Goal: Task Accomplishment & Management: Complete application form

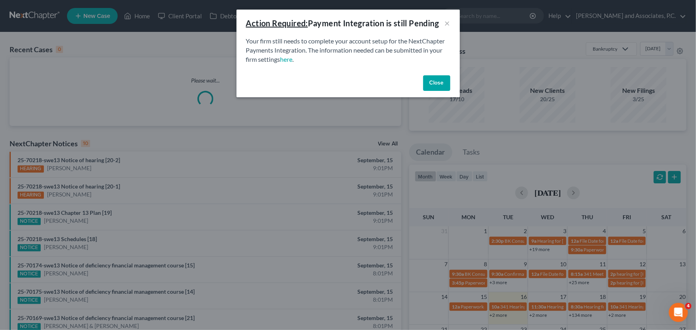
click at [445, 85] on button "Close" at bounding box center [436, 83] width 27 height 16
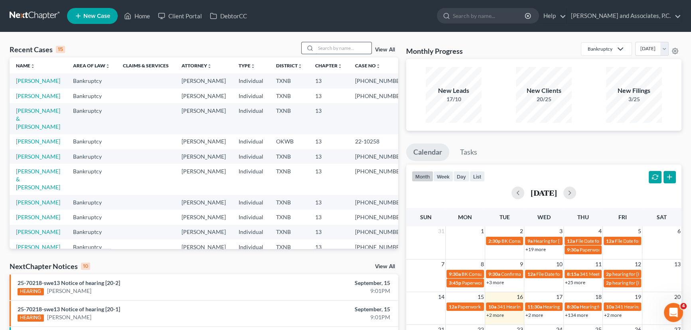
click at [337, 47] on input "search" at bounding box center [344, 48] width 56 height 12
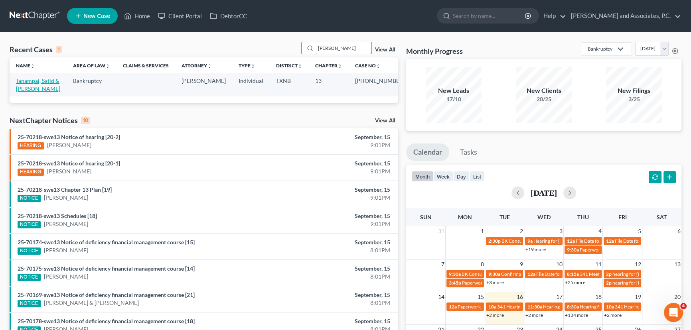
type input "[PERSON_NAME]"
click at [28, 79] on link "Tanampai, Satid & [PERSON_NAME]" at bounding box center [38, 84] width 44 height 15
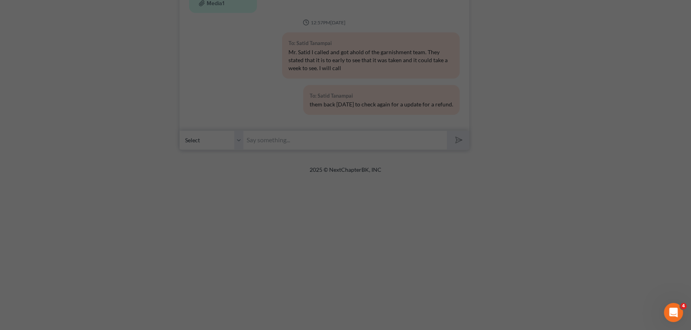
scroll to position [834, 0]
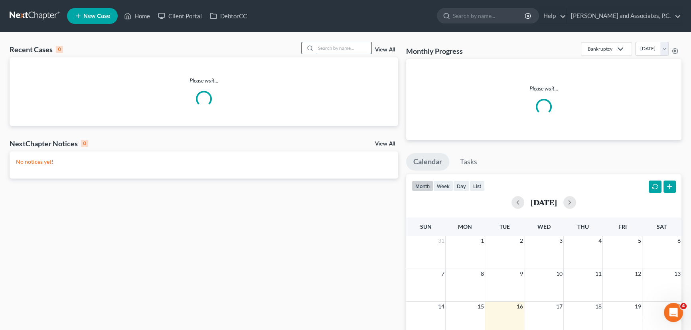
click at [342, 47] on input "search" at bounding box center [344, 48] width 56 height 12
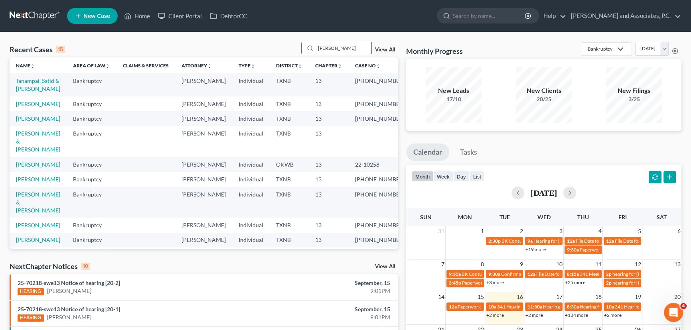
type input "[PERSON_NAME]"
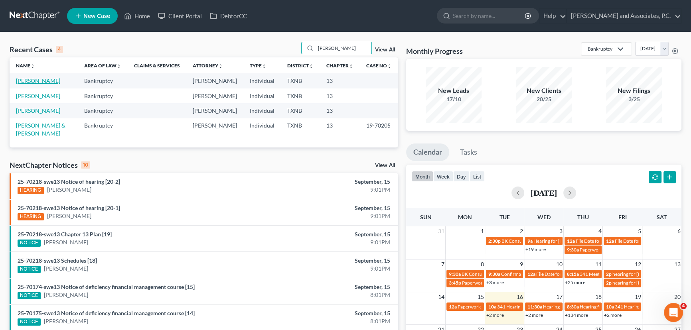
click at [49, 81] on link "[PERSON_NAME]" at bounding box center [38, 80] width 44 height 7
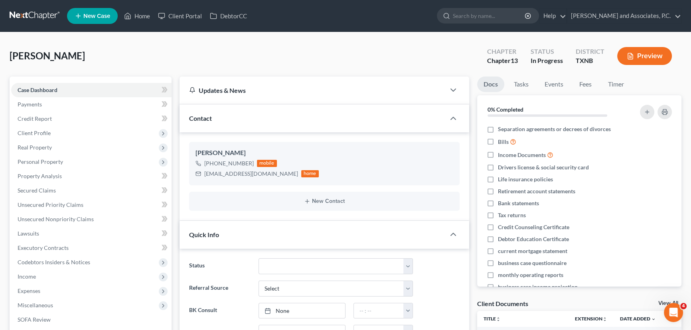
scroll to position [6, 0]
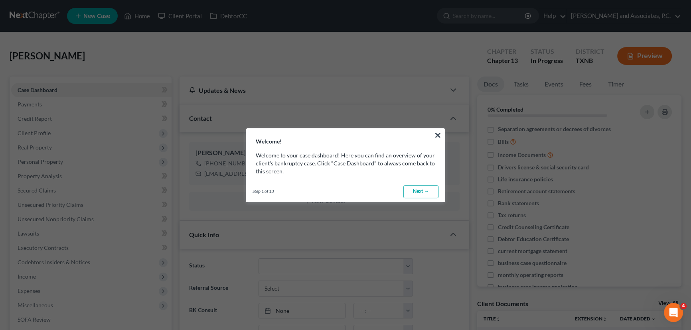
click at [427, 188] on link "Next →" at bounding box center [420, 192] width 35 height 13
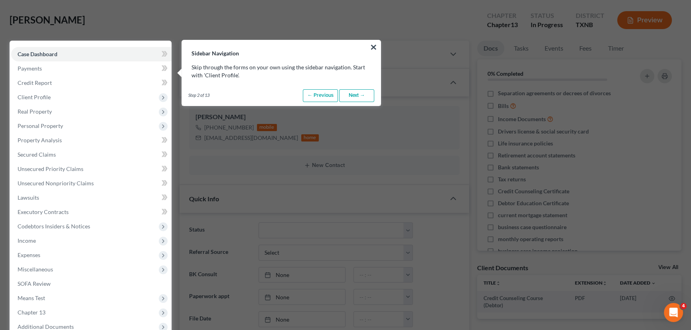
click at [352, 96] on link "Next →" at bounding box center [356, 95] width 35 height 13
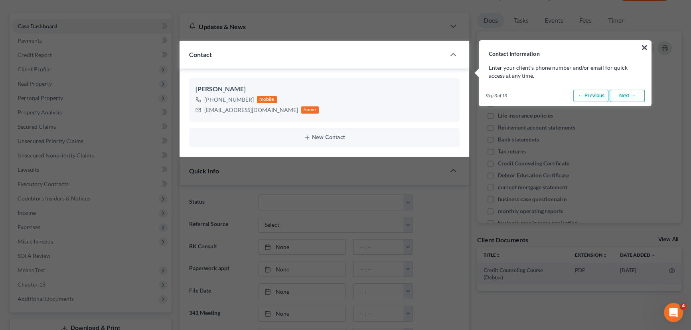
click at [618, 95] on link "Next →" at bounding box center [627, 96] width 35 height 13
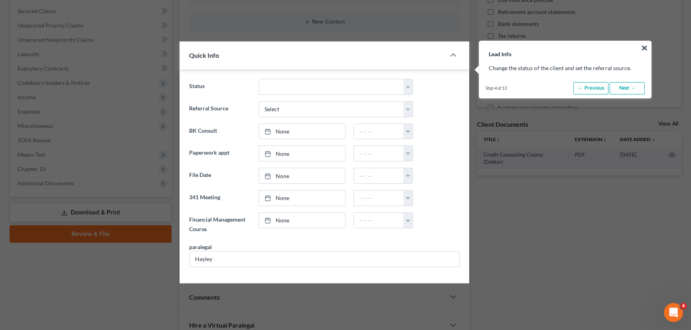
click at [627, 90] on link "Next →" at bounding box center [627, 88] width 35 height 13
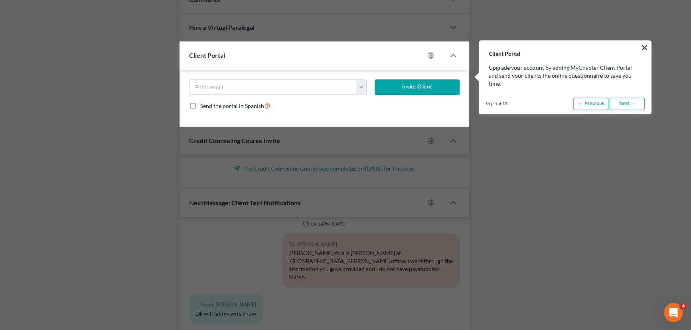
click at [627, 98] on link "Next →" at bounding box center [627, 104] width 35 height 13
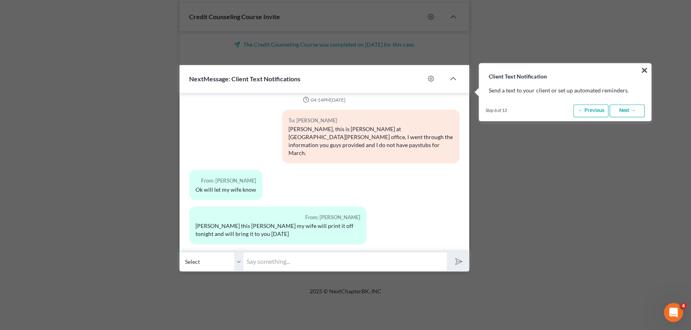
scroll to position [625, 0]
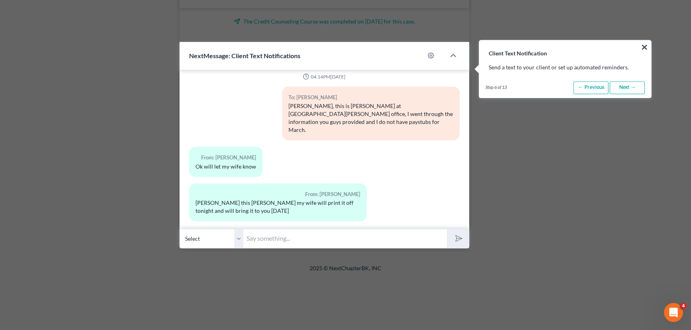
click at [627, 90] on link "Next →" at bounding box center [627, 87] width 35 height 13
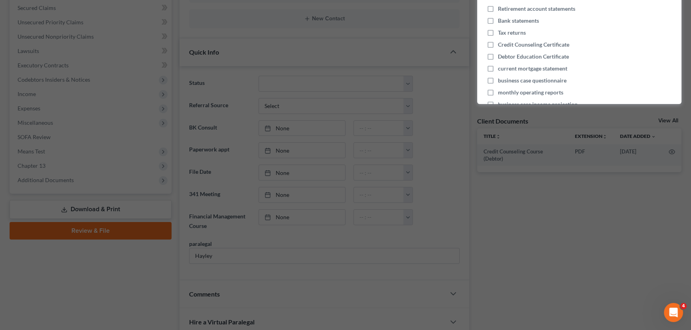
scroll to position [56, 0]
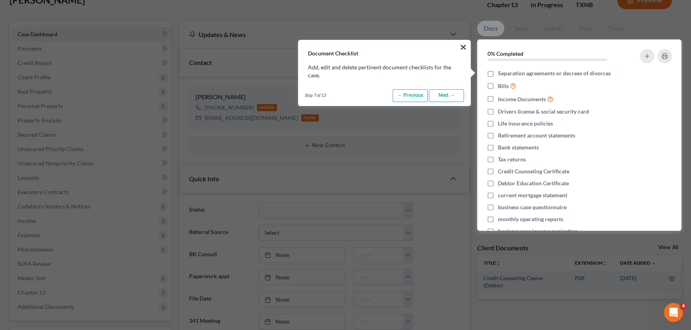
click at [448, 99] on link "Next →" at bounding box center [446, 95] width 35 height 13
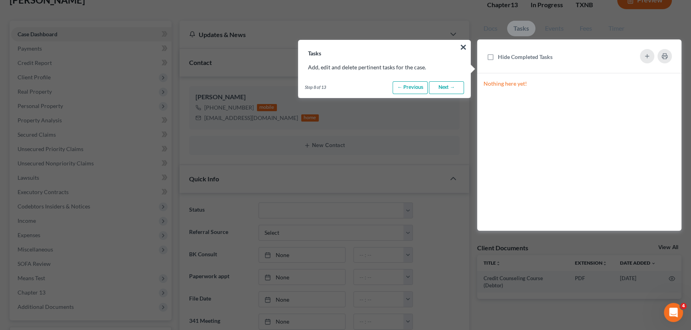
click at [446, 91] on link "Next →" at bounding box center [446, 87] width 35 height 13
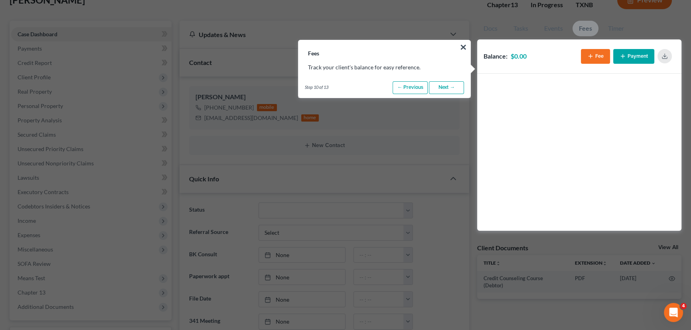
click at [445, 90] on link "Next →" at bounding box center [446, 87] width 35 height 13
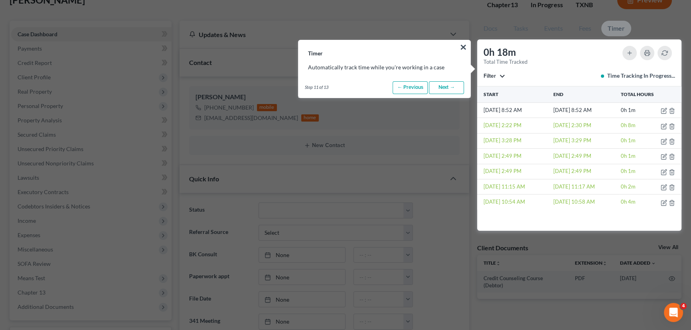
click at [445, 90] on link "Next →" at bounding box center [446, 87] width 35 height 13
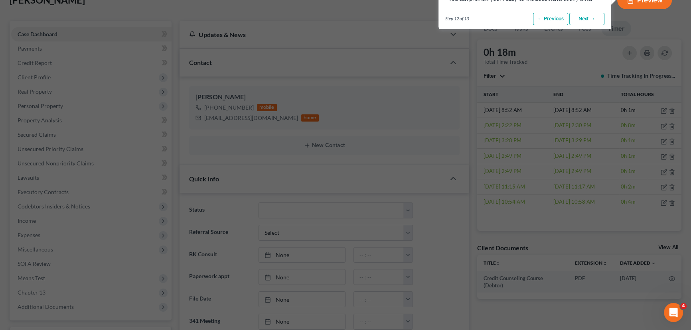
scroll to position [0, 0]
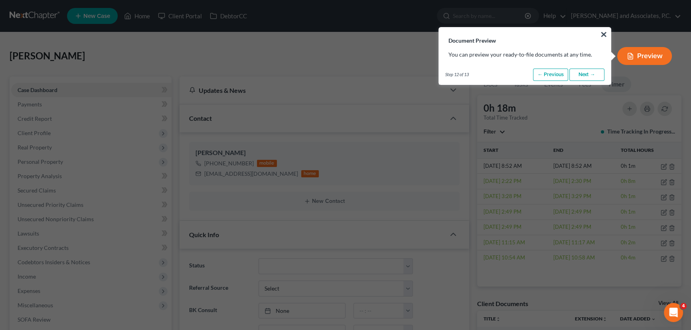
click at [588, 75] on link "Next →" at bounding box center [586, 75] width 35 height 13
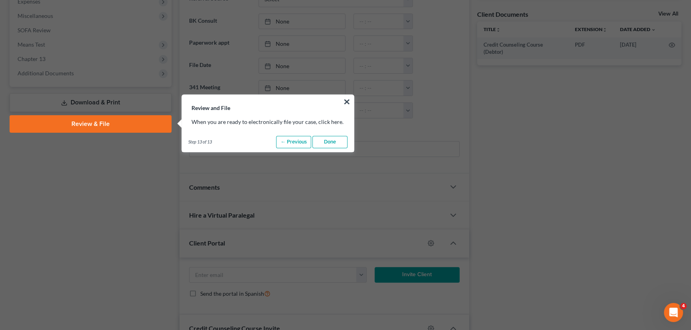
scroll to position [344, 0]
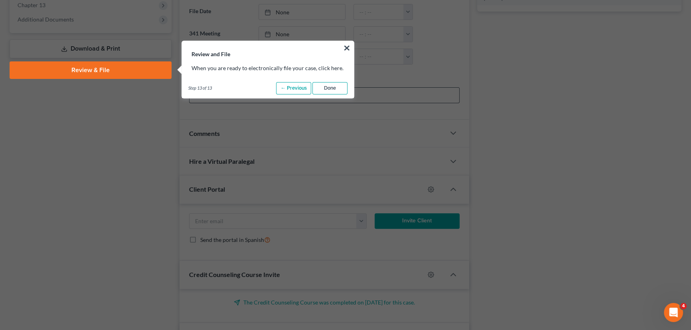
click at [327, 88] on link "Done" at bounding box center [329, 88] width 35 height 13
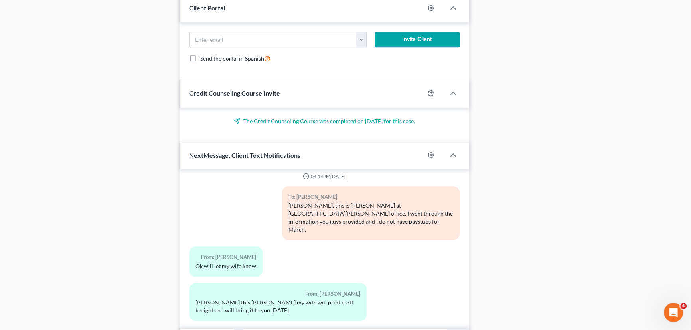
scroll to position [571, 0]
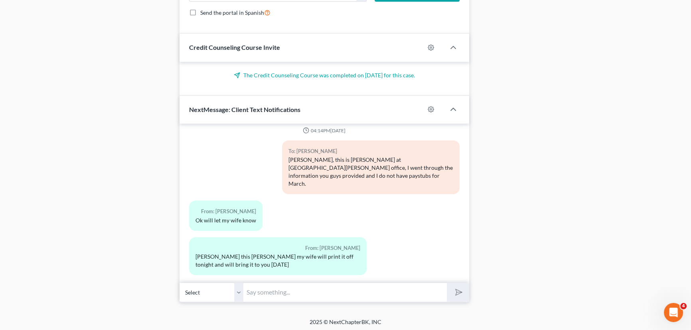
click at [280, 291] on input "text" at bounding box center [344, 293] width 203 height 20
click at [315, 323] on div "2025 © NextChapterBK, INC" at bounding box center [345, 325] width 455 height 14
click at [286, 291] on input "text" at bounding box center [344, 293] width 203 height 20
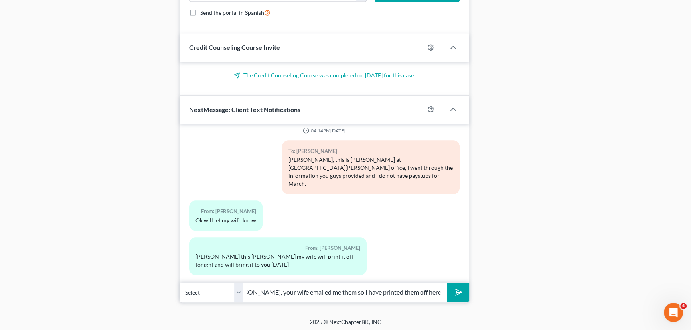
scroll to position [0, 29]
type input "Hey Loyd, your wife emailed me them so I have printed them off here. Thank you."
click at [447, 283] on button "submit" at bounding box center [458, 292] width 22 height 19
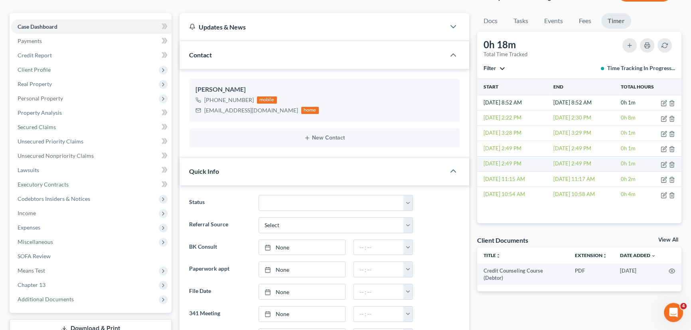
scroll to position [0, 0]
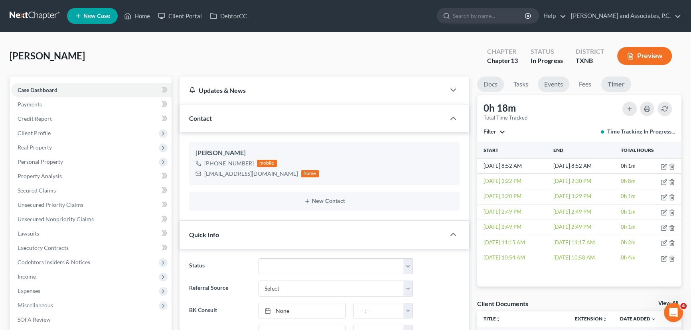
drag, startPoint x: 492, startPoint y: 79, endPoint x: 547, endPoint y: 83, distance: 55.2
click at [492, 79] on link "Docs" at bounding box center [490, 85] width 27 height 16
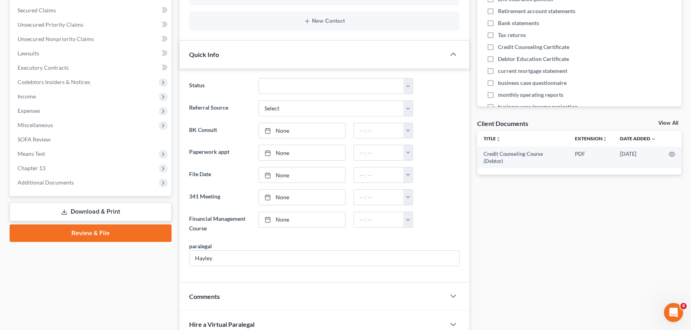
scroll to position [181, 0]
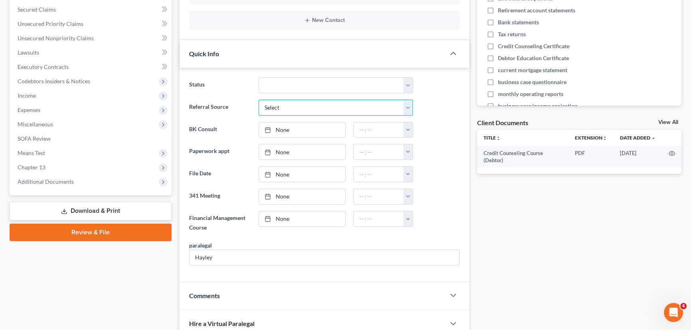
click at [299, 108] on select "Select Word Of Mouth Previous Clients Direct Mail Website Google Search Modern …" at bounding box center [336, 108] width 154 height 16
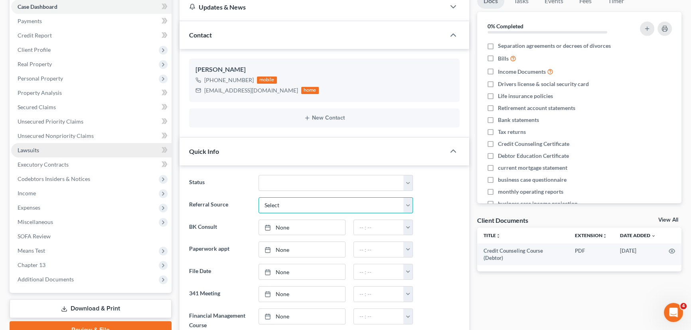
scroll to position [72, 0]
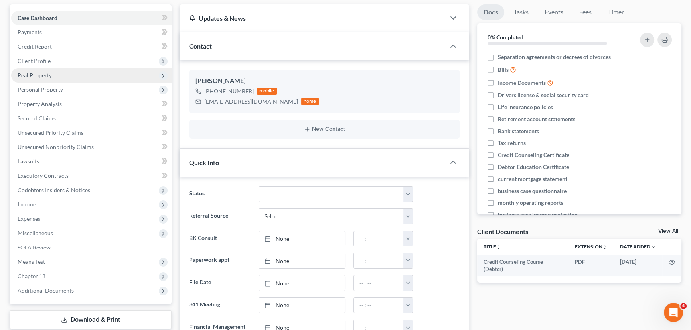
click at [51, 72] on span "Real Property" at bounding box center [91, 75] width 160 height 14
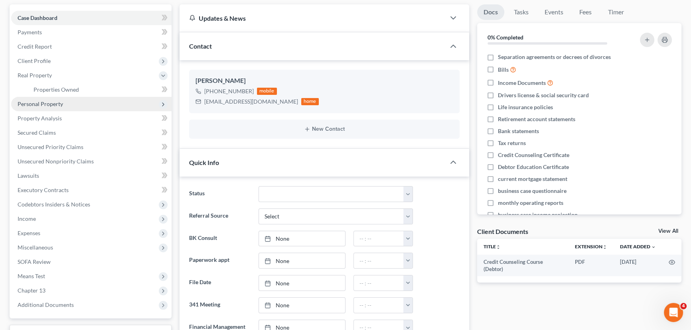
click at [52, 102] on span "Personal Property" at bounding box center [40, 104] width 45 height 7
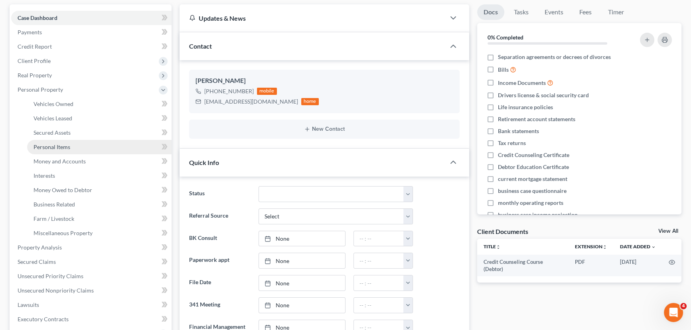
click at [51, 148] on span "Personal Items" at bounding box center [52, 147] width 37 height 7
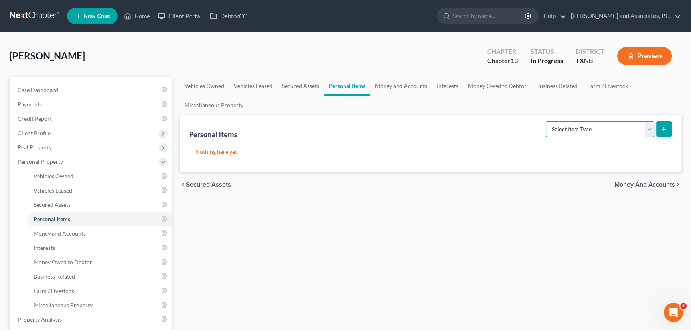
click at [559, 124] on select "Select Item Type Clothing (A/B: 11) Collectibles Of Value (A/B: 8) Electronics …" at bounding box center [600, 129] width 109 height 16
select select "household_goods"
click at [547, 121] on select "Select Item Type Clothing (A/B: 11) Collectibles Of Value (A/B: 8) Electronics …" at bounding box center [600, 129] width 109 height 16
click at [671, 126] on button "submit" at bounding box center [664, 129] width 16 height 16
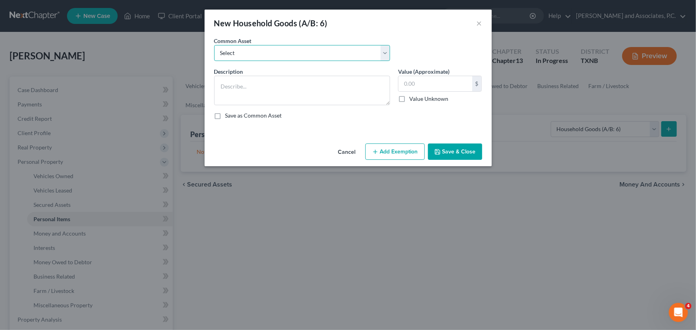
click at [302, 49] on select "Select household goods & furnishings household goods & furnishings" at bounding box center [302, 53] width 176 height 16
select select "0"
click at [214, 45] on select "Select household goods & furnishings household goods & furnishings" at bounding box center [302, 53] width 176 height 16
type textarea "household goods & furnishings"
type input "4,000.00"
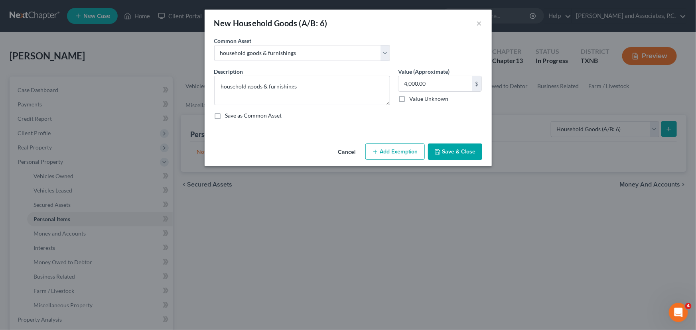
click at [457, 148] on button "Save & Close" at bounding box center [455, 152] width 54 height 17
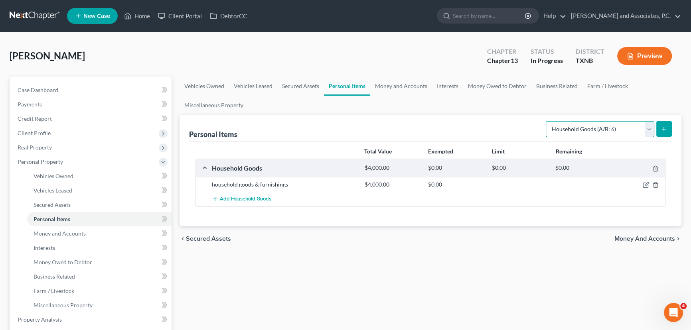
click at [601, 128] on select "Select Item Type Clothing (A/B: 11) Collectibles Of Value (A/B: 8) Electronics …" at bounding box center [600, 129] width 109 height 16
select select "clothing"
click at [547, 121] on select "Select Item Type Clothing (A/B: 11) Collectibles Of Value (A/B: 8) Electronics …" at bounding box center [600, 129] width 109 height 16
click at [665, 126] on icon "submit" at bounding box center [664, 129] width 6 height 6
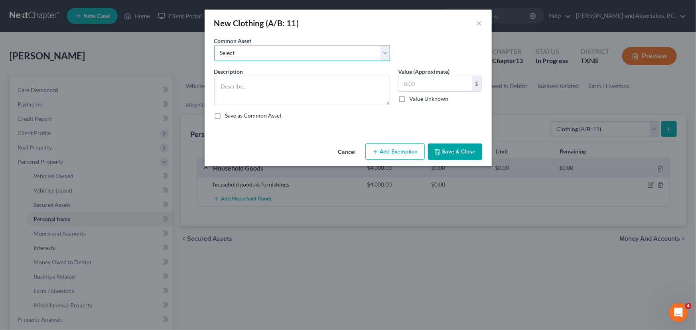
click at [310, 48] on select "Select personal clothing personal clothing personal clothing" at bounding box center [302, 53] width 176 height 16
select select "1"
click at [214, 45] on select "Select personal clothing personal clothing personal clothing" at bounding box center [302, 53] width 176 height 16
type textarea "personal clothing"
type input "500.00"
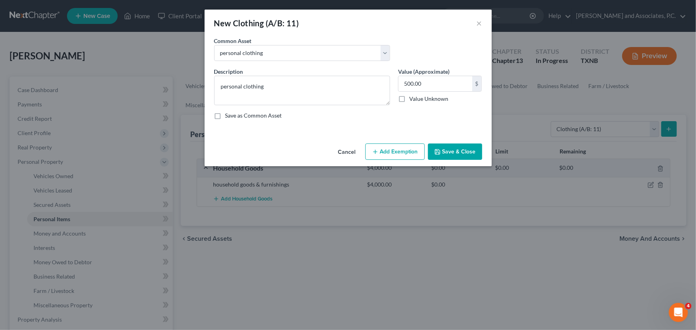
click at [461, 145] on button "Save & Close" at bounding box center [455, 152] width 54 height 17
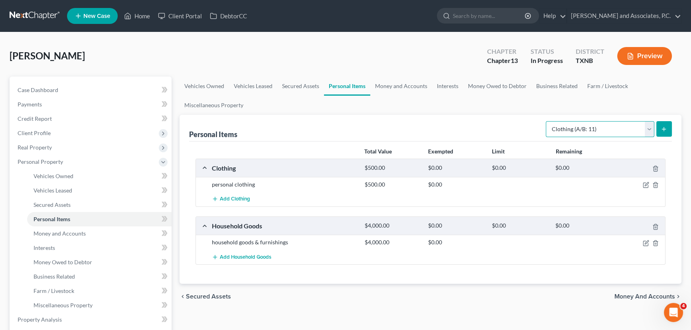
click at [594, 132] on select "Select Item Type Clothing (A/B: 11) Collectibles Of Value (A/B: 8) Electronics …" at bounding box center [600, 129] width 109 height 16
select select "firearms"
click at [547, 121] on select "Select Item Type Clothing (A/B: 11) Collectibles Of Value (A/B: 8) Electronics …" at bounding box center [600, 129] width 109 height 16
click at [663, 133] on button "submit" at bounding box center [664, 129] width 16 height 16
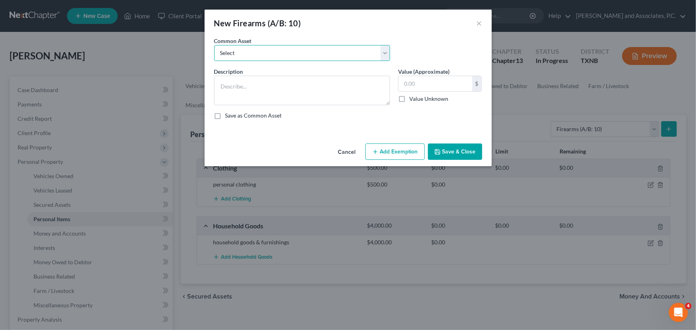
click at [255, 54] on select "Select .9mm Ruger .22-single six pistol Taurus 9 mm" at bounding box center [302, 53] width 176 height 16
click at [241, 87] on textarea at bounding box center [302, 91] width 176 height 30
type textarea "Ruger GP100 357 Magnum"
click at [423, 81] on input "text" at bounding box center [436, 83] width 74 height 15
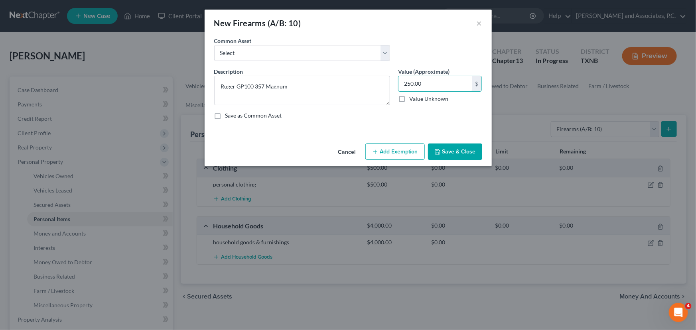
type input "250.00"
click at [449, 148] on button "Save & Close" at bounding box center [455, 152] width 54 height 17
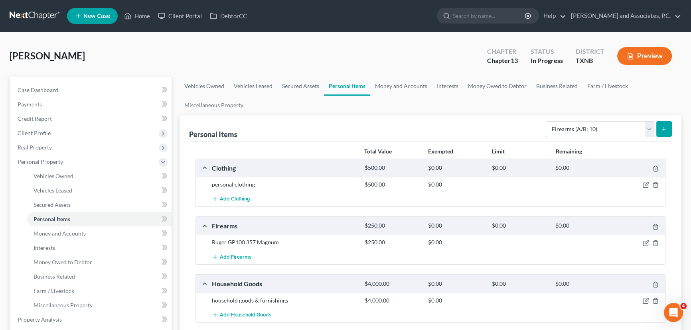
click at [662, 126] on icon "submit" at bounding box center [664, 129] width 6 height 6
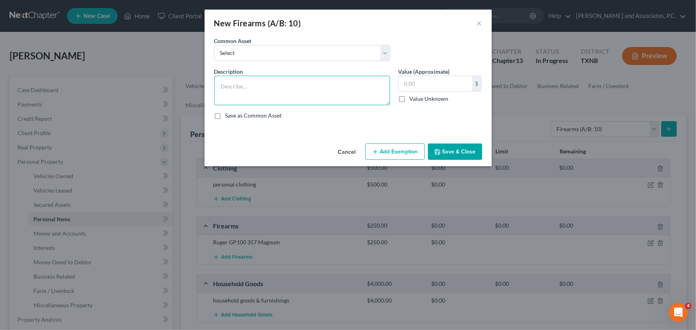
click at [262, 85] on textarea at bounding box center [302, 91] width 176 height 30
type textarea "Remington .770 300 Mag"
type input "150.00"
click at [441, 157] on button "Save & Close" at bounding box center [455, 152] width 54 height 17
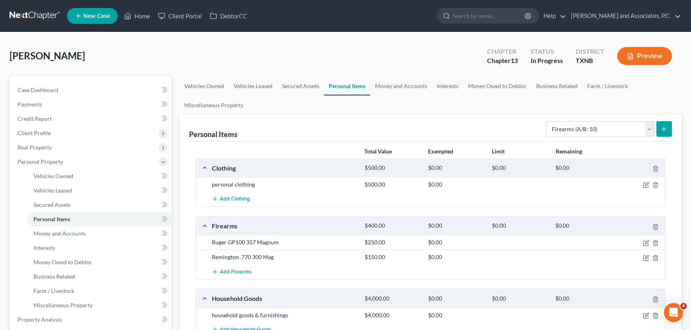
click at [660, 128] on button "submit" at bounding box center [664, 129] width 16 height 16
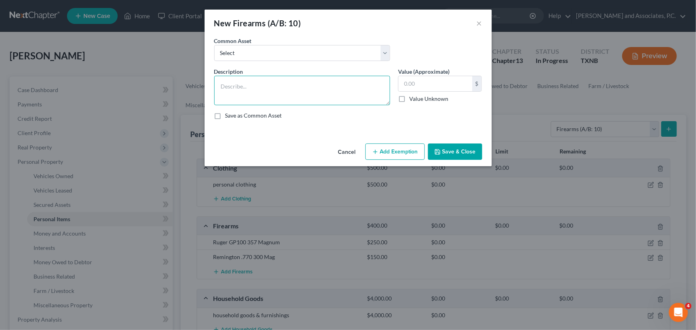
click at [234, 87] on textarea at bounding box center [302, 91] width 176 height 30
type textarea "H&R 187 Pardner 12 Guage Pump"
type input "150.00"
click at [452, 158] on button "Save & Close" at bounding box center [455, 152] width 54 height 17
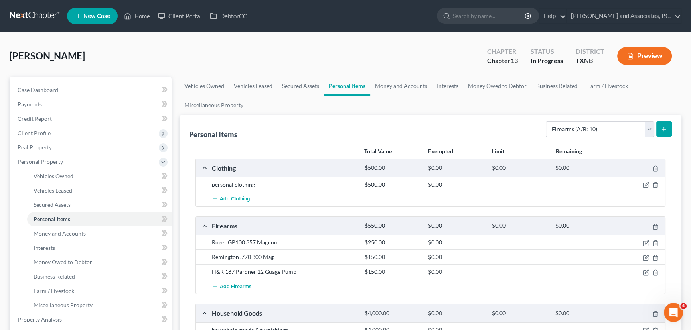
click at [662, 130] on icon "submit" at bounding box center [664, 129] width 6 height 6
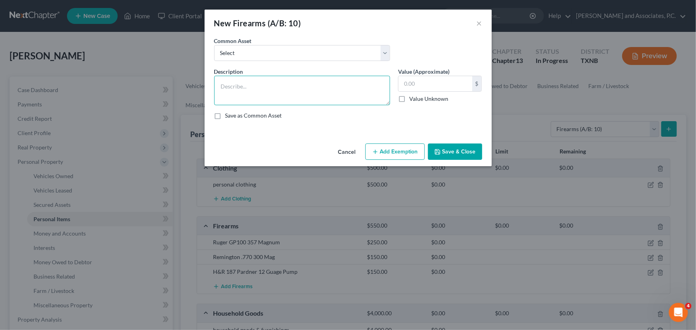
click at [225, 87] on textarea at bounding box center [302, 91] width 176 height 30
click at [292, 83] on textarea "Mob EASA FT 22 Single" at bounding box center [302, 91] width 176 height 30
type textarea "Mob EASA FT 22 Single Shot Pistol"
type input "50.00"
click at [446, 149] on button "Save & Close" at bounding box center [455, 152] width 54 height 17
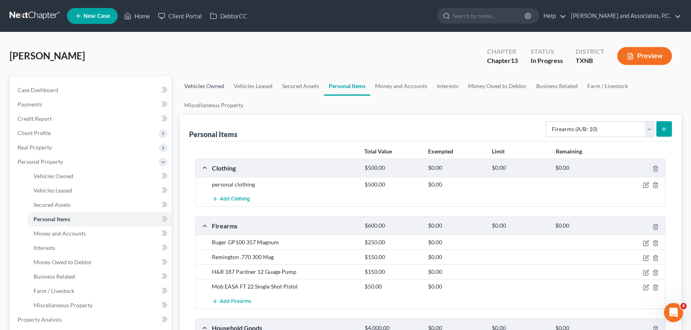
click at [203, 81] on link "Vehicles Owned" at bounding box center [204, 86] width 49 height 19
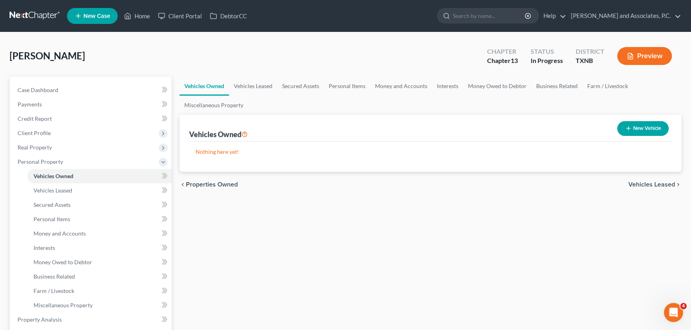
click at [636, 124] on button "New Vehicle" at bounding box center [642, 128] width 51 height 15
select select "0"
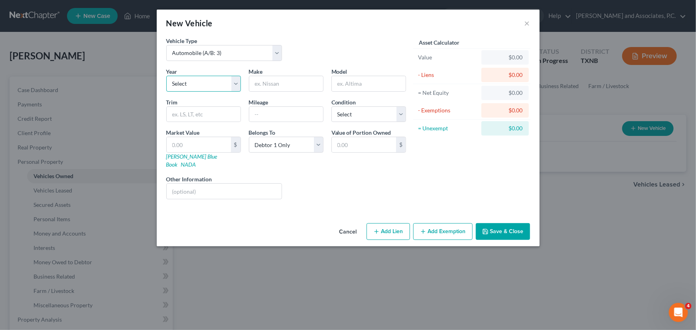
click at [211, 80] on select "Select 2026 2025 2024 2023 2022 2021 2020 2019 2018 2017 2016 2015 2014 2013 20…" at bounding box center [203, 84] width 75 height 16
select select "11"
click at [166, 76] on select "Select 2026 2025 2024 2023 2022 2021 2020 2019 2018 2017 2016 2015 2014 2013 20…" at bounding box center [203, 84] width 75 height 16
click at [280, 81] on input "text" at bounding box center [286, 83] width 74 height 15
type input "GMC"
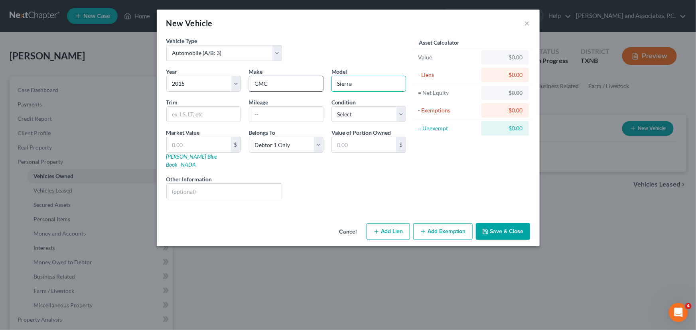
type input "Sierra"
click at [496, 224] on button "Save & Close" at bounding box center [503, 231] width 54 height 17
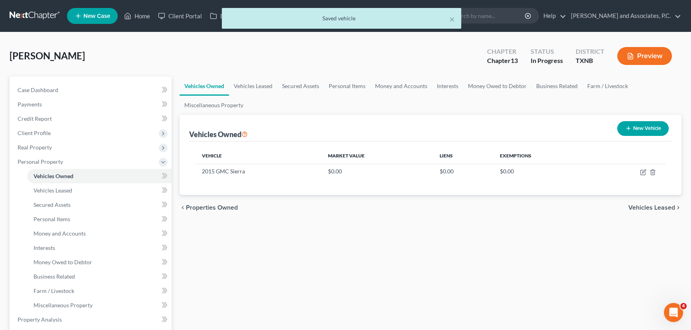
click at [632, 130] on button "New Vehicle" at bounding box center [642, 128] width 51 height 15
select select "0"
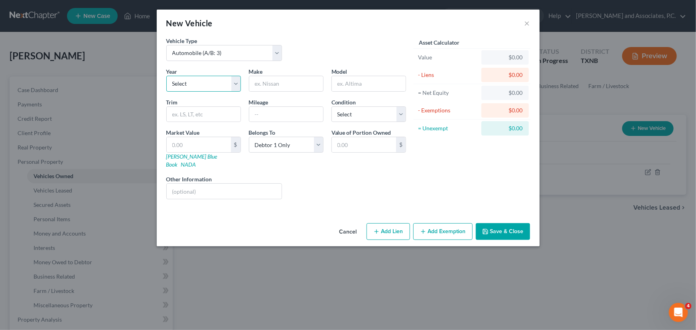
click at [220, 91] on select "Select 2026 2025 2024 2023 2022 2021 2020 2019 2018 2017 2016 2015 2014 2013 20…" at bounding box center [203, 84] width 75 height 16
select select "7"
click at [166, 76] on select "Select 2026 2025 2024 2023 2022 2021 2020 2019 2018 2017 2016 2015 2014 2013 20…" at bounding box center [203, 84] width 75 height 16
click at [279, 80] on input "text" at bounding box center [286, 83] width 74 height 15
type input "Kia"
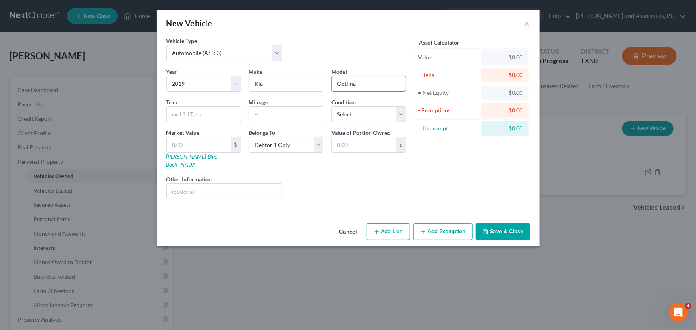
type input "Optima"
click at [505, 223] on button "Save & Close" at bounding box center [503, 231] width 54 height 17
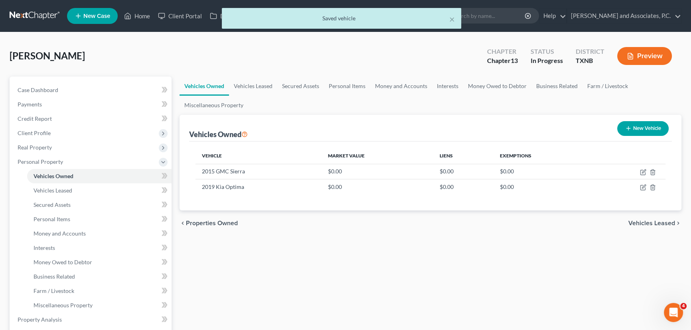
click at [481, 258] on div "Vehicles Owned Vehicles Leased Secured Assets Personal Items Money and Accounts…" at bounding box center [431, 322] width 510 height 490
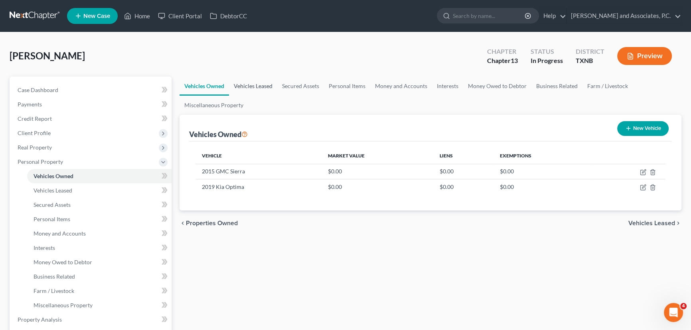
click at [253, 84] on link "Vehicles Leased" at bounding box center [253, 86] width 48 height 19
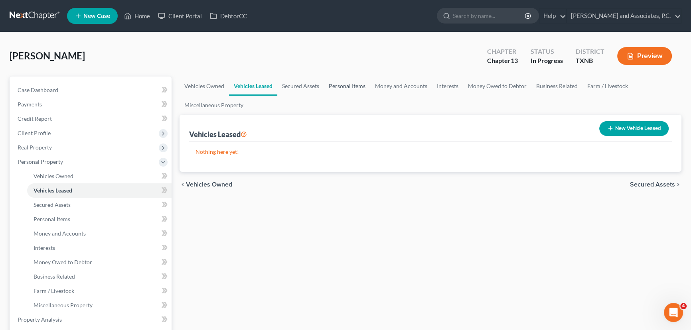
click at [364, 84] on link "Personal Items" at bounding box center [347, 86] width 46 height 19
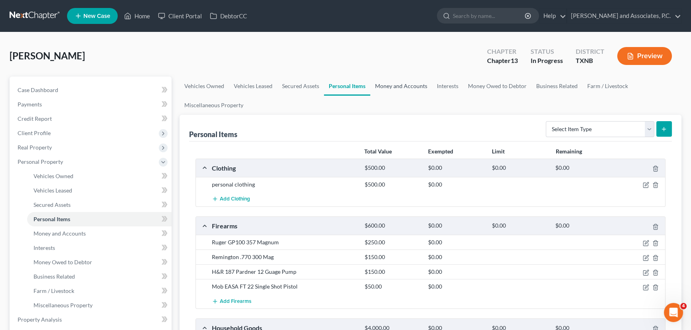
drag, startPoint x: 408, startPoint y: 84, endPoint x: 420, endPoint y: 87, distance: 12.1
click at [408, 84] on link "Money and Accounts" at bounding box center [401, 86] width 62 height 19
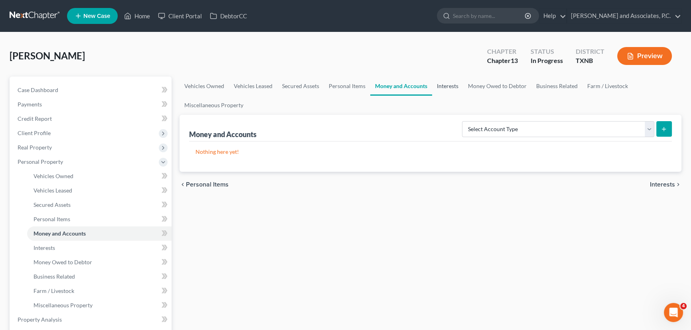
click at [448, 85] on link "Interests" at bounding box center [447, 86] width 31 height 19
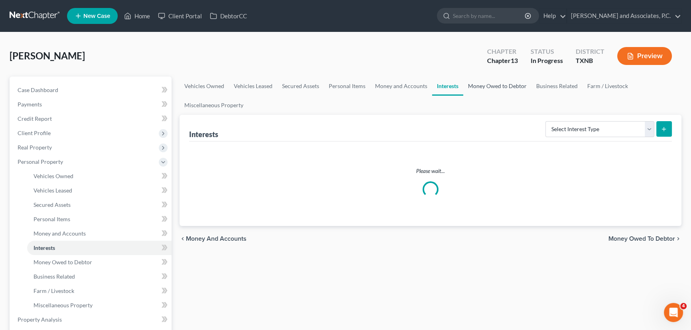
click at [494, 87] on link "Money Owed to Debtor" at bounding box center [497, 86] width 68 height 19
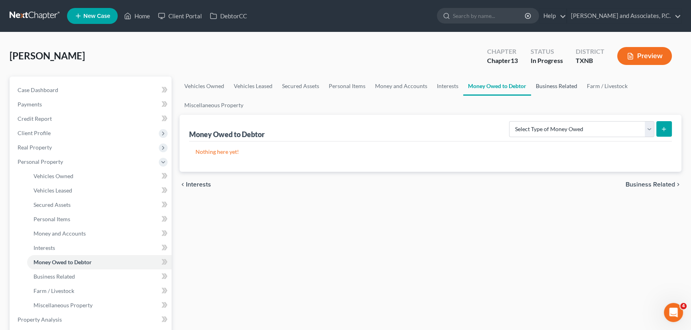
click at [567, 81] on link "Business Related" at bounding box center [556, 86] width 51 height 19
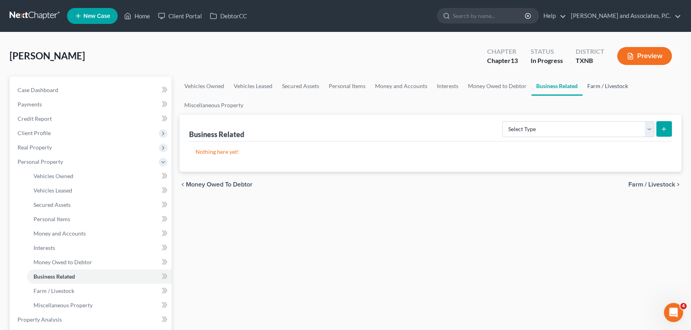
click at [613, 88] on link "Farm / Livestock" at bounding box center [608, 86] width 50 height 19
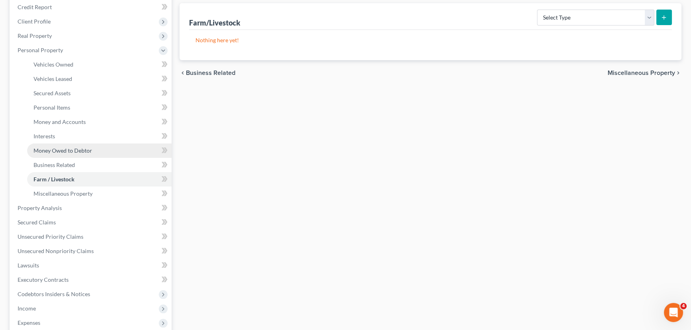
scroll to position [36, 0]
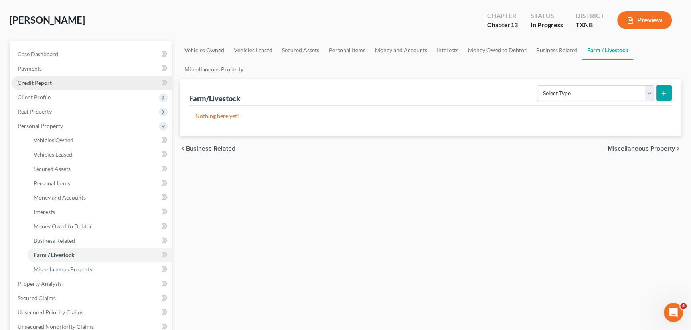
click at [57, 81] on link "Credit Report" at bounding box center [91, 83] width 160 height 14
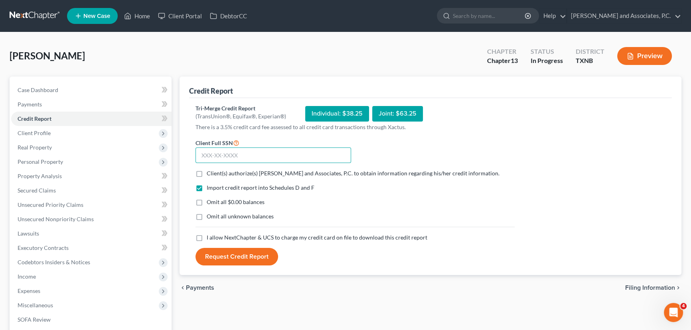
click at [239, 156] on input "text" at bounding box center [274, 156] width 156 height 16
click at [284, 154] on input "text" at bounding box center [274, 156] width 156 height 16
type input "444-78-1218"
click at [207, 173] on label "Client(s) authorize(s) Monte J. White and Associates, P.C. to obtain informatio…" at bounding box center [353, 174] width 293 height 8
click at [210, 173] on input "Client(s) authorize(s) Monte J. White and Associates, P.C. to obtain informatio…" at bounding box center [212, 172] width 5 height 5
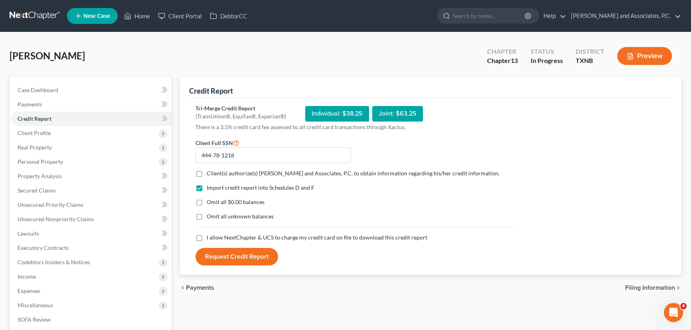
checkbox input "true"
click at [207, 199] on label "Omit all $0.00 balances" at bounding box center [236, 202] width 58 height 8
click at [210, 199] on input "Omit all $0.00 balances" at bounding box center [212, 200] width 5 height 5
click at [207, 199] on label "Omit all $0.00 balances" at bounding box center [236, 202] width 58 height 8
click at [210, 199] on input "Omit all $0.00 balances" at bounding box center [212, 200] width 5 height 5
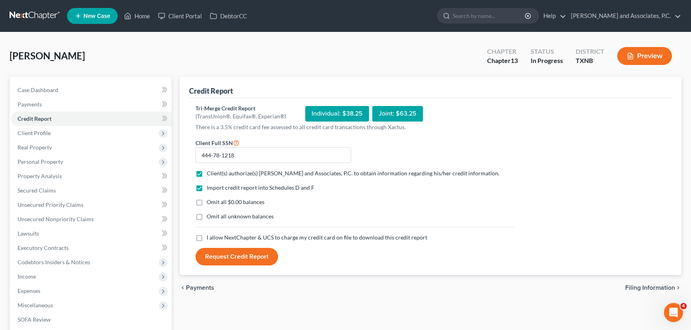
click at [207, 204] on label "Omit all $0.00 balances" at bounding box center [236, 202] width 58 height 8
click at [210, 203] on input "Omit all $0.00 balances" at bounding box center [212, 200] width 5 height 5
checkbox input "true"
click at [207, 236] on label "I allow NextChapter & UCS to charge my credit card on file to download this cre…" at bounding box center [317, 238] width 221 height 8
click at [210, 236] on input "I allow NextChapter & UCS to charge my credit card on file to download this cre…" at bounding box center [212, 236] width 5 height 5
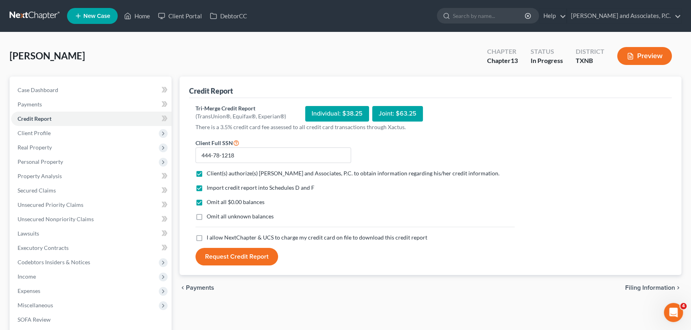
checkbox input "true"
click at [236, 255] on button "Request Credit Report" at bounding box center [237, 257] width 83 height 18
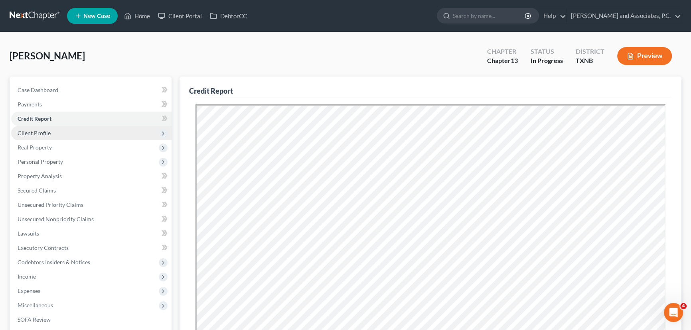
click at [49, 130] on span "Client Profile" at bounding box center [34, 133] width 33 height 7
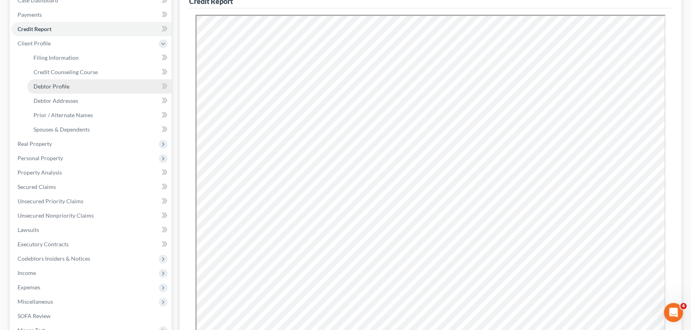
scroll to position [109, 0]
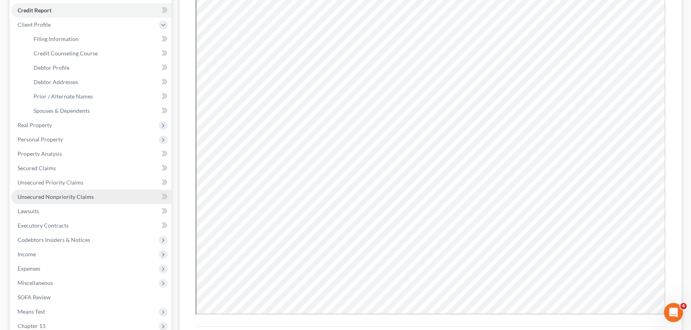
click at [34, 195] on span "Unsecured Nonpriority Claims" at bounding box center [56, 197] width 76 height 7
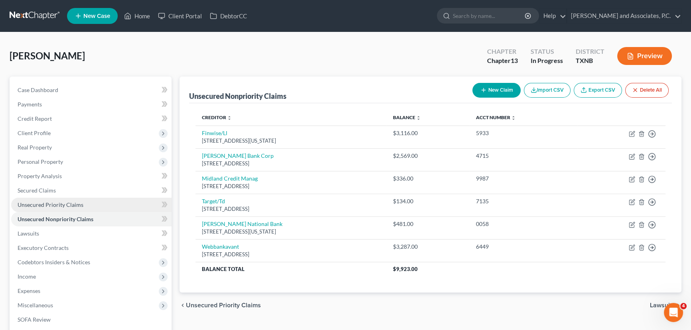
click at [81, 203] on link "Unsecured Priority Claims" at bounding box center [91, 205] width 160 height 14
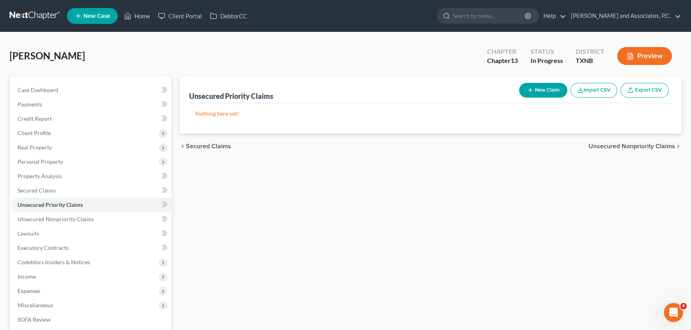
click at [542, 86] on button "New Claim" at bounding box center [543, 90] width 48 height 15
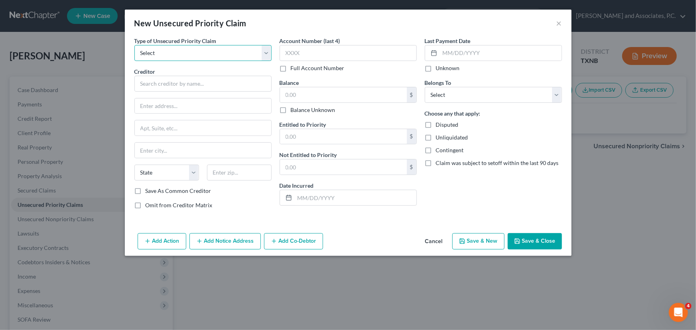
click at [165, 53] on select "Select Taxes & Other Government Units Domestic Support Obligations Extensions o…" at bounding box center [202, 53] width 137 height 16
select select "9"
click at [134, 45] on select "Select Taxes & Other Government Units Domestic Support Obligations Extensions o…" at bounding box center [202, 53] width 137 height 16
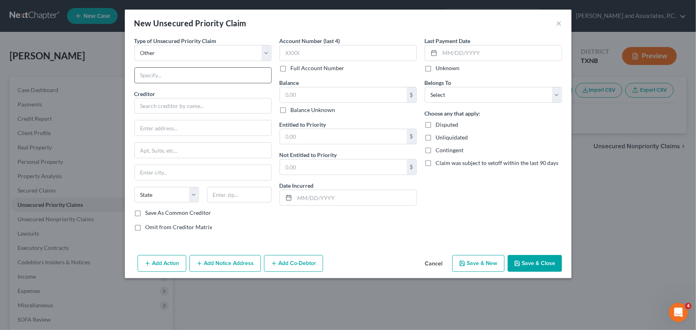
click at [156, 74] on input "text" at bounding box center [203, 75] width 136 height 15
type input "Attorney's Fees"
click at [169, 103] on input "text" at bounding box center [202, 106] width 137 height 16
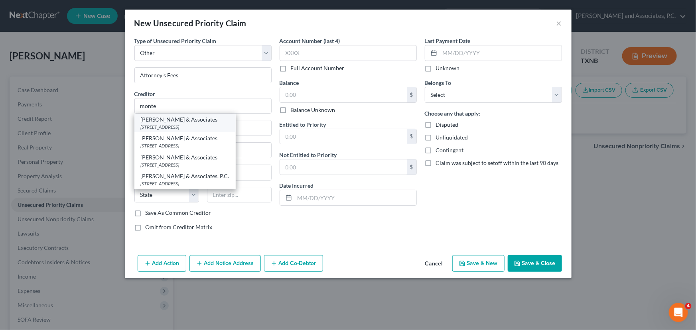
click at [175, 124] on div "1106 Brook Ave, Wichita Falls, TX 76301" at bounding box center [185, 127] width 89 height 7
type input "Monte J White & Associates"
type input "1106 Brook Ave"
type input "Wichita Falls"
select select "45"
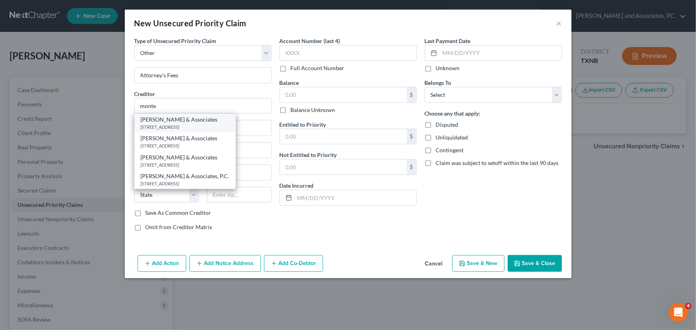
type input "76301"
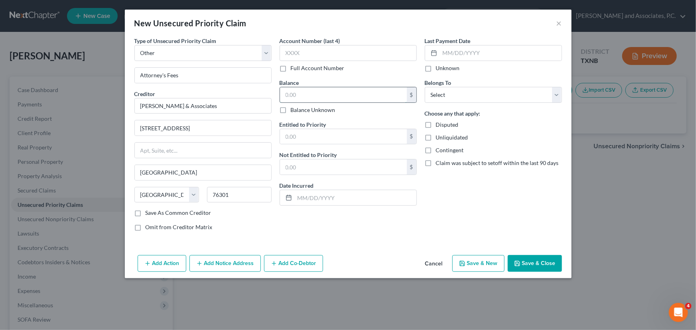
click at [329, 98] on input "text" at bounding box center [343, 94] width 127 height 15
type input "2,934.90"
click at [469, 94] on select "Select Debtor 1 Only Debtor 2 Only Debtor 1 And Debtor 2 Only At Least One Of T…" at bounding box center [493, 95] width 137 height 16
select select "0"
click at [425, 87] on select "Select Debtor 1 Only Debtor 2 Only Debtor 1 And Debtor 2 Only At Least One Of T…" at bounding box center [493, 95] width 137 height 16
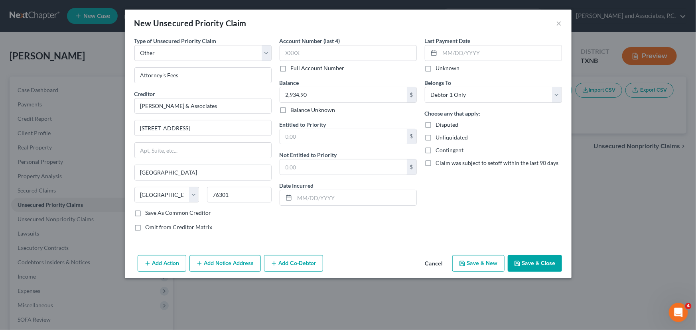
click at [549, 260] on button "Save & Close" at bounding box center [535, 263] width 54 height 17
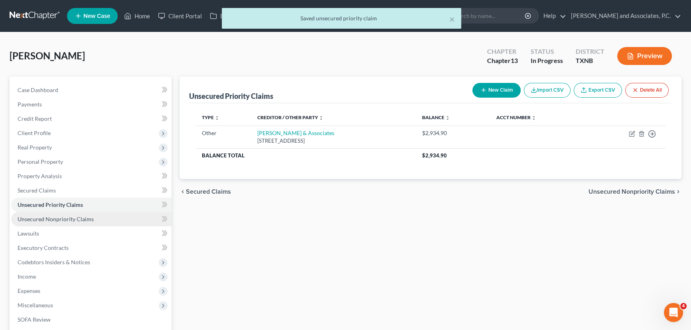
click at [78, 219] on span "Unsecured Nonpriority Claims" at bounding box center [56, 219] width 76 height 7
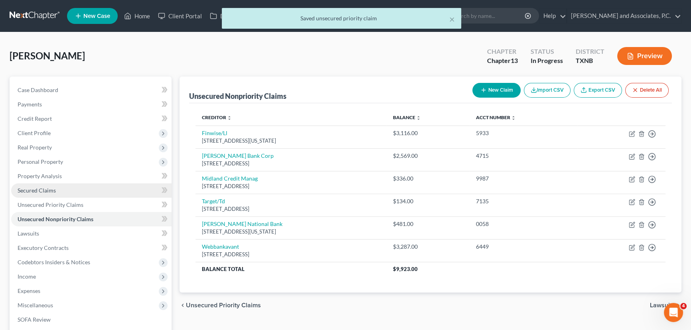
click at [91, 196] on link "Secured Claims" at bounding box center [91, 191] width 160 height 14
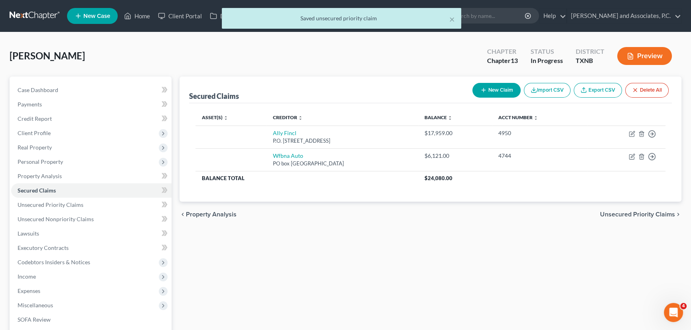
click at [292, 242] on div "Secured Claims New Claim Import CSV Export CSV Delete All Asset(s) expand_more …" at bounding box center [431, 250] width 510 height 346
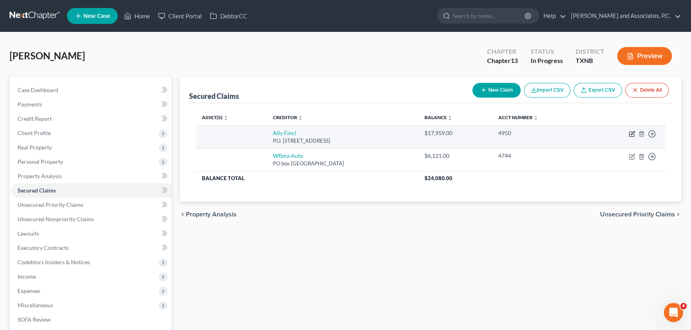
click at [631, 134] on icon "button" at bounding box center [633, 133] width 4 height 4
select select "24"
select select "0"
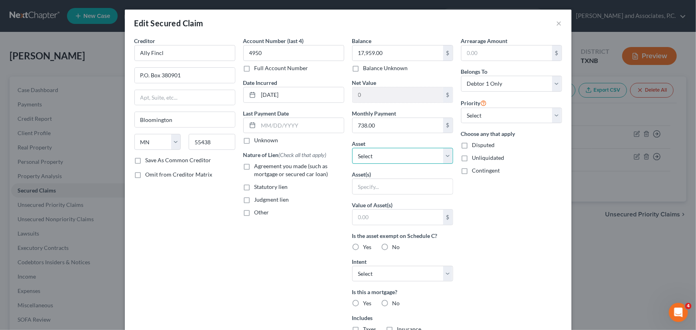
click at [385, 157] on select "Select Other Multiple Assets 2019 Kia Optima - $0.0 Firearms - Ruger GP100 357 …" at bounding box center [402, 156] width 101 height 16
select select "9"
click at [352, 148] on select "Select Other Multiple Assets 2019 Kia Optima - $0.0 Firearms - Ruger GP100 357 …" at bounding box center [402, 156] width 101 height 16
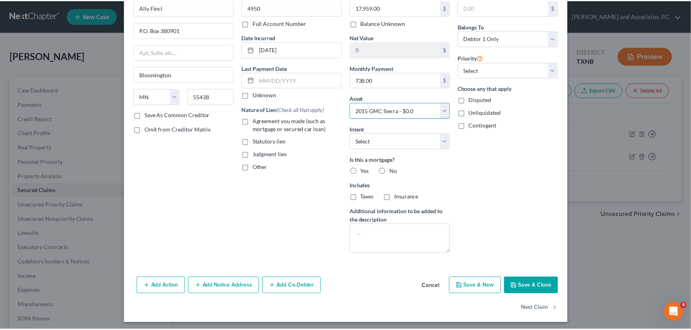
scroll to position [48, 0]
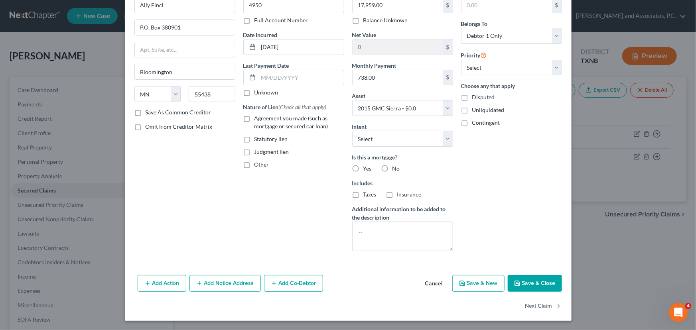
click at [527, 287] on button "Save & Close" at bounding box center [535, 283] width 54 height 17
select select
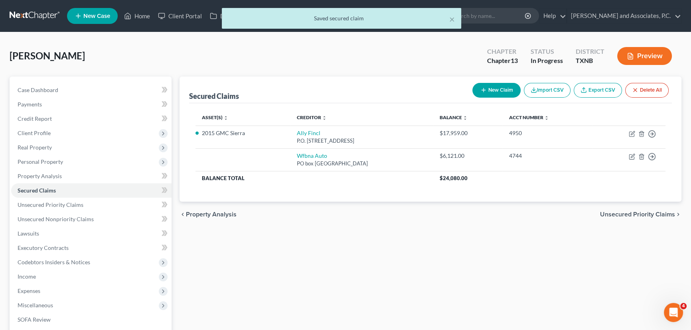
click at [522, 269] on div "Secured Claims New Claim Import CSV Export CSV Delete All Asset(s) expand_more …" at bounding box center [431, 250] width 510 height 346
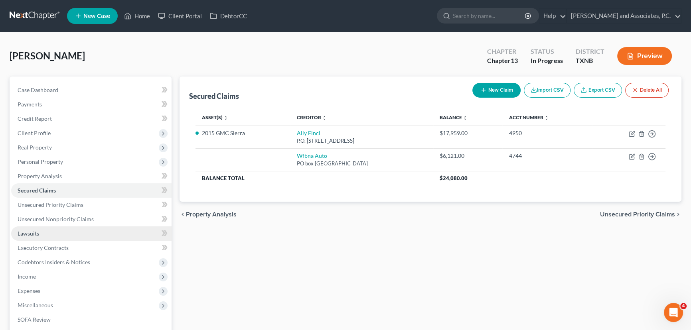
click at [83, 237] on link "Lawsuits" at bounding box center [91, 234] width 160 height 14
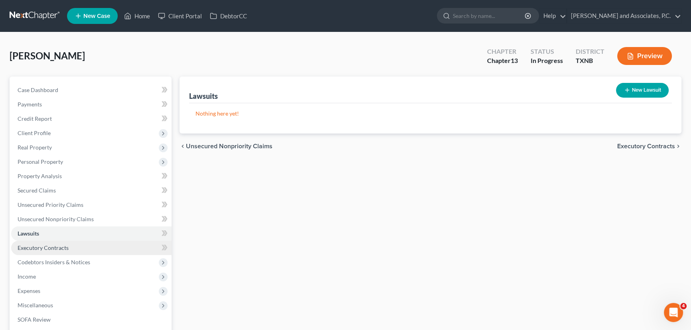
click at [80, 249] on link "Executory Contracts" at bounding box center [91, 248] width 160 height 14
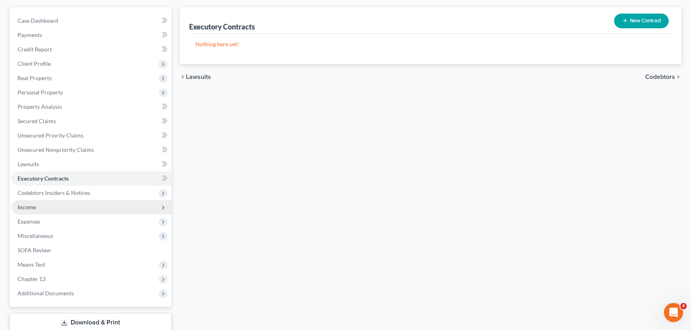
scroll to position [72, 0]
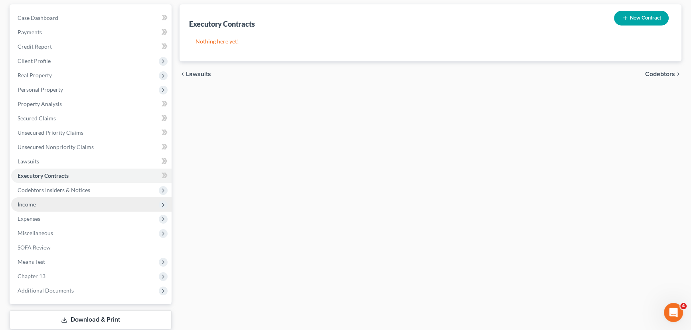
click at [75, 201] on span "Income" at bounding box center [91, 204] width 160 height 14
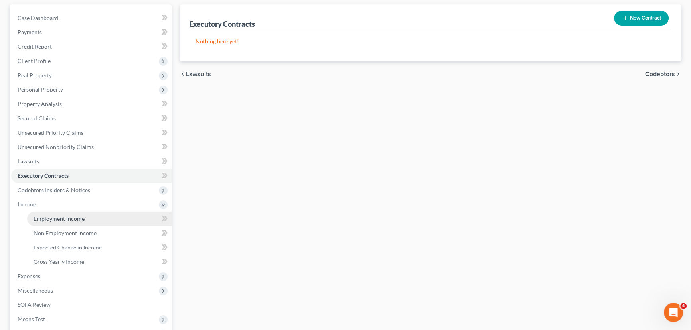
drag, startPoint x: 42, startPoint y: 217, endPoint x: 39, endPoint y: 213, distance: 5.4
click at [42, 217] on span "Employment Income" at bounding box center [59, 218] width 51 height 7
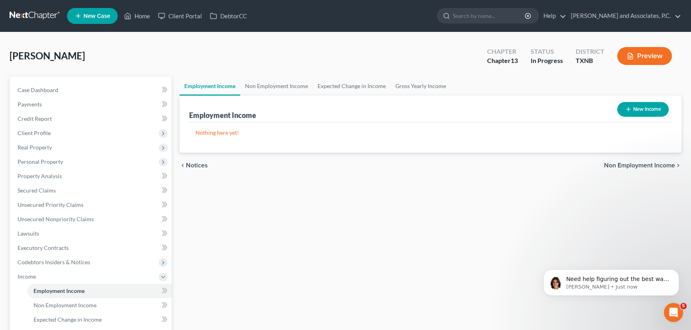
click at [650, 112] on button "New Income" at bounding box center [642, 109] width 51 height 15
select select "0"
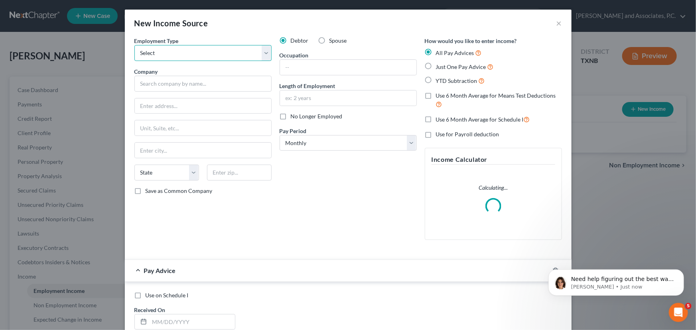
click at [162, 52] on select "Select Full or Part Time Employment Self Employment" at bounding box center [202, 53] width 137 height 16
select select "0"
click at [134, 45] on select "Select Full or Part Time Employment Self Employment" at bounding box center [202, 53] width 137 height 16
click at [152, 84] on input "text" at bounding box center [202, 84] width 137 height 16
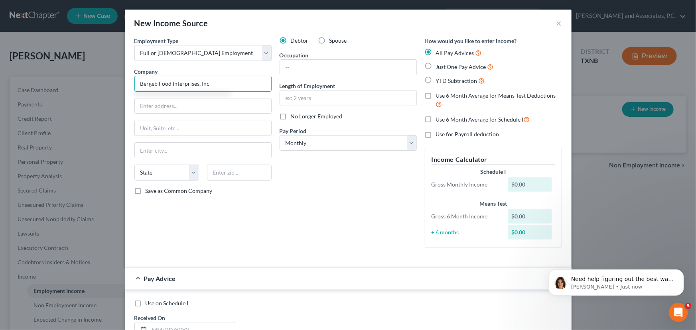
type input "Bergeb Food Interprises, Inc"
type input "1529 24th Ave SW"
type input "73072"
type input "Norman"
select select "37"
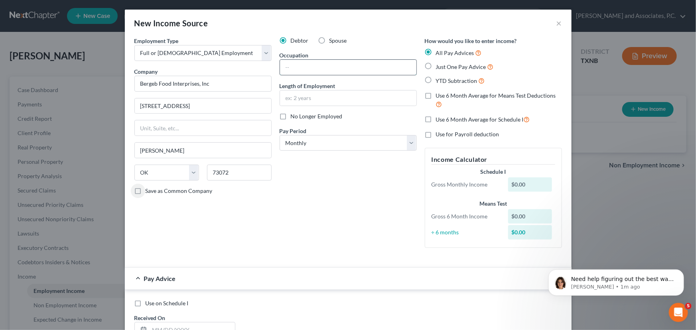
click at [328, 68] on input "text" at bounding box center [348, 67] width 136 height 15
click at [367, 58] on div "Occupation" at bounding box center [348, 63] width 137 height 24
click at [331, 140] on select "Select Monthly Twice Monthly Every Other Week Weekly" at bounding box center [348, 143] width 137 height 16
select select "2"
click at [280, 135] on select "Select Monthly Twice Monthly Every Other Week Weekly" at bounding box center [348, 143] width 137 height 16
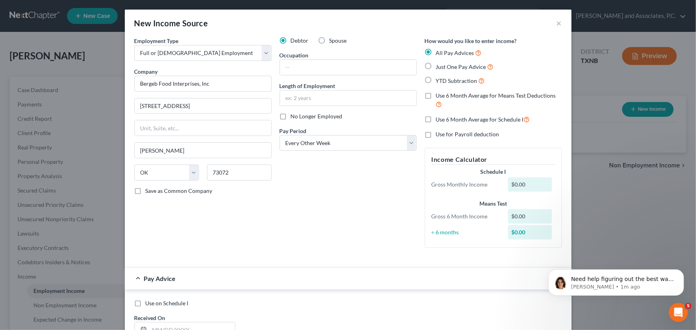
click at [436, 95] on label "Use 6 Month Average for Means Test Deductions" at bounding box center [499, 100] width 126 height 17
click at [439, 95] on input "Use 6 Month Average for Means Test Deductions" at bounding box center [441, 94] width 5 height 5
checkbox input "true"
click at [436, 121] on label "Use 6 Month Average for Schedule I" at bounding box center [483, 119] width 94 height 9
click at [439, 120] on input "Use 6 Month Average for Schedule I" at bounding box center [441, 117] width 5 height 5
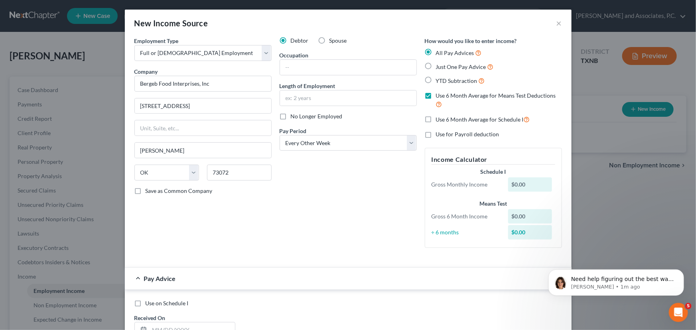
checkbox input "true"
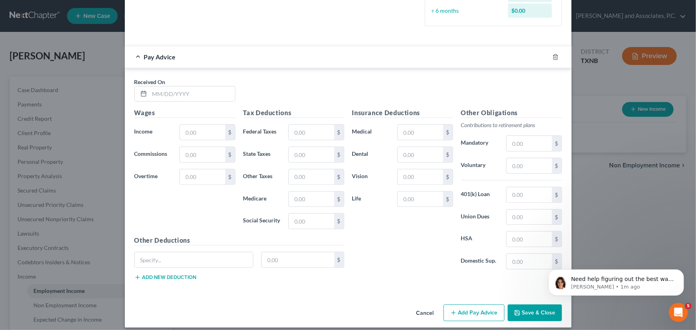
scroll to position [227, 0]
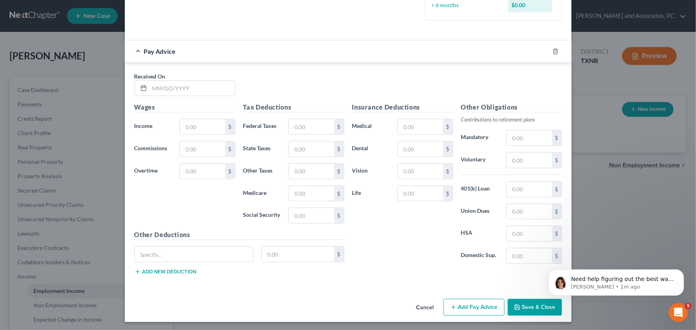
click at [182, 84] on div "Received On * Wages Income * $ Commissions $ Overtime $ Tax Deductions Federal …" at bounding box center [348, 175] width 447 height 225
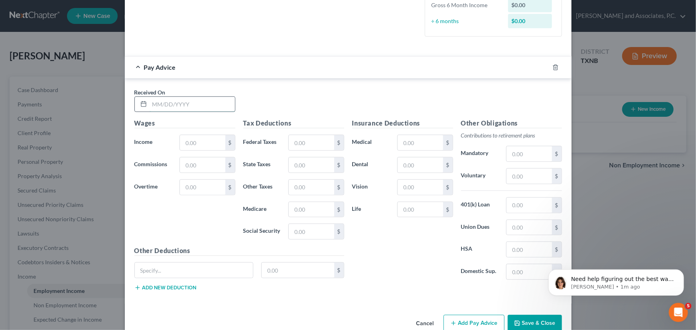
click at [180, 99] on input "text" at bounding box center [192, 104] width 85 height 15
type input "03/04/2025"
click at [197, 144] on input "text" at bounding box center [202, 142] width 45 height 15
type input "737.74"
click at [311, 144] on input "text" at bounding box center [311, 142] width 45 height 15
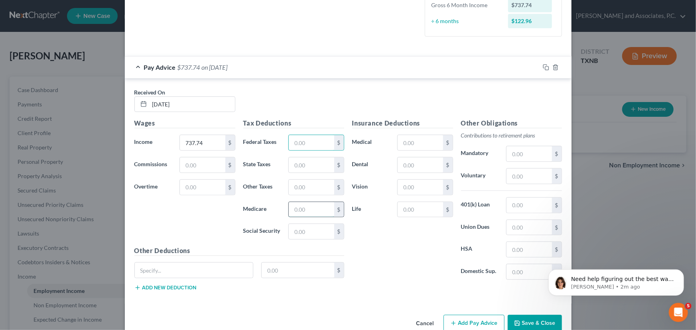
click at [294, 211] on input "text" at bounding box center [311, 209] width 45 height 15
type input "10.70"
click at [306, 230] on input "text" at bounding box center [311, 231] width 45 height 15
type input "45.74"
click at [387, 249] on div "Insurance Deductions Medical $ Dental $ Vision $ Life $" at bounding box center [402, 202] width 109 height 168
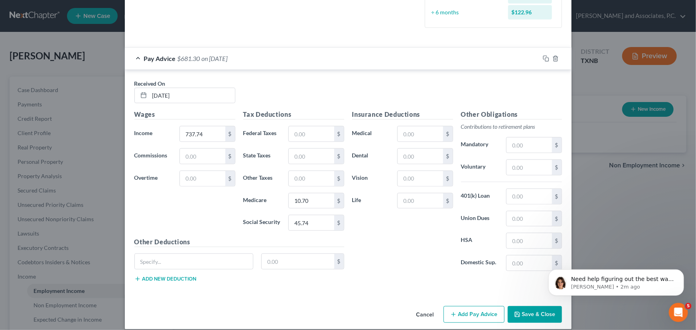
scroll to position [243, 0]
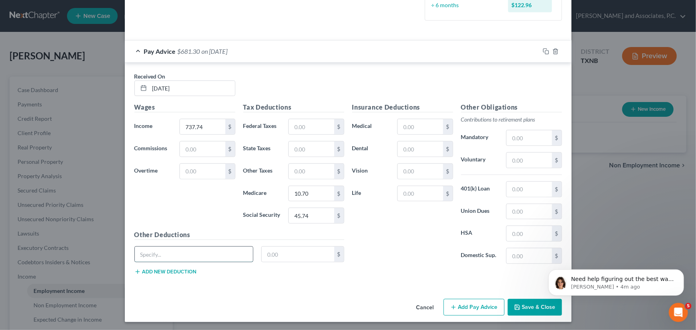
click at [175, 255] on input "text" at bounding box center [194, 254] width 118 height 15
type input "Tips-Cash"
type input "225.74"
click at [483, 302] on button "Add Pay Advice" at bounding box center [474, 307] width 61 height 17
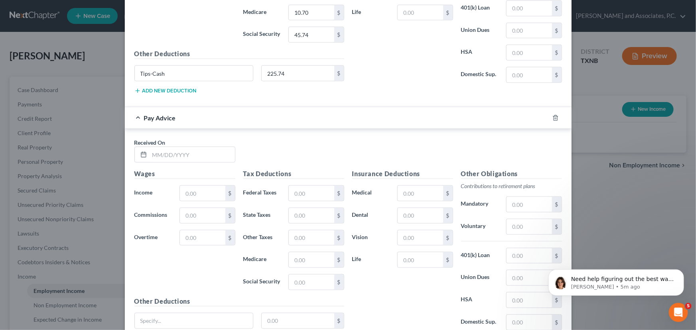
scroll to position [425, 0]
click at [165, 155] on input "text" at bounding box center [192, 154] width 85 height 15
type input "03/18/2025"
click at [190, 190] on input "text" at bounding box center [202, 193] width 45 height 15
type input "754.10"
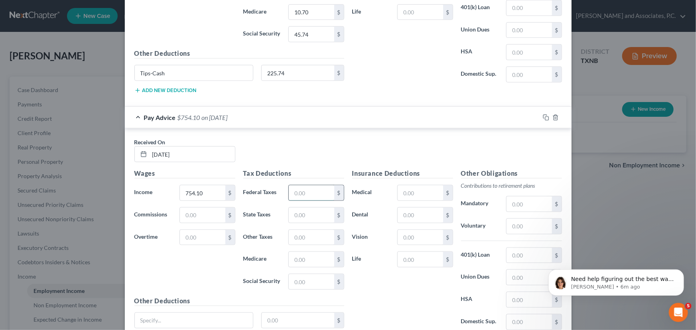
click at [315, 194] on input "text" at bounding box center [311, 193] width 45 height 15
click at [289, 256] on input "text" at bounding box center [311, 259] width 45 height 15
type input "10.93"
click at [299, 278] on input "text" at bounding box center [311, 282] width 45 height 15
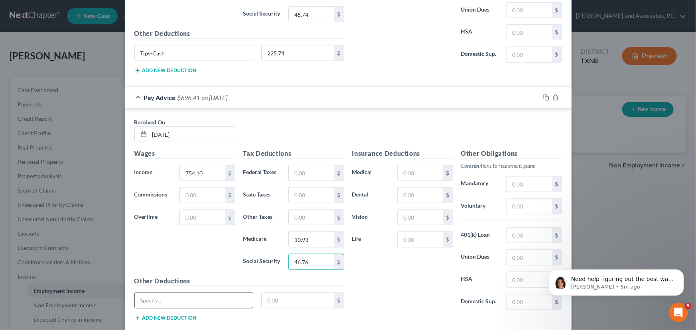
scroll to position [461, 0]
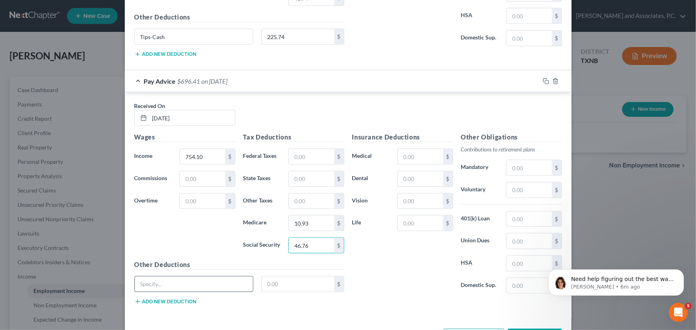
type input "46.76"
click at [177, 284] on input "text" at bounding box center [194, 284] width 118 height 15
type input "Tips-Cash"
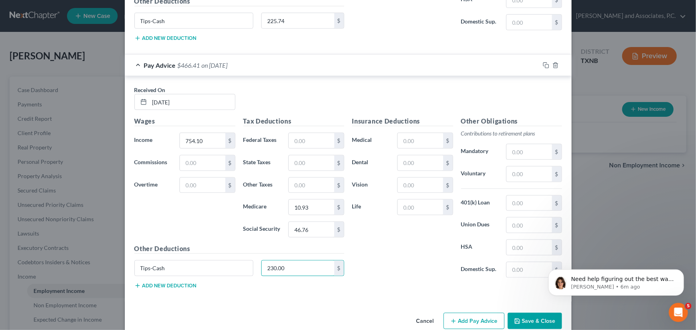
scroll to position [491, 0]
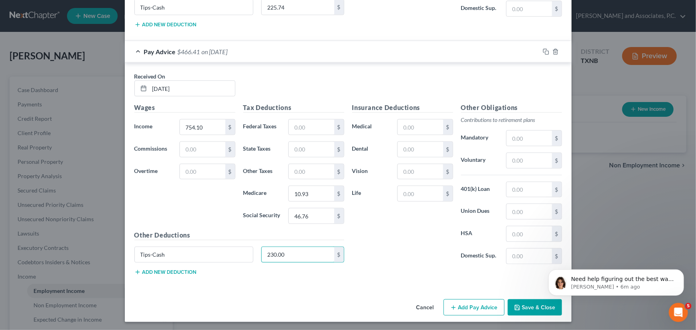
type input "230.00"
click at [483, 307] on button "Add Pay Advice" at bounding box center [474, 308] width 61 height 17
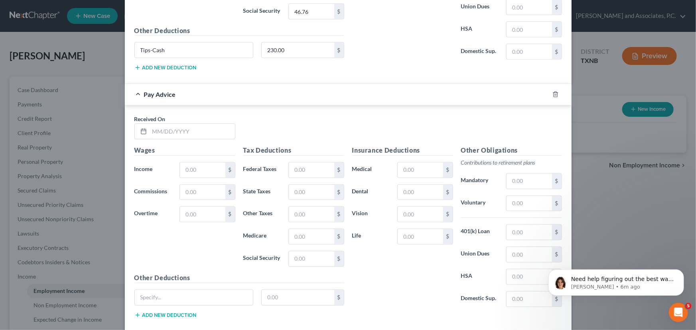
scroll to position [708, 0]
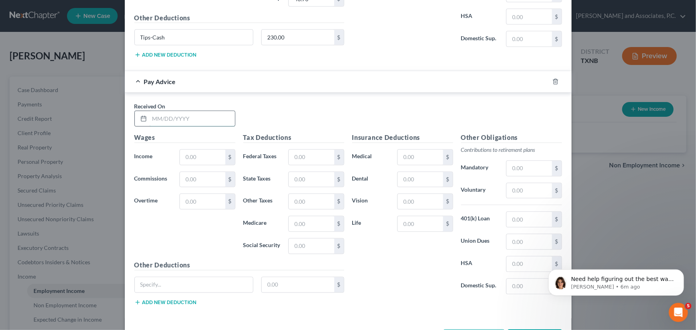
click at [150, 112] on input "text" at bounding box center [192, 118] width 85 height 15
type input "04/01/2025"
click at [186, 152] on input "text" at bounding box center [202, 157] width 45 height 15
type input "598.07"
click at [311, 226] on input "text" at bounding box center [311, 224] width 45 height 15
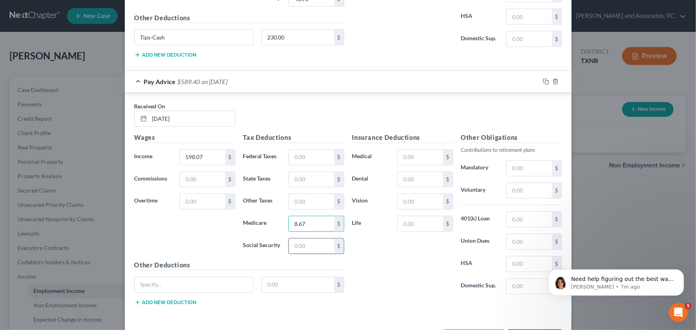
type input "8.67"
click at [306, 249] on input "text" at bounding box center [311, 246] width 45 height 15
type input "37.08"
click at [189, 281] on input "text" at bounding box center [194, 285] width 118 height 15
click at [189, 281] on input "tips0Cash" at bounding box center [194, 285] width 118 height 15
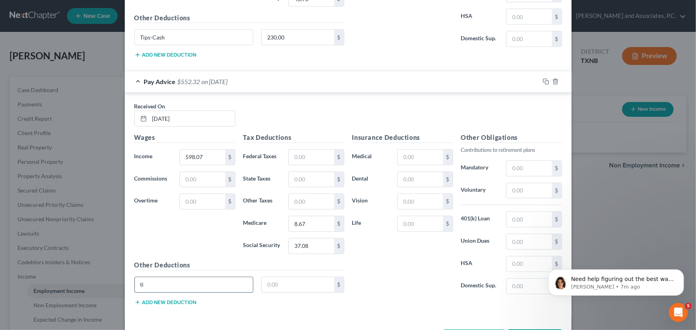
type input "t"
type input "Tips-Cash"
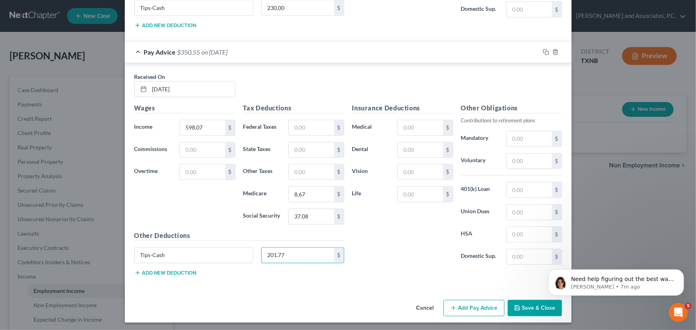
type input "201.77"
click at [472, 301] on button "Add Pay Advice" at bounding box center [474, 308] width 61 height 17
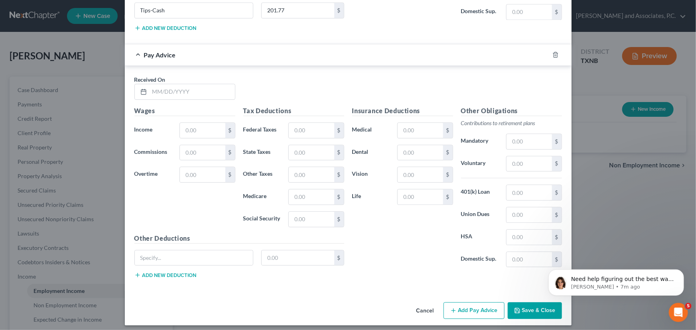
scroll to position [985, 0]
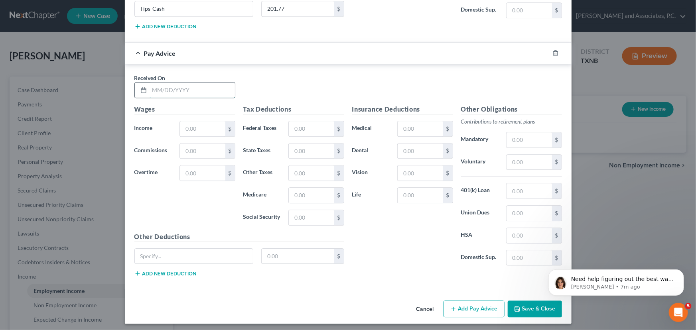
click at [172, 84] on input "text" at bounding box center [192, 90] width 85 height 15
type input "04/15/2025"
click at [206, 126] on input "text" at bounding box center [202, 128] width 45 height 15
type input "598.71"
click at [306, 192] on input "text" at bounding box center [311, 195] width 45 height 15
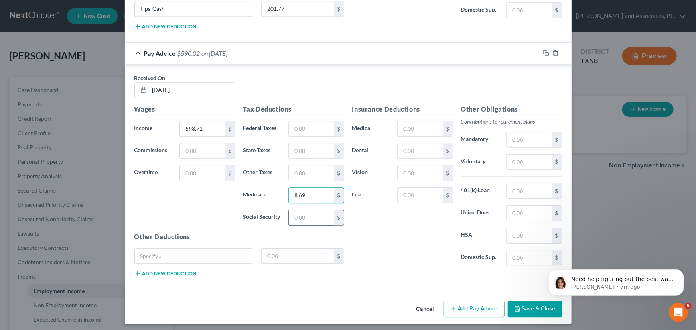
type input "8.69"
click at [312, 217] on input "text" at bounding box center [311, 217] width 45 height 15
type input "37.12"
click at [191, 249] on input "text" at bounding box center [194, 256] width 118 height 15
click at [138, 251] on input "tips-Cash" at bounding box center [194, 256] width 118 height 15
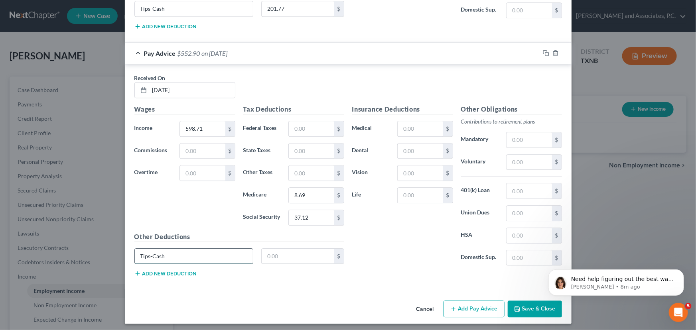
type input "Tips-Cash"
type input "215.21"
click at [467, 306] on button "Add Pay Advice" at bounding box center [474, 309] width 61 height 17
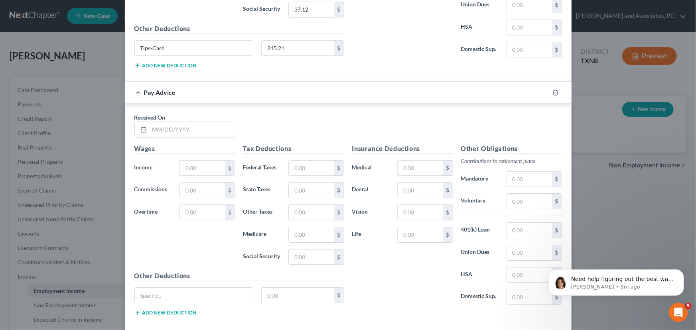
scroll to position [1232, 0]
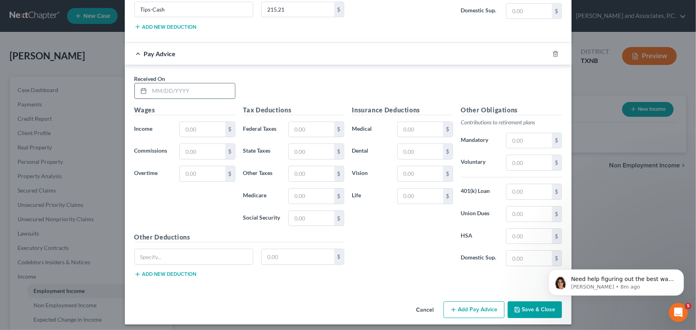
click at [156, 88] on input "text" at bounding box center [192, 90] width 85 height 15
type input "04/29/2025"
click at [190, 126] on input "text" at bounding box center [202, 129] width 45 height 15
type input "595.02"
click at [295, 192] on input "text" at bounding box center [311, 196] width 45 height 15
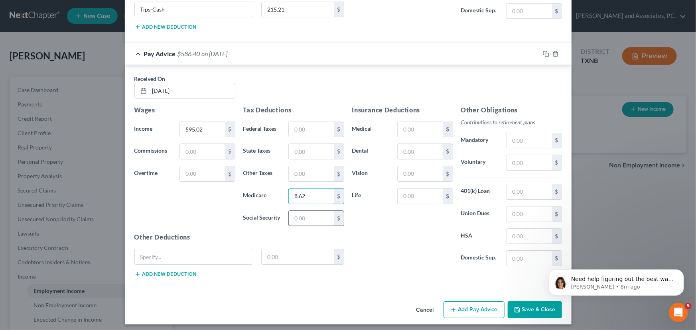
type input "8.62"
click at [303, 217] on input "text" at bounding box center [311, 218] width 45 height 15
type input "36.89"
drag, startPoint x: 378, startPoint y: 231, endPoint x: 363, endPoint y: 256, distance: 29.5
click at [363, 256] on div "Insurance Deductions Medical $ Dental $ Vision $ Life $" at bounding box center [402, 189] width 109 height 168
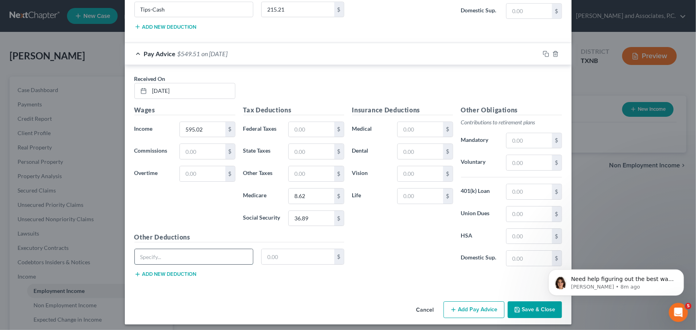
drag, startPoint x: 190, startPoint y: 252, endPoint x: 171, endPoint y: 256, distance: 19.1
click at [189, 252] on input "text" at bounding box center [194, 256] width 118 height 15
type input "Tips-Cash"
type input "206.12"
click at [479, 302] on button "Add Pay Advice" at bounding box center [474, 310] width 61 height 17
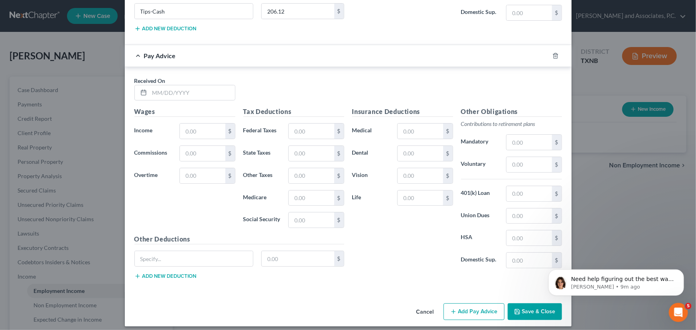
scroll to position [1479, 0]
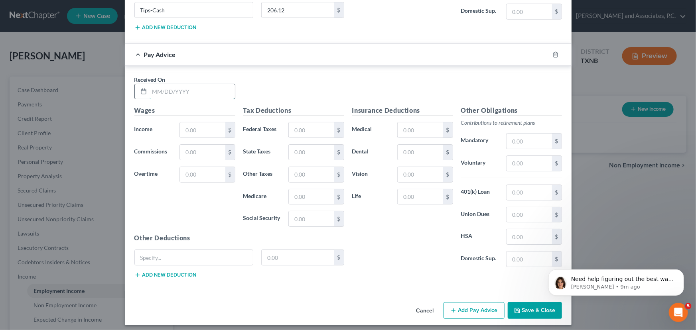
click at [155, 89] on input "text" at bounding box center [192, 91] width 85 height 15
drag, startPoint x: 186, startPoint y: 86, endPoint x: 136, endPoint y: 87, distance: 49.5
click at [136, 87] on div "551.97" at bounding box center [184, 92] width 101 height 16
type input "05/13/2025"
click at [191, 122] on input "text" at bounding box center [202, 129] width 45 height 15
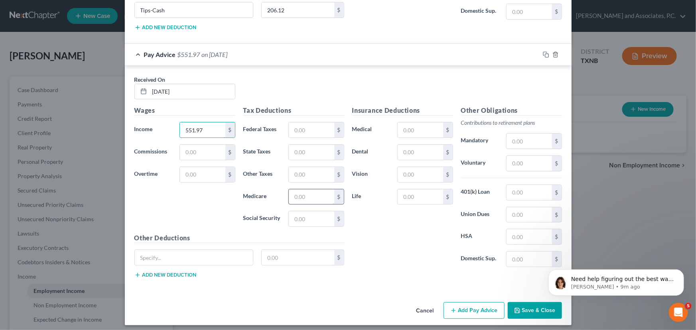
type input "551.97"
click at [304, 192] on input "text" at bounding box center [311, 197] width 45 height 15
type input "8.01"
click at [314, 212] on input "text" at bounding box center [311, 218] width 45 height 15
type input "34.22"
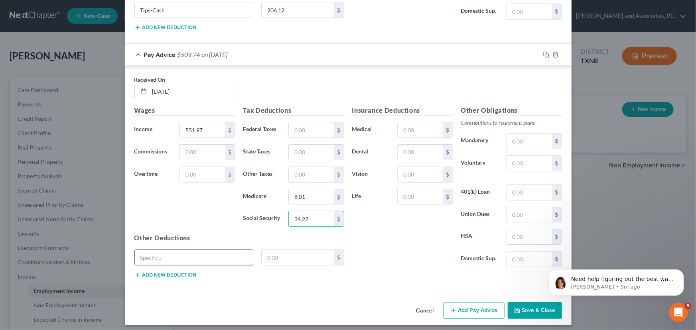
click at [164, 252] on input "text" at bounding box center [194, 257] width 118 height 15
type input "Tips-Cash"
type input "183.17"
click at [524, 302] on button "Save & Close" at bounding box center [535, 310] width 54 height 17
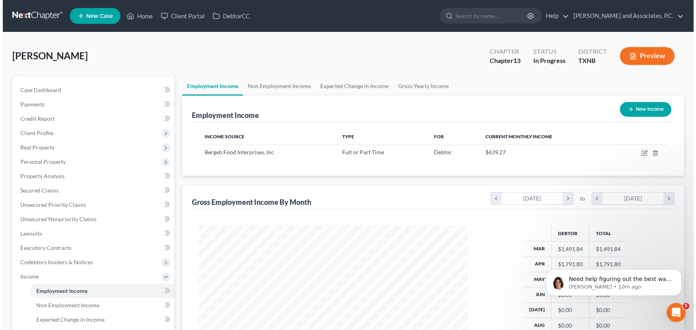
scroll to position [398844, 398703]
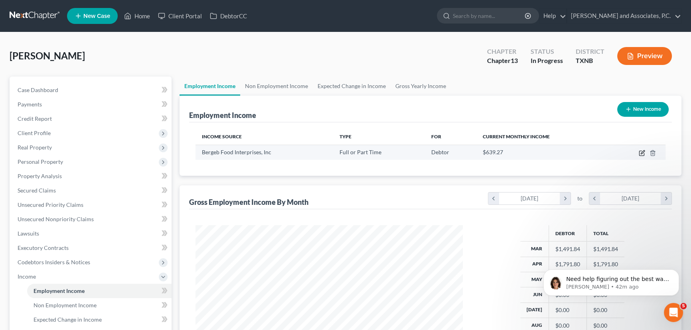
click at [642, 151] on icon "button" at bounding box center [642, 153] width 6 height 6
select select "0"
select select "37"
select select "2"
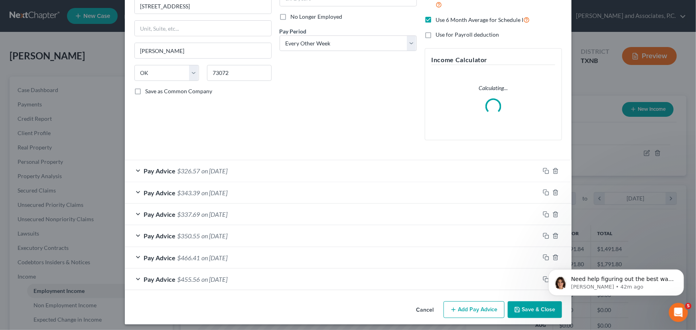
scroll to position [103, 0]
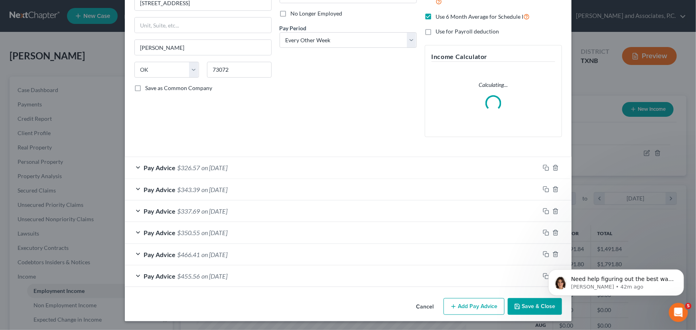
click at [476, 308] on button "Add Pay Advice" at bounding box center [474, 306] width 61 height 17
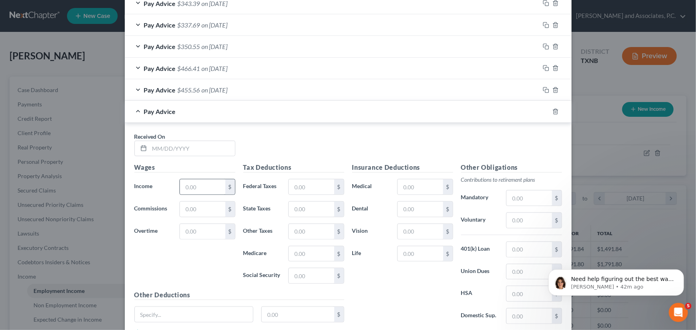
scroll to position [320, 0]
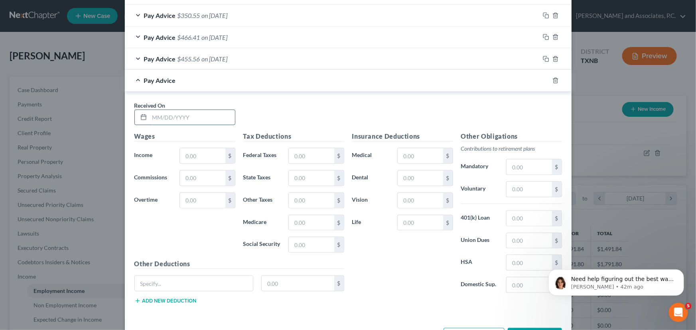
drag, startPoint x: 172, startPoint y: 119, endPoint x: 176, endPoint y: 121, distance: 4.3
click at [173, 120] on input "text" at bounding box center [192, 117] width 85 height 15
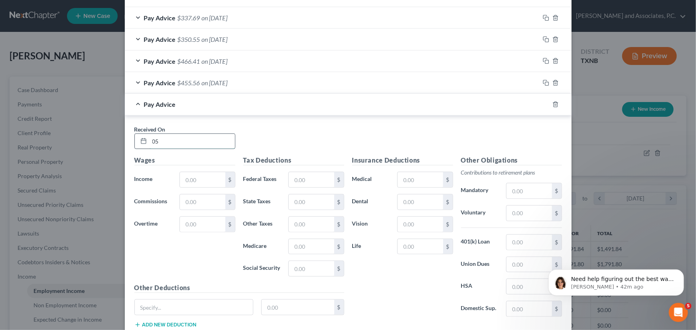
scroll to position [344, 0]
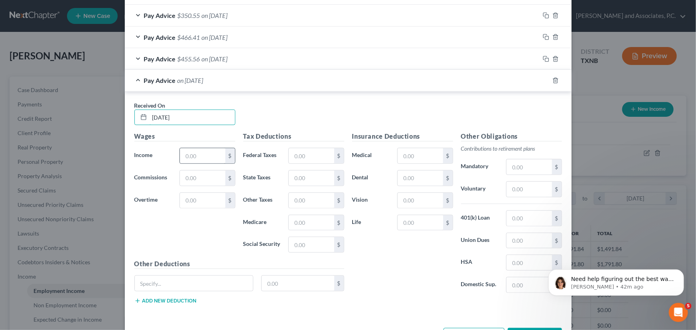
type input "05/13/2025"
click at [209, 148] on div "$" at bounding box center [207, 156] width 55 height 16
click at [208, 152] on input "text" at bounding box center [202, 155] width 45 height 15
type input "100.00"
click at [309, 223] on input "text" at bounding box center [311, 222] width 45 height 15
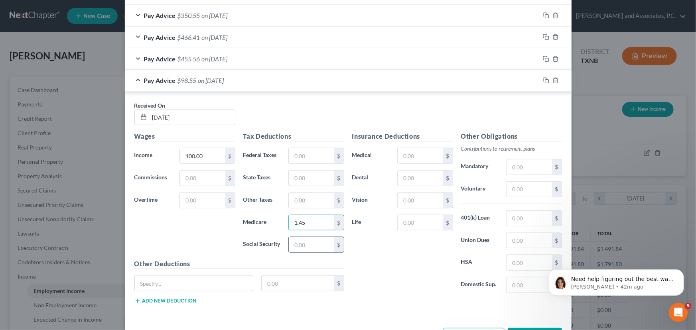
type input "1.45"
click at [317, 241] on input "text" at bounding box center [311, 244] width 45 height 15
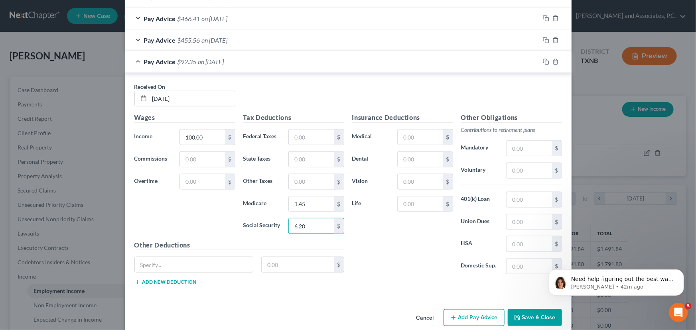
scroll to position [373, 0]
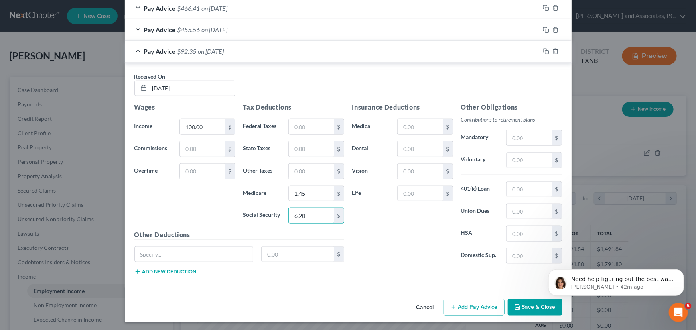
type input "6.20"
click at [453, 306] on icon "button" at bounding box center [453, 307] width 6 height 6
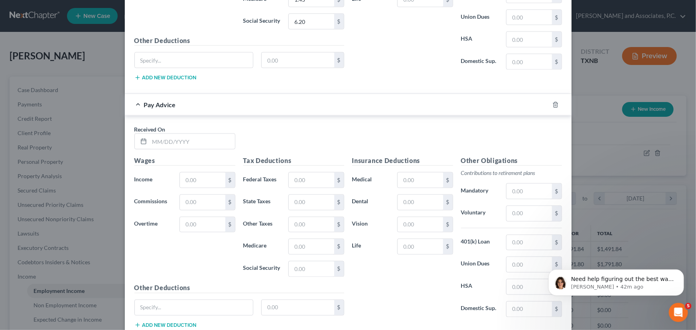
scroll to position [591, 0]
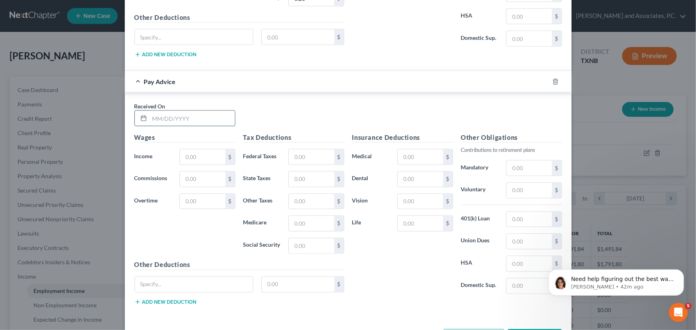
click at [164, 120] on input "text" at bounding box center [192, 118] width 85 height 15
type input "05/27/2025"
click at [190, 154] on input "text" at bounding box center [202, 157] width 45 height 15
type input "549.00"
click at [305, 220] on input "text" at bounding box center [311, 223] width 45 height 15
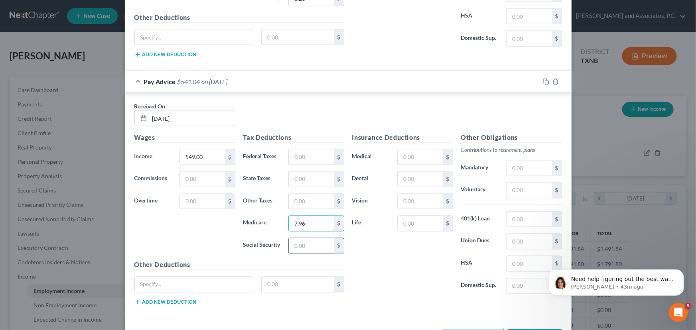
type input "7.96"
click at [307, 245] on input "text" at bounding box center [311, 246] width 45 height 15
type input "34.04"
click at [168, 282] on input "text" at bounding box center [194, 284] width 118 height 15
type input "Tips-Cash"
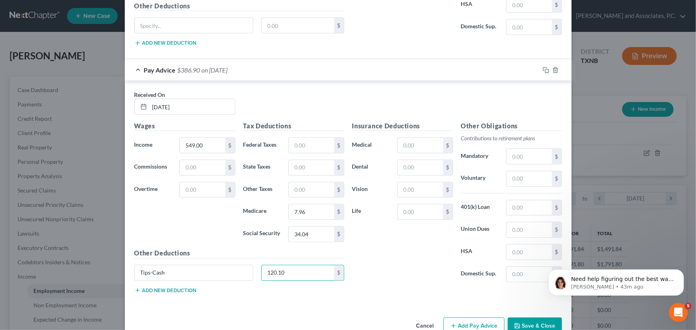
scroll to position [620, 0]
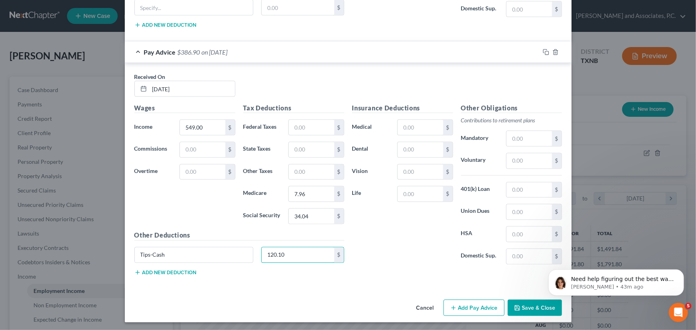
type input "120.10"
click at [466, 312] on button "Add Pay Advice" at bounding box center [474, 308] width 61 height 17
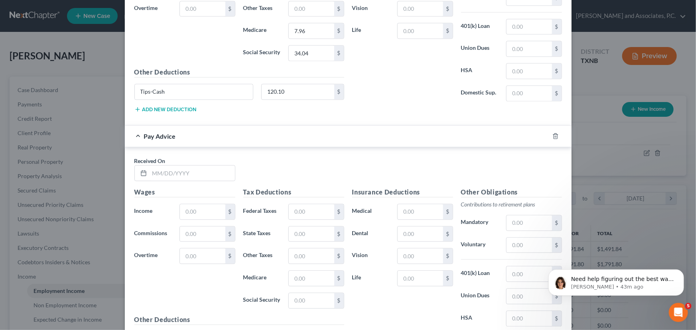
scroll to position [802, 0]
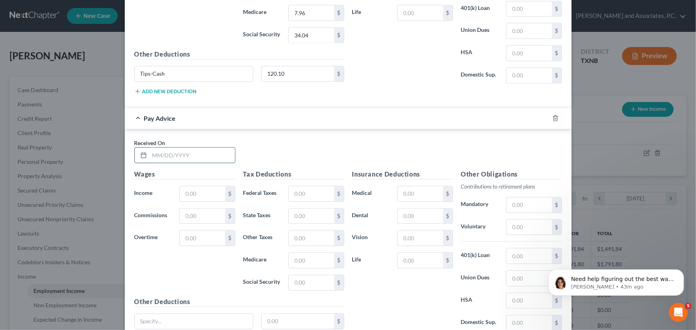
click at [182, 156] on input "text" at bounding box center [192, 155] width 85 height 15
type input "06/10/2025"
click at [202, 193] on input "text" at bounding box center [202, 193] width 45 height 15
type input "560.24"
click at [315, 260] on input "text" at bounding box center [311, 260] width 45 height 15
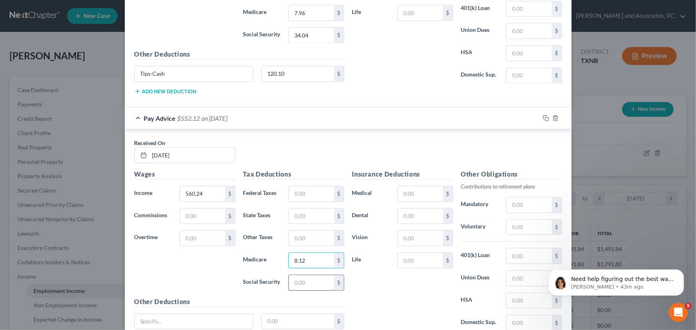
type input "8.12"
click at [316, 282] on input "text" at bounding box center [311, 282] width 45 height 15
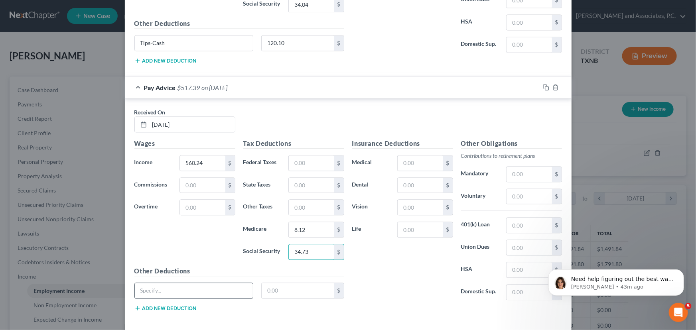
scroll to position [867, 0]
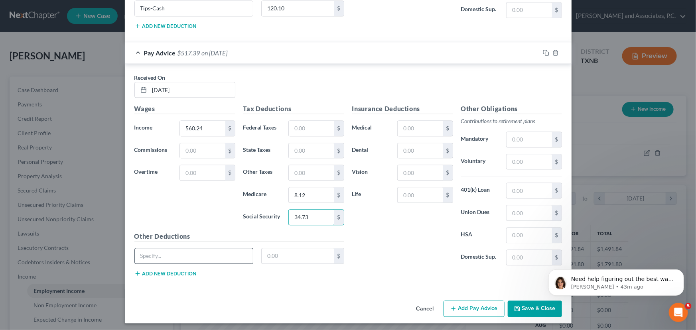
type input "34.73"
click at [168, 250] on input "text" at bounding box center [194, 256] width 118 height 15
type input "Tips-Cash"
type input "163.84"
click at [461, 306] on button "Add Pay Advice" at bounding box center [474, 309] width 61 height 17
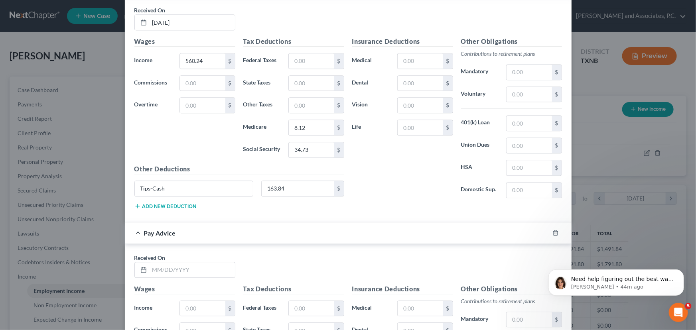
scroll to position [1049, 0]
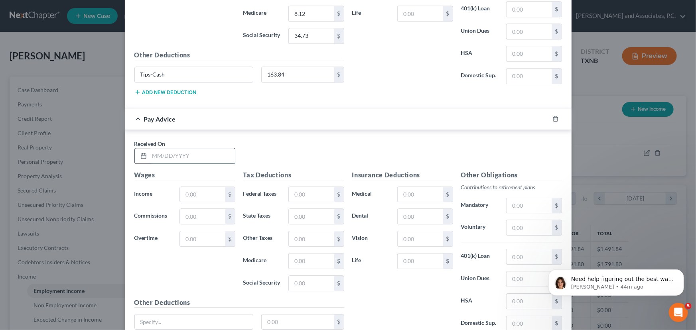
click at [152, 155] on input "text" at bounding box center [192, 155] width 85 height 15
type input "06/24/2025"
click at [187, 189] on input "text" at bounding box center [202, 194] width 45 height 15
type input "447.80"
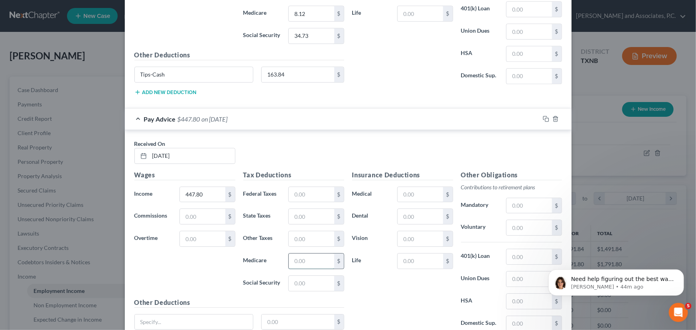
click at [314, 255] on input "text" at bounding box center [311, 261] width 45 height 15
type input "6.49"
click at [301, 292] on div "Tax Deductions Federal Taxes $ State Taxes $ Other Taxes $ Medicare 6.49 $ Soci…" at bounding box center [293, 234] width 109 height 128
click at [301, 284] on input "text" at bounding box center [311, 283] width 45 height 15
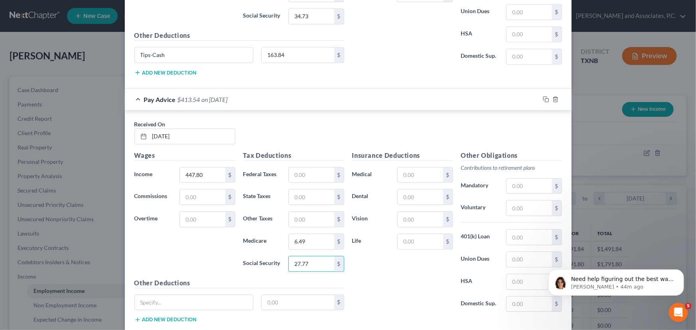
scroll to position [1114, 0]
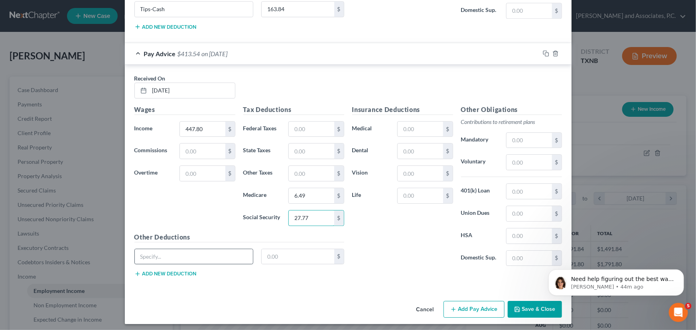
type input "27.77"
click at [181, 253] on input "text" at bounding box center [194, 256] width 118 height 15
type input "tips-Cash"
type input "118.20"
click at [474, 306] on button "Add Pay Advice" at bounding box center [474, 309] width 61 height 17
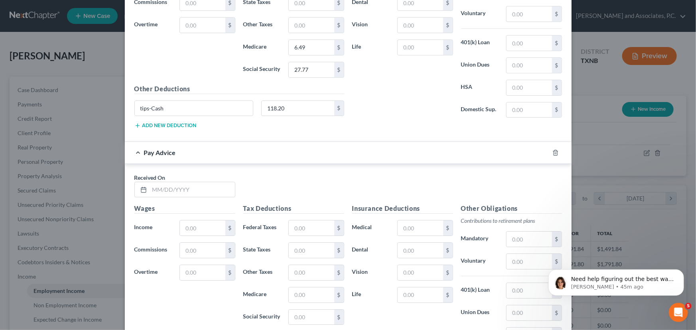
scroll to position [1296, 0]
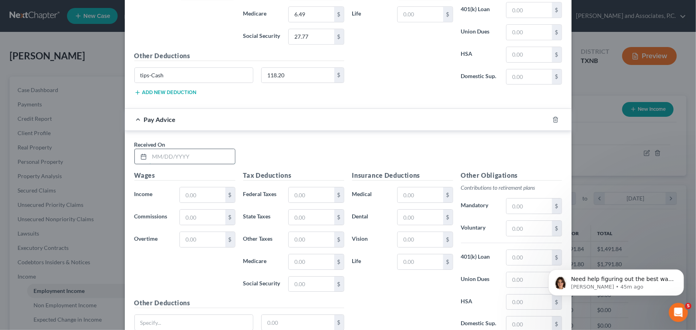
click at [166, 154] on input "text" at bounding box center [192, 156] width 85 height 15
type input "07/08/2025"
click at [192, 188] on input "text" at bounding box center [202, 195] width 45 height 15
type input "567.24"
click at [294, 261] on input "text" at bounding box center [311, 262] width 45 height 15
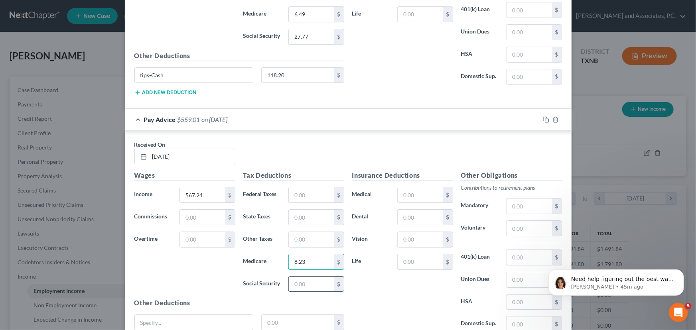
type input "8.23"
click at [296, 283] on input "text" at bounding box center [311, 284] width 45 height 15
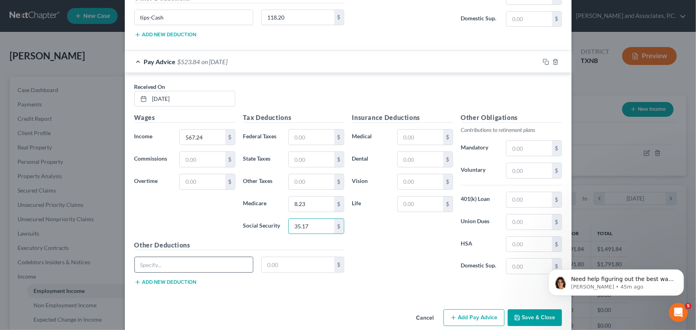
scroll to position [1361, 0]
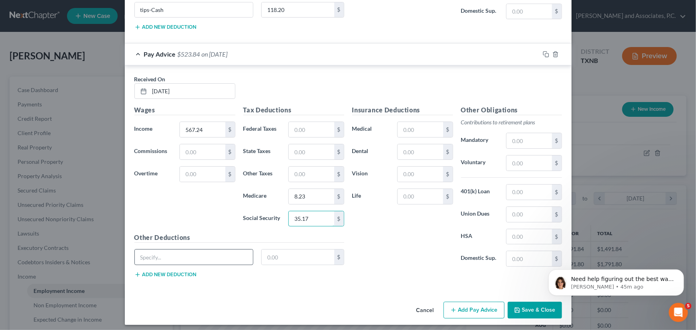
type input "35.17"
click at [160, 257] on input "text" at bounding box center [194, 257] width 118 height 15
type input "Tips-Cash"
type input "208.84"
click at [473, 302] on button "Add Pay Advice" at bounding box center [474, 310] width 61 height 17
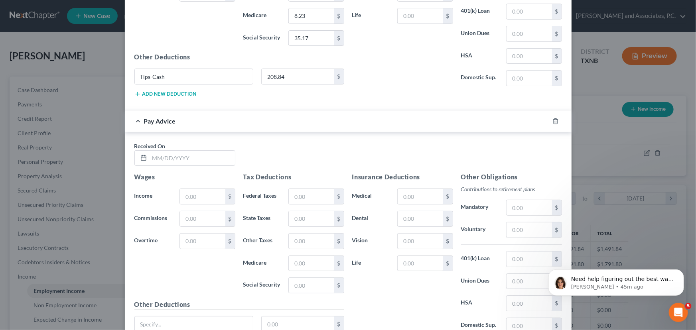
scroll to position [1543, 0]
click at [165, 152] on input "text" at bounding box center [192, 157] width 85 height 15
type input "07/22/2025"
click at [184, 188] on input "text" at bounding box center [202, 195] width 45 height 15
type input "638.24"
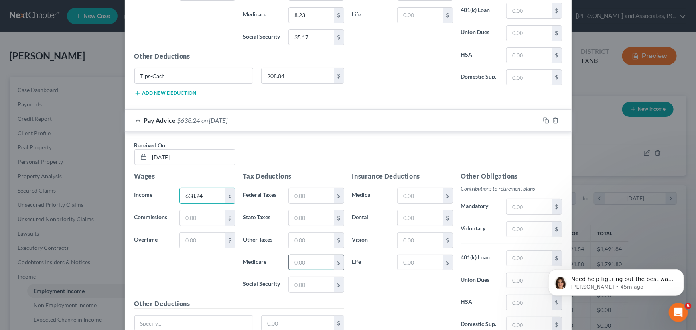
click at [311, 258] on input "text" at bounding box center [311, 262] width 45 height 15
type input "9.25"
click at [311, 282] on input "text" at bounding box center [311, 284] width 45 height 15
type input "39.57"
click at [155, 318] on input "text" at bounding box center [194, 323] width 118 height 15
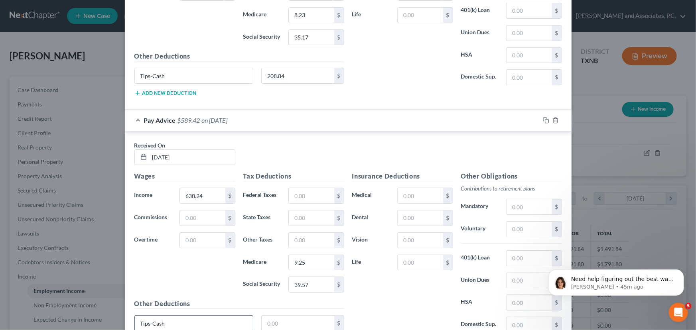
type input "Tips-Cash"
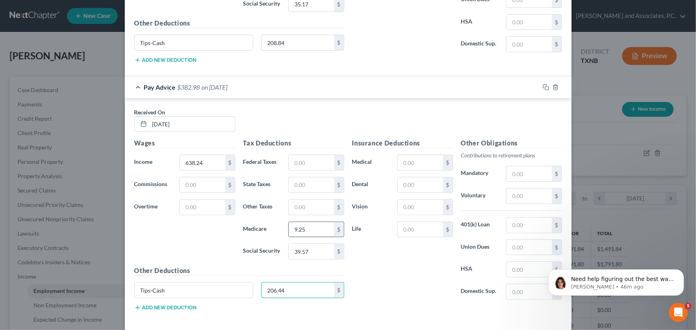
scroll to position [1608, 0]
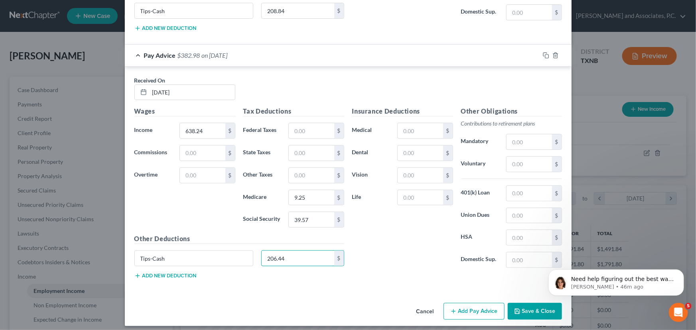
type input "206.44"
click at [465, 304] on button "Add Pay Advice" at bounding box center [474, 311] width 61 height 17
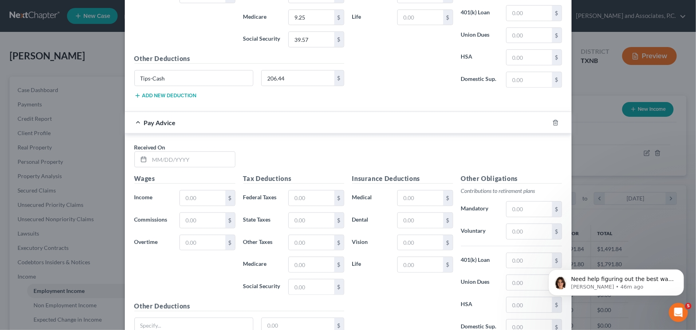
scroll to position [1826, 0]
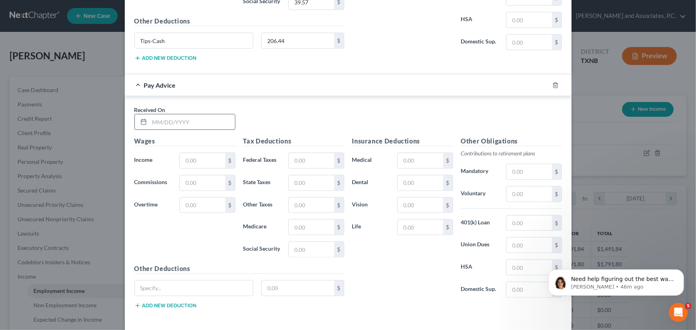
click at [165, 118] on input "text" at bounding box center [192, 122] width 85 height 15
type input "08/05/2025"
click at [190, 153] on input "text" at bounding box center [202, 160] width 45 height 15
type input "489.11"
click at [293, 226] on input "text" at bounding box center [311, 227] width 45 height 15
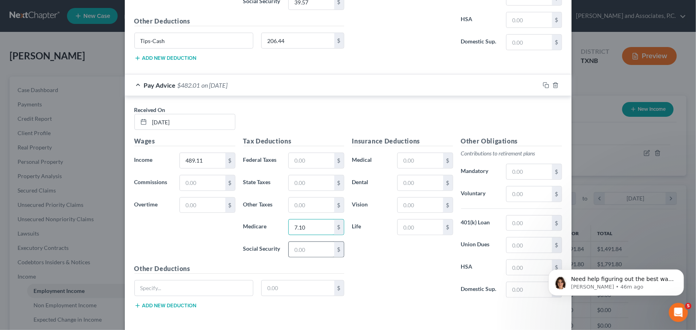
type input "7.10"
click at [310, 242] on input "text" at bounding box center [311, 249] width 45 height 15
type input "30.32"
click at [162, 282] on input "text" at bounding box center [194, 288] width 118 height 15
type input "Tips-Cash"
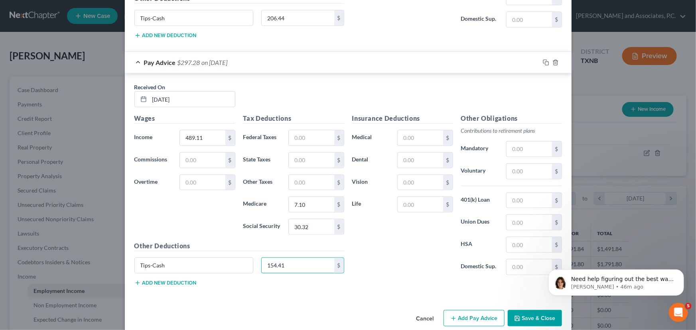
scroll to position [1855, 0]
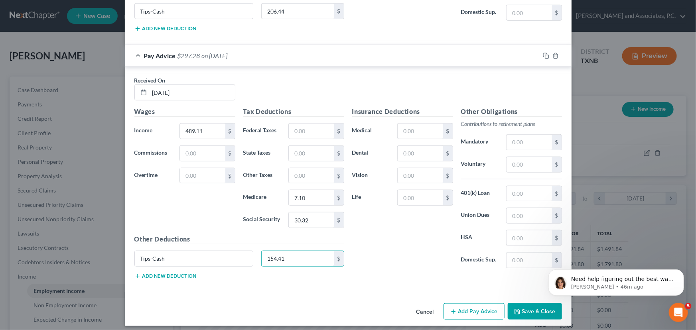
type input "154.41"
click at [459, 305] on button "Add Pay Advice" at bounding box center [474, 312] width 61 height 17
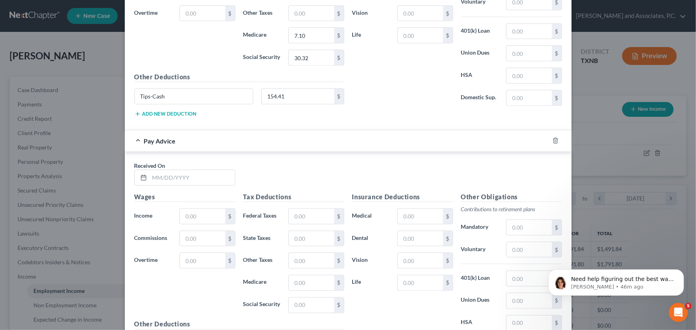
scroll to position [2036, 0]
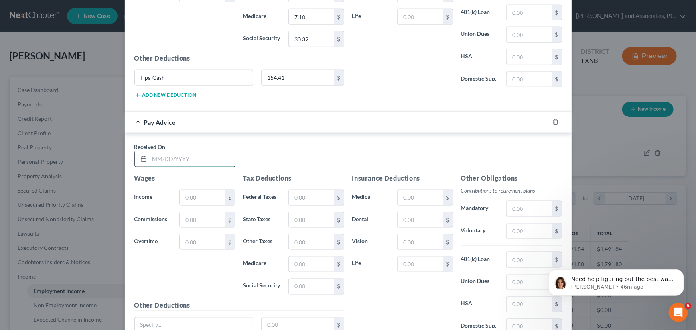
click at [151, 152] on input "text" at bounding box center [192, 159] width 85 height 15
type input "08/19/2025"
click at [180, 190] on input "text" at bounding box center [202, 197] width 45 height 15
type input "568.61"
click at [306, 259] on input "text" at bounding box center [311, 264] width 45 height 15
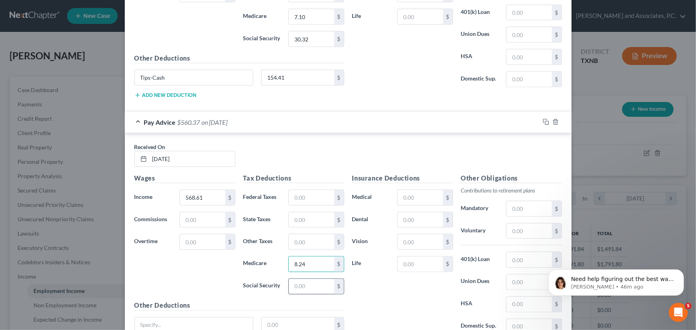
type input "8.24"
click at [300, 280] on input "text" at bounding box center [311, 286] width 45 height 15
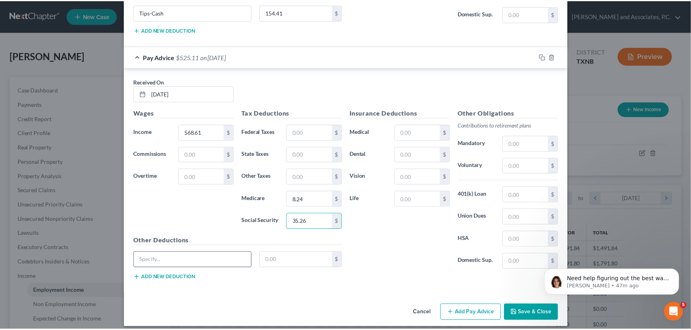
scroll to position [2102, 0]
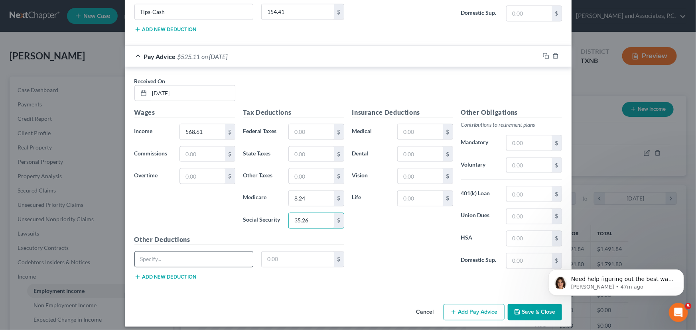
type input "35.26"
click at [180, 254] on input "text" at bounding box center [194, 259] width 118 height 15
type input "Tips-Cash"
click at [283, 254] on input "text" at bounding box center [298, 259] width 73 height 15
type input "187.01"
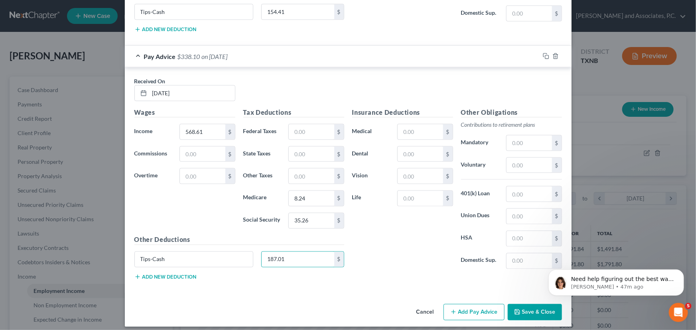
click at [538, 305] on button "Save & Close" at bounding box center [535, 312] width 54 height 17
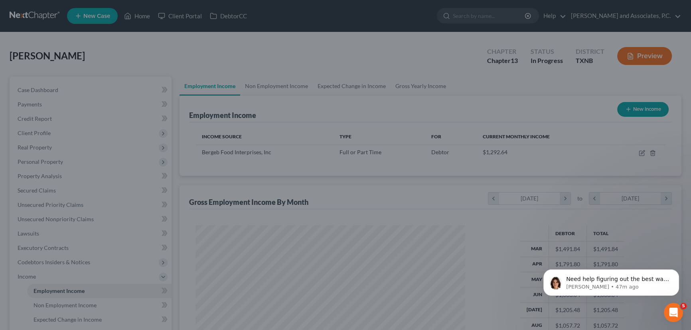
scroll to position [398844, 398703]
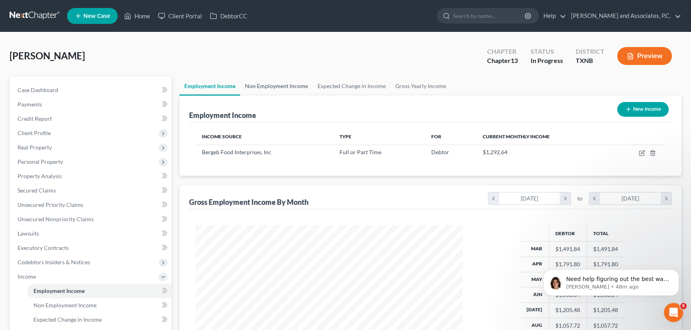
click at [273, 83] on link "Non Employment Income" at bounding box center [276, 86] width 73 height 19
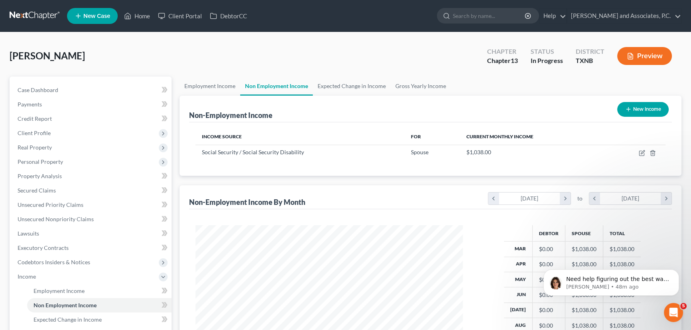
scroll to position [143, 283]
click at [350, 81] on link "Expected Change in Income" at bounding box center [352, 86] width 78 height 19
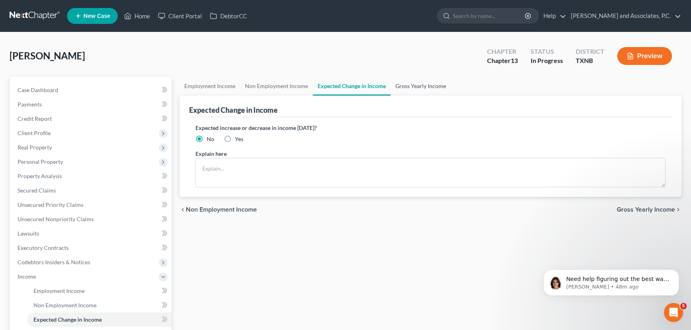
click at [405, 86] on link "Gross Yearly Income" at bounding box center [421, 86] width 60 height 19
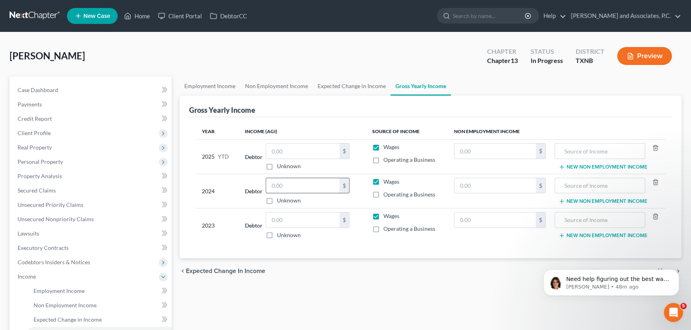
click at [293, 183] on input "text" at bounding box center [302, 185] width 73 height 15
type input "16,806.00"
click at [297, 219] on input "text" at bounding box center [302, 220] width 73 height 15
type input "31,655.00"
click at [292, 148] on input "text" at bounding box center [302, 151] width 73 height 15
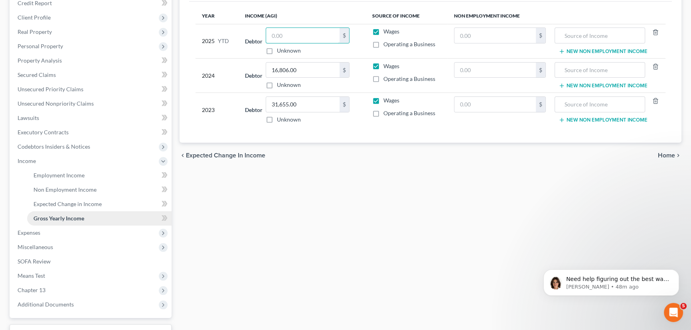
scroll to position [179, 0]
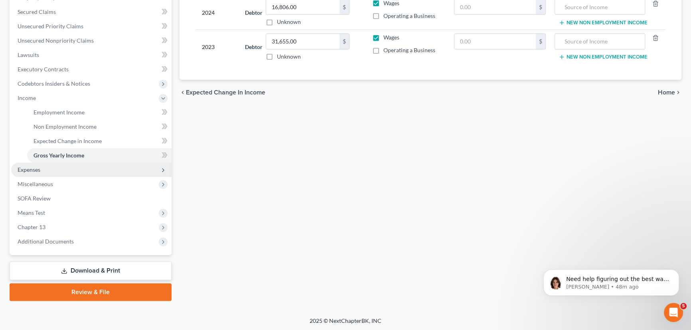
click at [52, 173] on span "Expenses" at bounding box center [91, 170] width 160 height 14
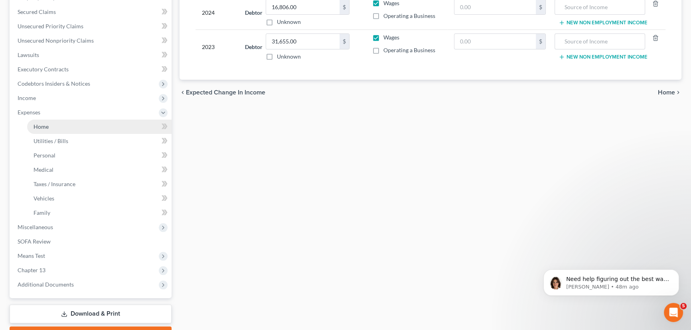
click at [53, 131] on link "Home" at bounding box center [99, 127] width 144 height 14
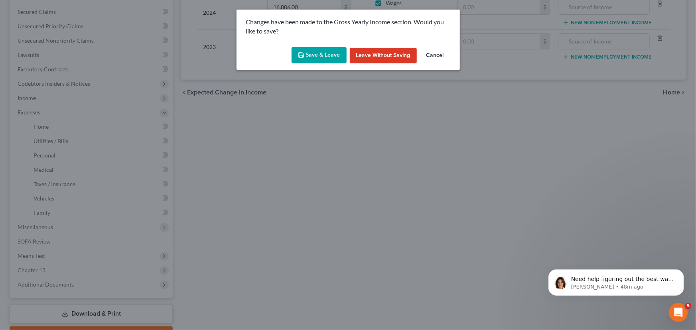
click at [330, 54] on button "Save & Leave" at bounding box center [319, 55] width 55 height 17
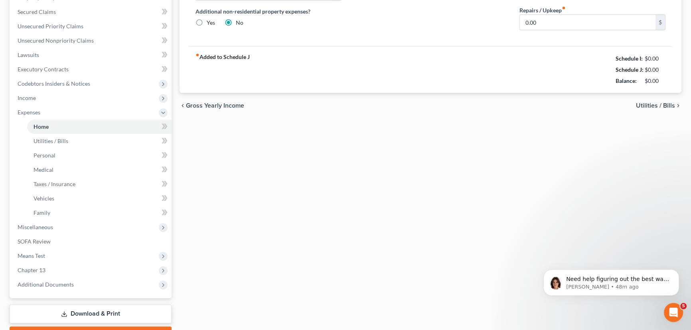
scroll to position [20, 0]
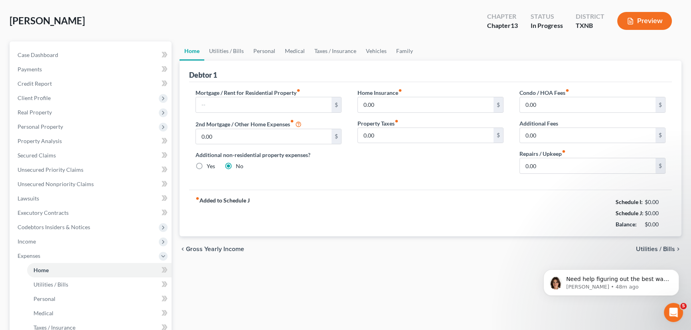
click at [69, 125] on ul "Case Dashboard Payments Invoices Payments Payments Credit Report Client Profile" at bounding box center [91, 242] width 160 height 388
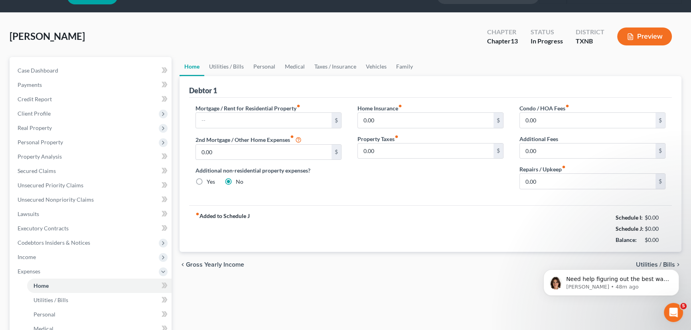
scroll to position [0, 0]
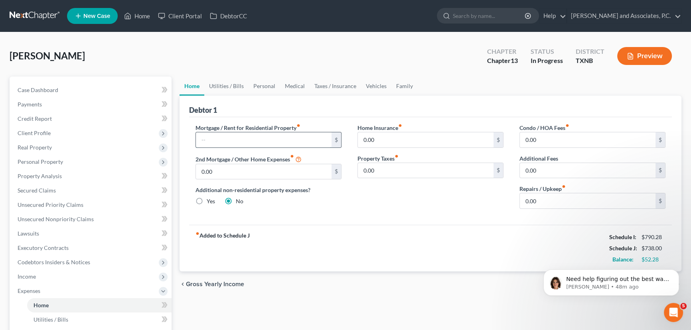
click at [237, 139] on input "text" at bounding box center [264, 139] width 136 height 15
click at [559, 198] on input "0.00" at bounding box center [588, 201] width 136 height 15
type input "1"
click at [225, 92] on link "Utilities / Bills" at bounding box center [226, 86] width 44 height 19
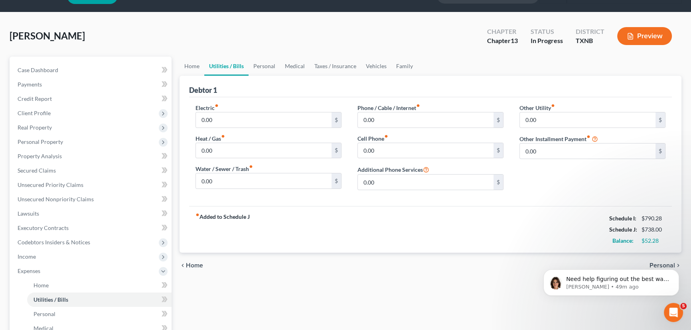
scroll to position [36, 0]
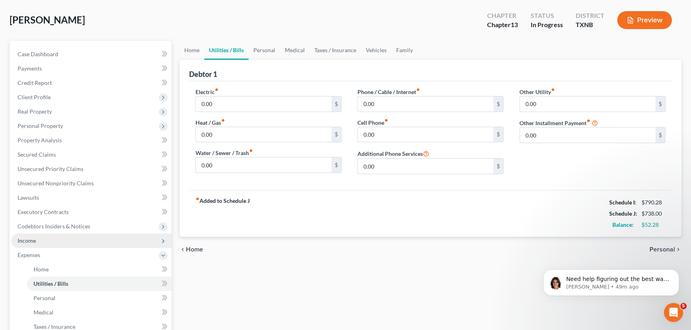
click at [48, 245] on span "Income" at bounding box center [91, 241] width 160 height 14
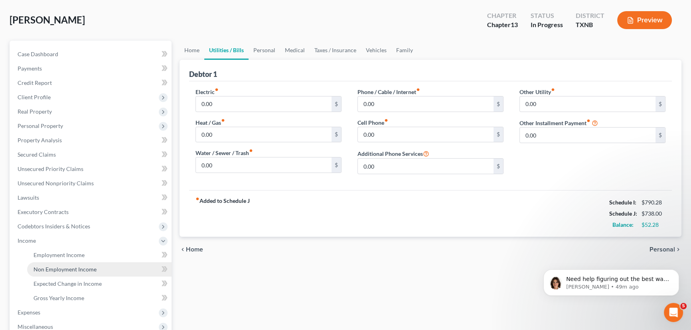
click at [43, 263] on link "Non Employment Income" at bounding box center [99, 270] width 144 height 14
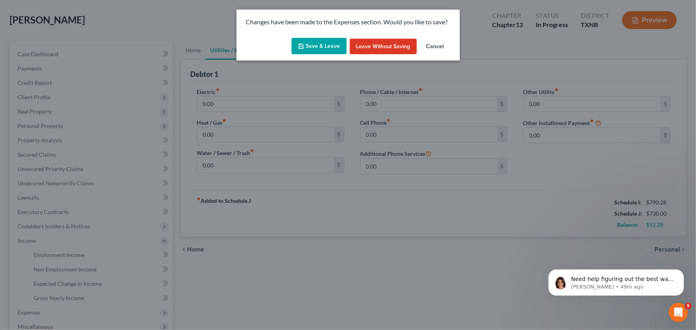
click at [313, 49] on button "Save & Leave" at bounding box center [319, 46] width 55 height 17
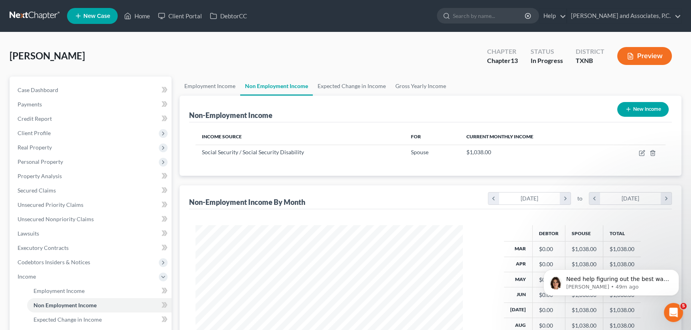
scroll to position [143, 283]
click at [223, 91] on link "Employment Income" at bounding box center [210, 86] width 61 height 19
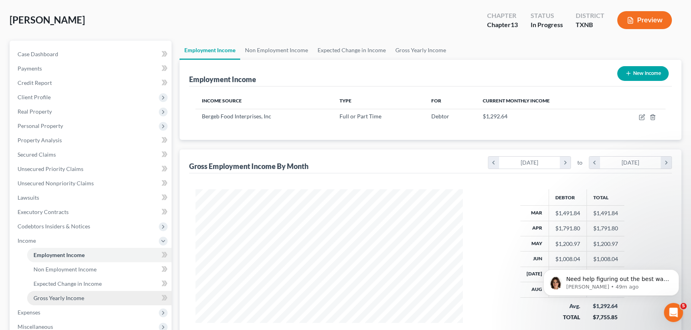
scroll to position [179, 0]
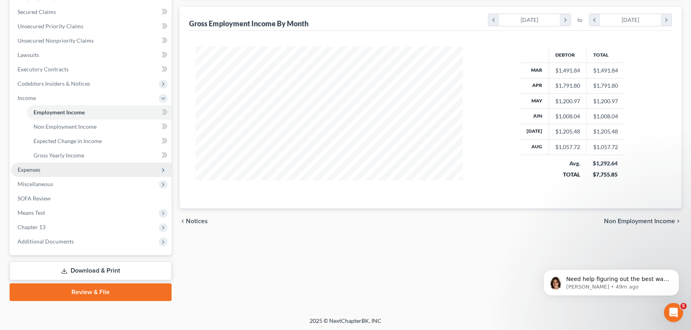
click at [59, 168] on span "Expenses" at bounding box center [91, 170] width 160 height 14
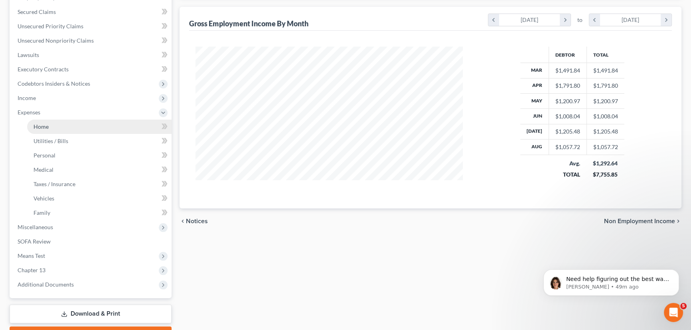
click at [67, 127] on link "Home" at bounding box center [99, 127] width 144 height 14
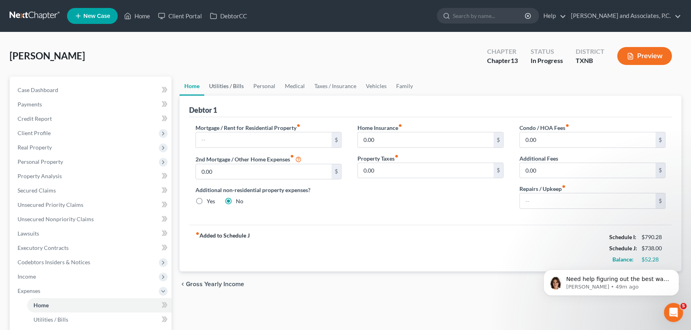
click at [229, 88] on link "Utilities / Bills" at bounding box center [226, 86] width 44 height 19
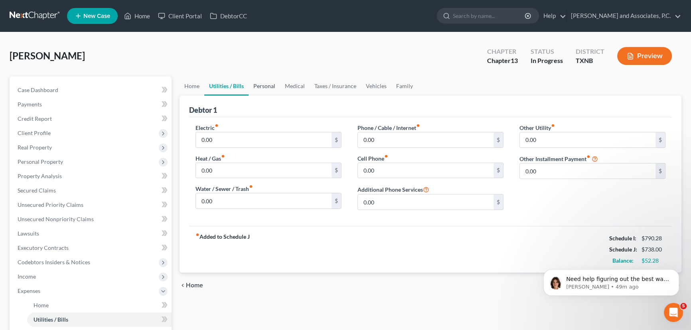
click at [264, 86] on link "Personal" at bounding box center [265, 86] width 32 height 19
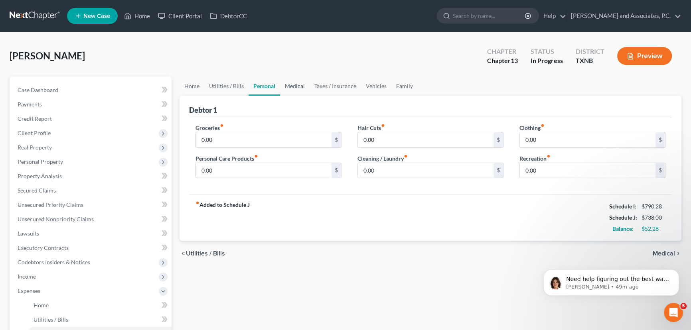
click at [292, 91] on link "Medical" at bounding box center [295, 86] width 30 height 19
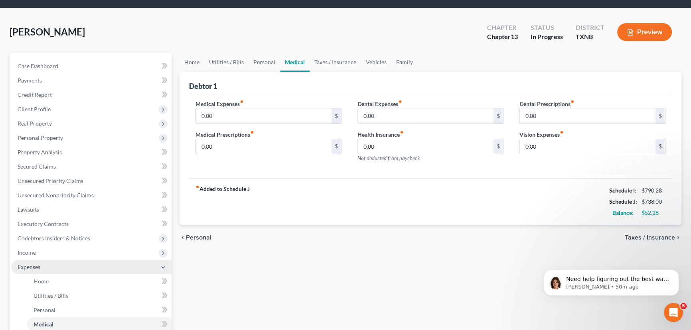
scroll to position [36, 0]
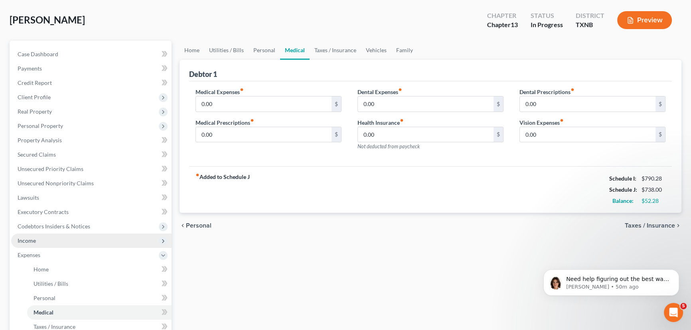
click at [54, 237] on span "Income" at bounding box center [91, 241] width 160 height 14
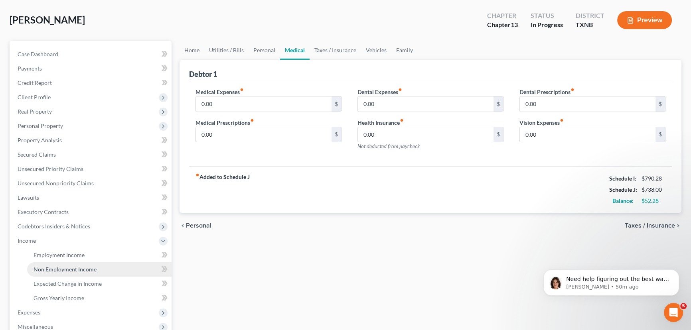
click at [57, 269] on span "Non Employment Income" at bounding box center [65, 269] width 63 height 7
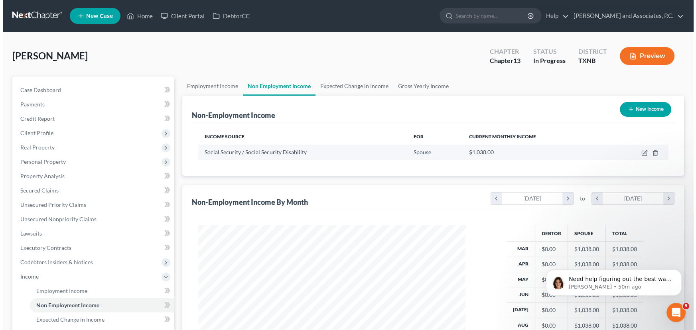
scroll to position [143, 283]
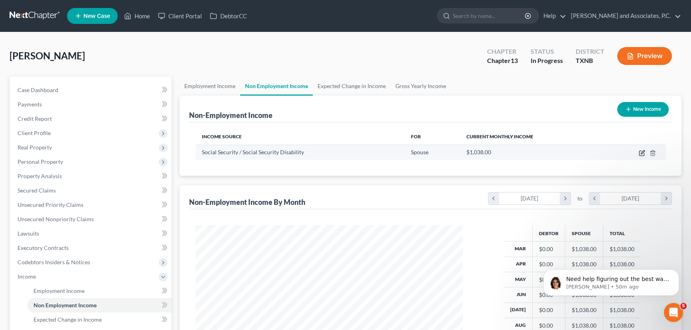
click at [640, 152] on icon "button" at bounding box center [642, 153] width 6 height 6
select select "4"
select select "0"
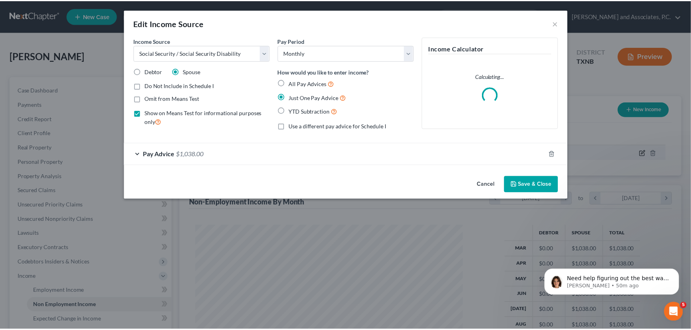
scroll to position [143, 286]
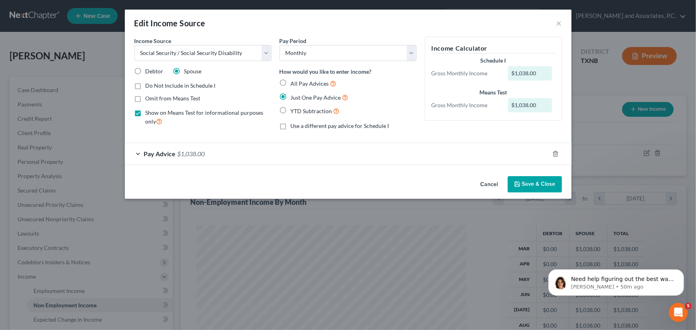
click at [146, 116] on label "Show on Means Test for informational purposes only" at bounding box center [209, 117] width 126 height 17
click at [149, 114] on input "Show on Means Test for informational purposes only" at bounding box center [151, 111] width 5 height 5
checkbox input "false"
click at [146, 97] on label "Omit from Means Test" at bounding box center [173, 99] width 55 height 8
click at [149, 97] on input "Omit from Means Test" at bounding box center [151, 97] width 5 height 5
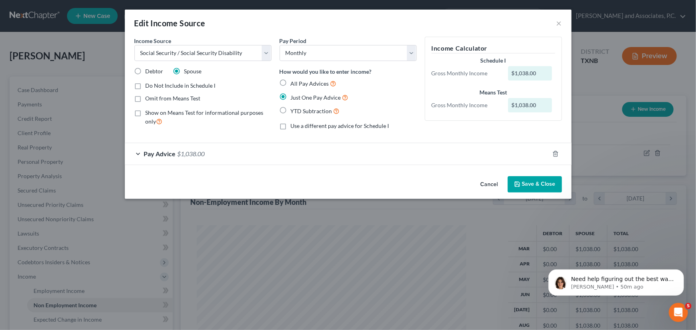
checkbox input "true"
click at [521, 186] on icon "button" at bounding box center [517, 184] width 6 height 6
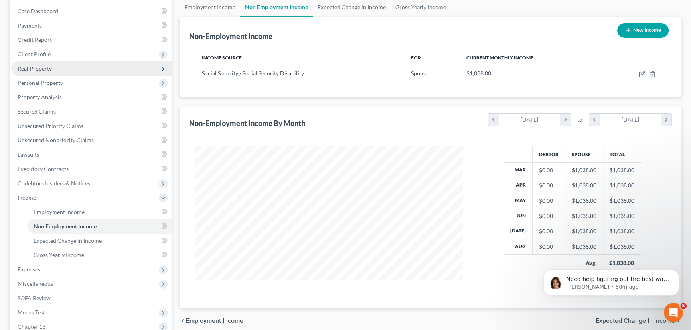
scroll to position [145, 0]
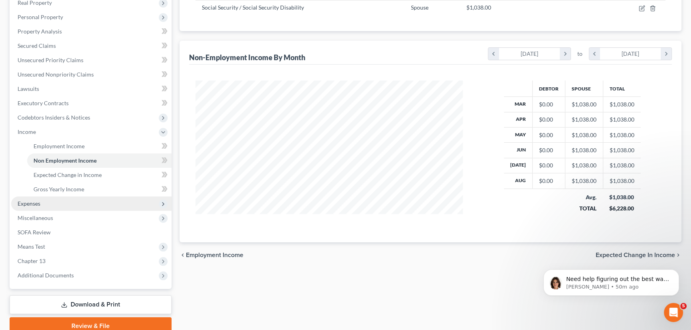
click at [45, 200] on span "Expenses" at bounding box center [91, 204] width 160 height 14
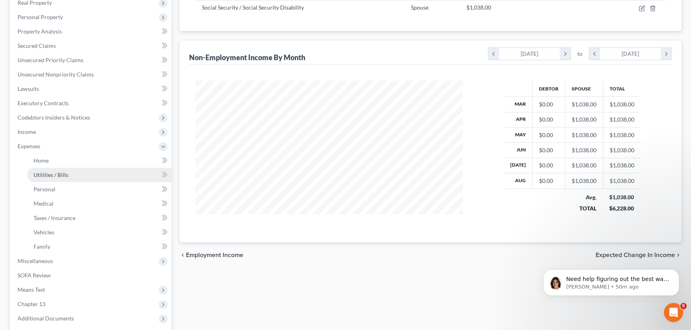
click at [53, 173] on span "Utilities / Bills" at bounding box center [51, 175] width 35 height 7
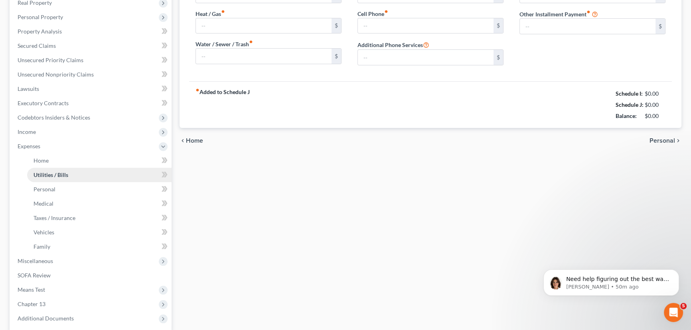
type input "0.00"
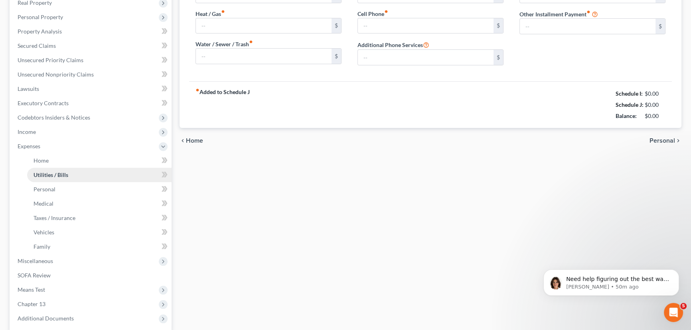
type input "0.00"
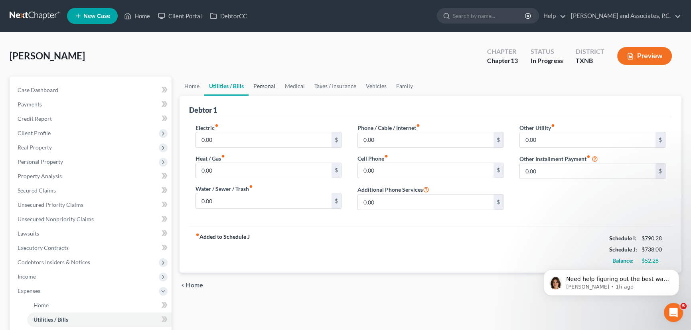
click at [256, 85] on link "Personal" at bounding box center [265, 86] width 32 height 19
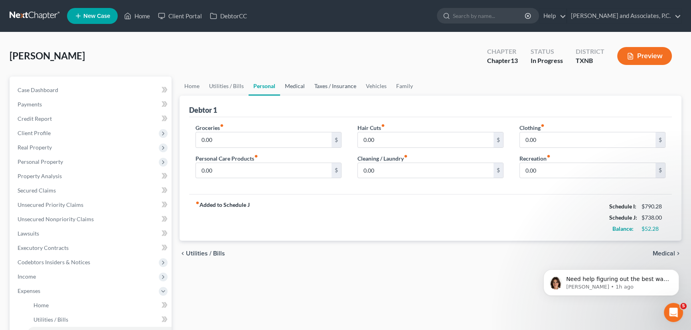
drag, startPoint x: 291, startPoint y: 87, endPoint x: 312, endPoint y: 86, distance: 21.6
click at [291, 87] on link "Medical" at bounding box center [295, 86] width 30 height 19
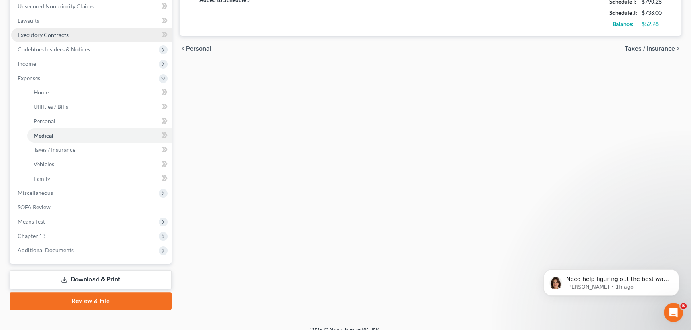
scroll to position [222, 0]
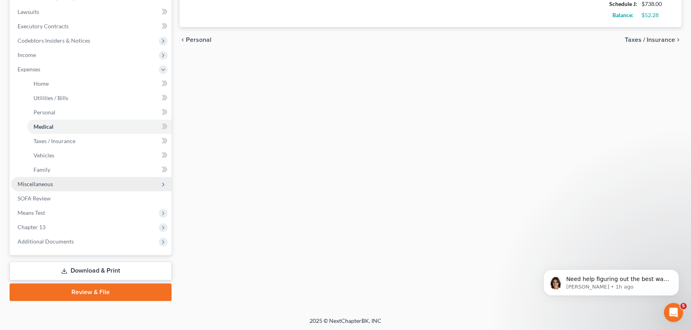
click at [56, 184] on span "Miscellaneous" at bounding box center [91, 184] width 160 height 14
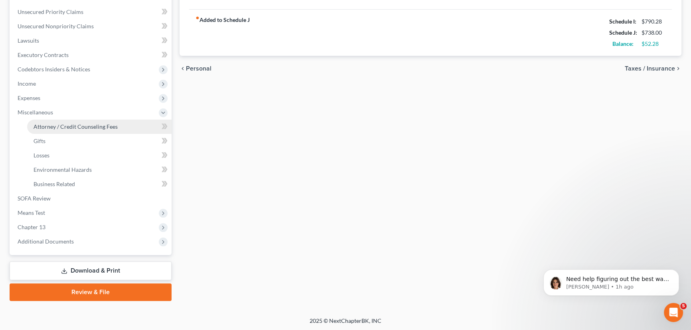
click at [65, 130] on link "Attorney / Credit Counseling Fees" at bounding box center [99, 127] width 144 height 14
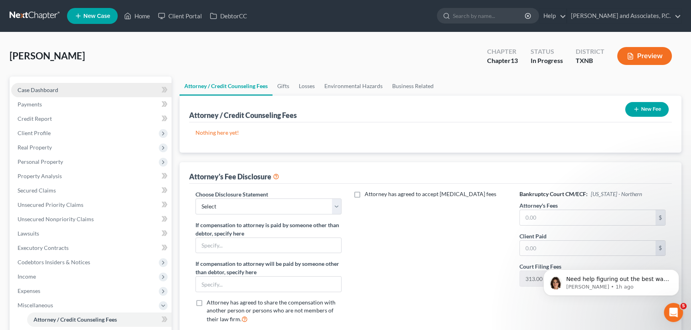
click at [28, 87] on span "Case Dashboard" at bounding box center [38, 90] width 41 height 7
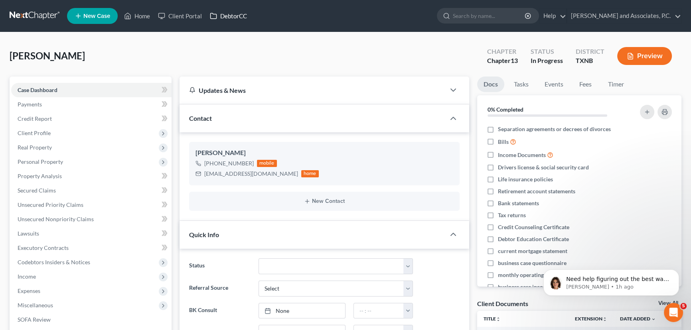
click at [239, 16] on link "DebtorCC" at bounding box center [228, 16] width 45 height 14
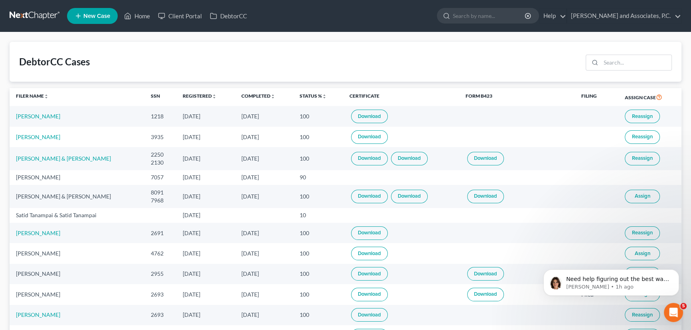
click at [352, 120] on link "Download" at bounding box center [369, 117] width 37 height 14
click at [147, 16] on link "Home" at bounding box center [137, 16] width 34 height 14
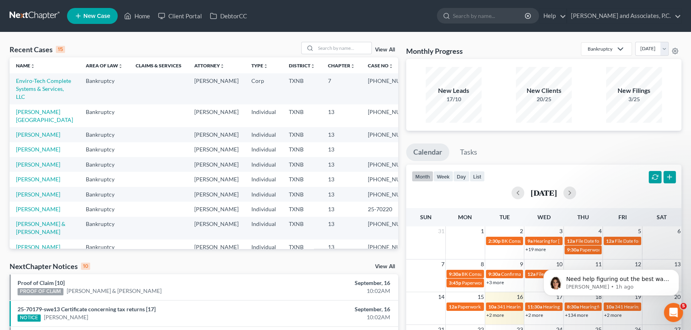
click at [32, 145] on td "[PERSON_NAME]" at bounding box center [45, 149] width 70 height 15
click at [30, 148] on link "[PERSON_NAME]" at bounding box center [38, 149] width 44 height 7
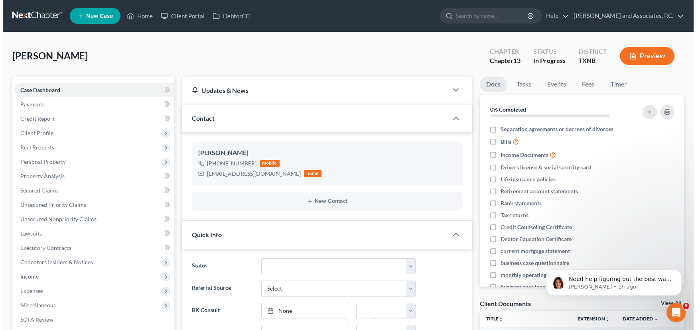
scroll to position [100, 0]
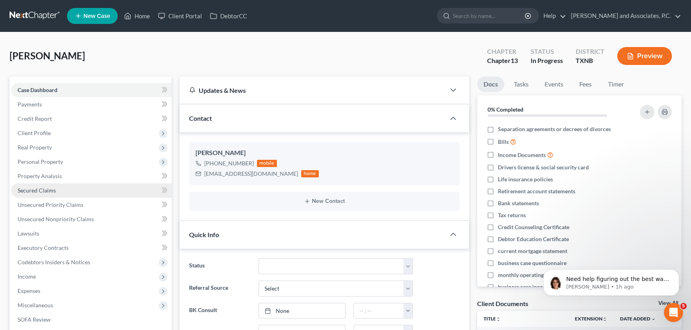
click at [55, 191] on link "Secured Claims" at bounding box center [91, 191] width 160 height 14
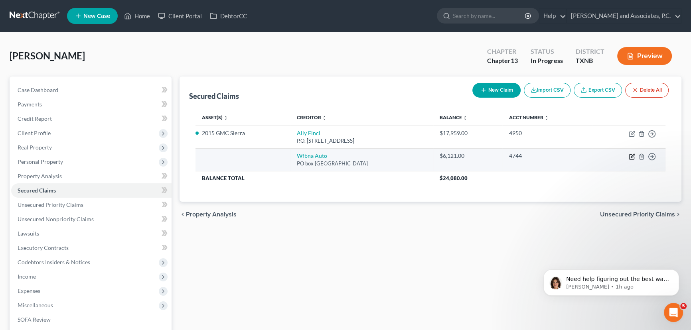
click at [630, 155] on icon "button" at bounding box center [631, 157] width 5 height 5
select select "28"
select select "0"
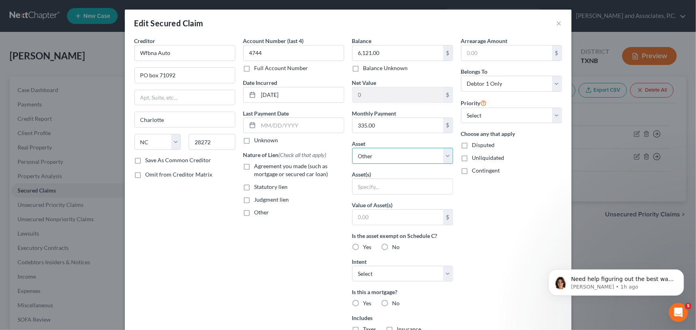
click at [403, 153] on select "Select Other Multiple Assets 2019 Kia Optima - $0.0 Firearms - Ruger GP100 357 …" at bounding box center [402, 156] width 101 height 16
select select "2"
click at [352, 148] on select "Select Other Multiple Assets 2019 Kia Optima - $0.0 Firearms - Ruger GP100 357 …" at bounding box center [402, 156] width 101 height 16
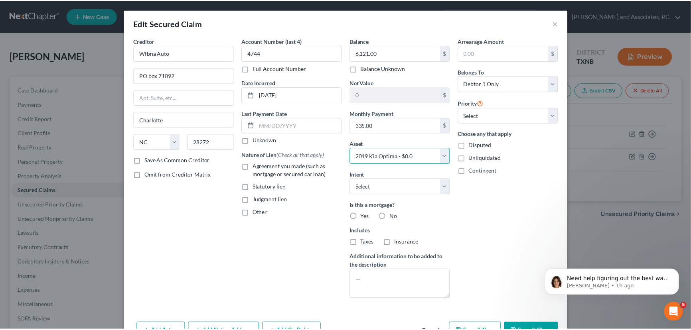
scroll to position [48, 0]
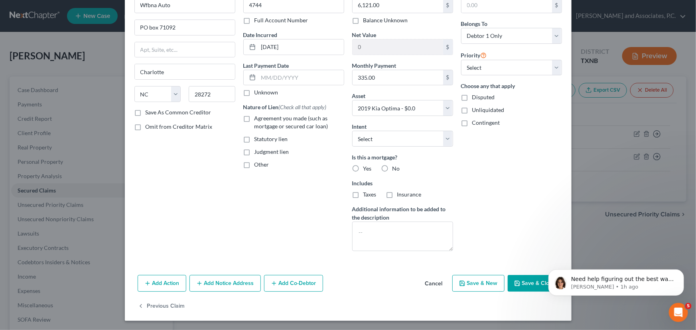
click at [524, 286] on button "Save & Close" at bounding box center [535, 283] width 54 height 17
select select
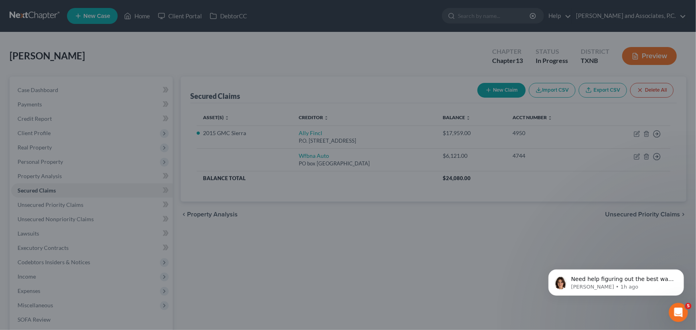
type input "-6,121.00"
select select "2"
type input "0"
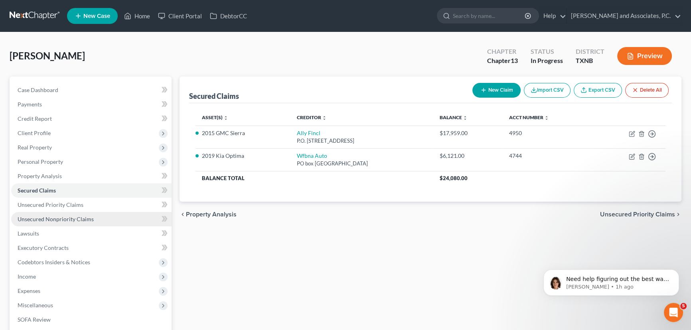
click at [61, 219] on span "Unsecured Nonpriority Claims" at bounding box center [56, 219] width 76 height 7
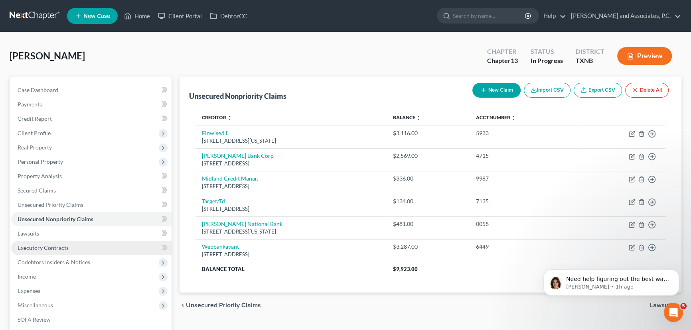
scroll to position [72, 0]
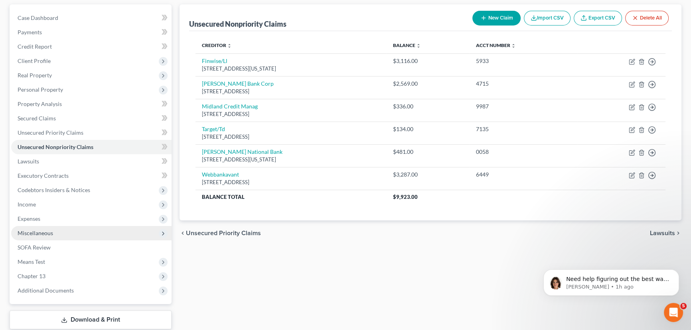
click at [55, 231] on span "Miscellaneous" at bounding box center [91, 233] width 160 height 14
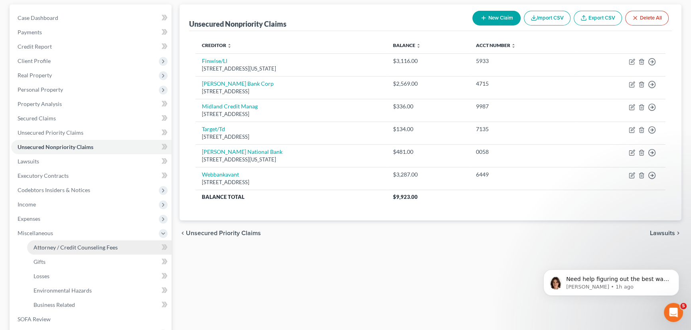
click at [85, 247] on span "Attorney / Credit Counseling Fees" at bounding box center [76, 247] width 84 height 7
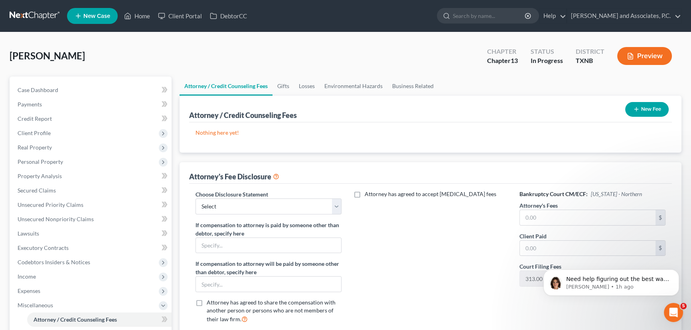
click at [642, 99] on div "New Fee" at bounding box center [647, 109] width 50 height 21
click at [642, 110] on button "New Fee" at bounding box center [646, 109] width 43 height 15
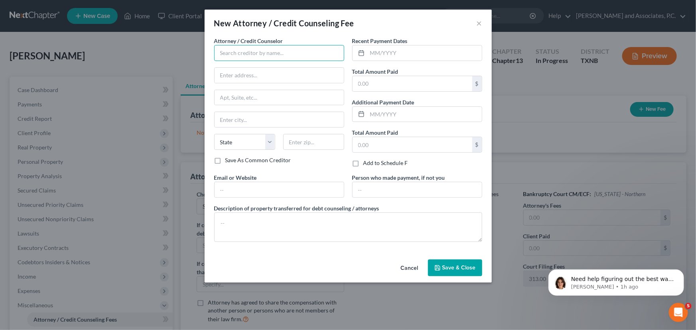
click at [295, 53] on input "text" at bounding box center [279, 53] width 130 height 16
click at [269, 65] on div "DebtorCC" at bounding box center [262, 67] width 83 height 8
type input "DebtorCC"
type input "378 Summitt Avenue"
type input "Jersey City"
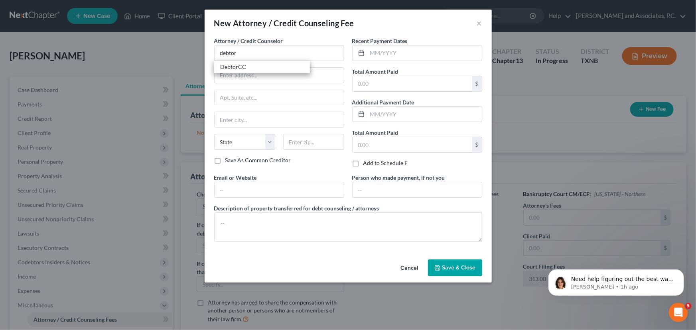
select select "33"
type input "07306"
click at [384, 82] on input "text" at bounding box center [413, 83] width 120 height 15
type input "24.90"
click at [472, 267] on span "Save & Close" at bounding box center [459, 268] width 34 height 7
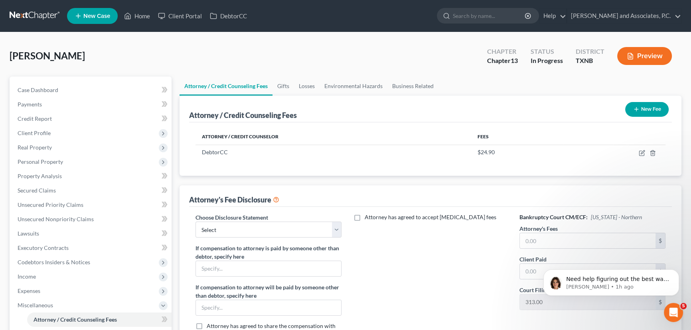
click at [649, 109] on button "New Fee" at bounding box center [646, 109] width 43 height 15
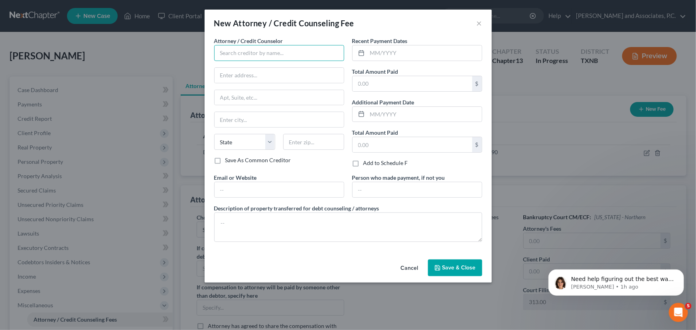
click at [269, 51] on input "text" at bounding box center [279, 53] width 130 height 16
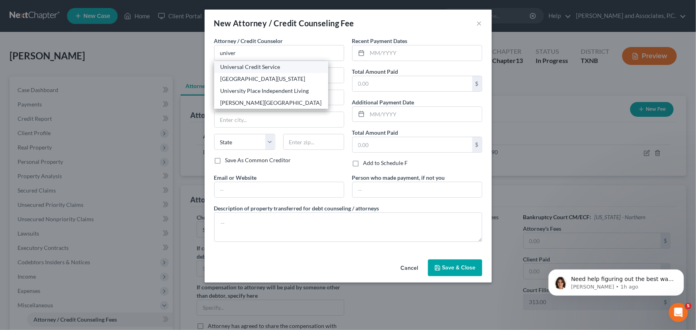
click at [251, 65] on div "Universal Credit Service" at bounding box center [271, 67] width 101 height 8
type input "Universal Credit Service"
type input "370 Reed Road, Suite 100"
type input "Broomall"
select select "39"
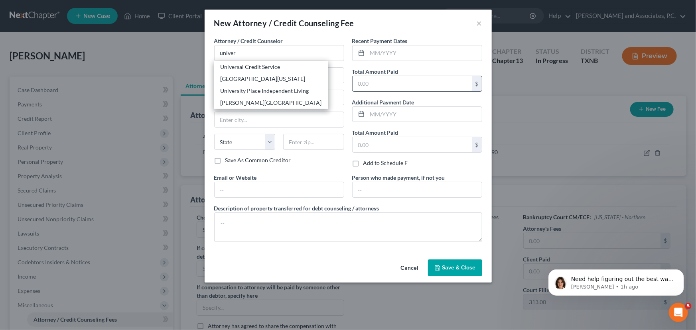
type input "19008"
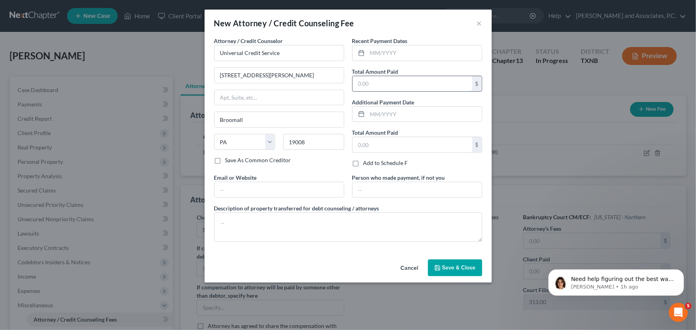
click at [375, 83] on input "text" at bounding box center [413, 83] width 120 height 15
type input "35.00"
click at [456, 270] on span "Save & Close" at bounding box center [459, 268] width 34 height 7
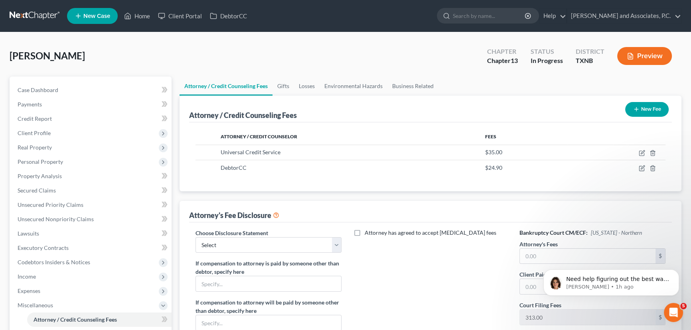
click at [660, 109] on button "New Fee" at bounding box center [646, 109] width 43 height 15
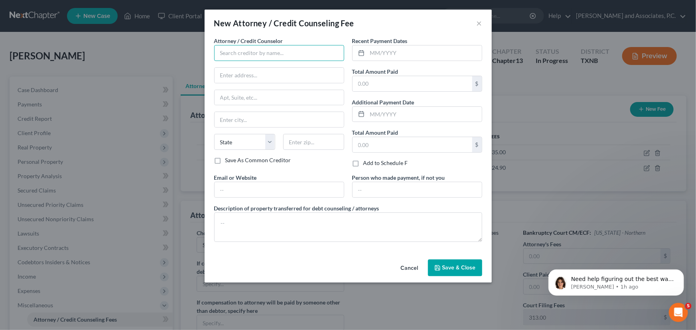
click at [234, 56] on input "text" at bounding box center [279, 53] width 130 height 16
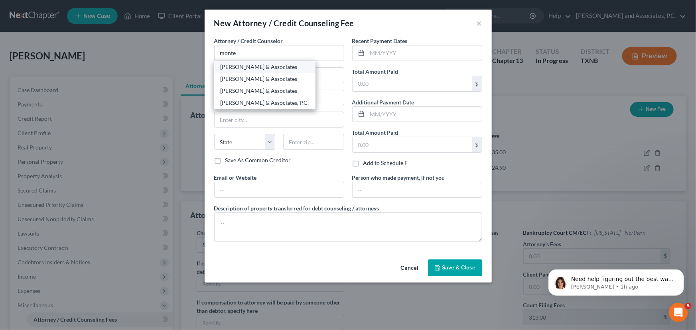
click at [249, 66] on div "Monte J White & Associates" at bounding box center [265, 67] width 89 height 8
type input "Monte J White & Associates"
type input "1106 Brook Ave"
type input "Wichita Falls"
select select "45"
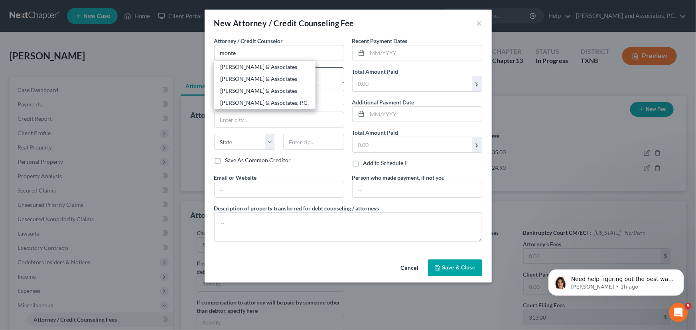
type input "76301"
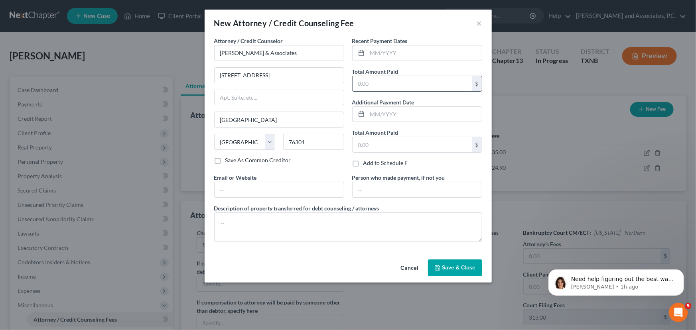
click at [385, 86] on input "text" at bounding box center [413, 83] width 120 height 15
type input "315.10"
click at [478, 267] on button "Save & Close" at bounding box center [455, 268] width 54 height 17
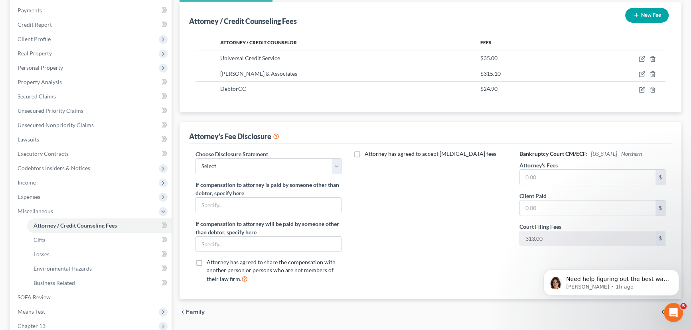
scroll to position [109, 0]
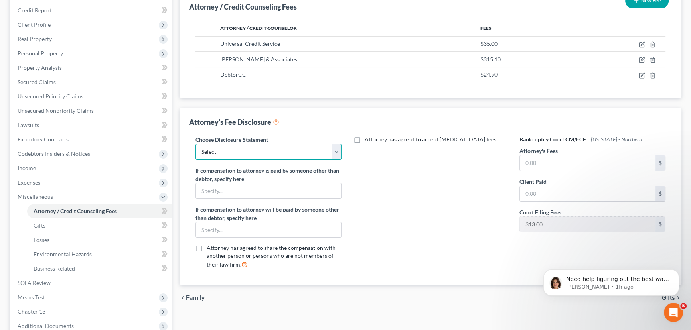
click at [291, 156] on select "Select attorney disclosure-Oklahoma attorney disclosure-Texas" at bounding box center [269, 152] width 146 height 16
select select "1"
click at [196, 144] on select "Select attorney disclosure-Oklahoma attorney disclosure-Texas" at bounding box center [269, 152] width 146 height 16
click at [543, 164] on input "text" at bounding box center [588, 163] width 136 height 15
type input "4,250.00"
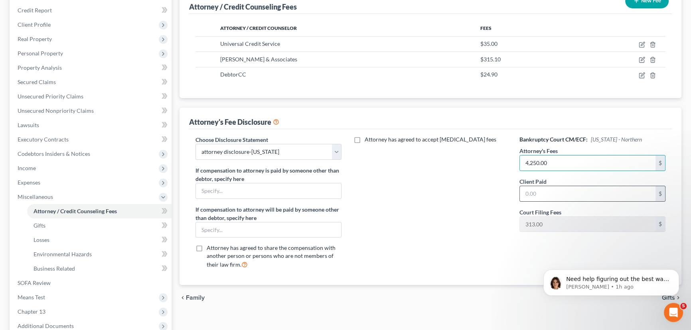
click at [557, 200] on div "$" at bounding box center [592, 194] width 146 height 16
click at [555, 195] on input "text" at bounding box center [588, 193] width 136 height 15
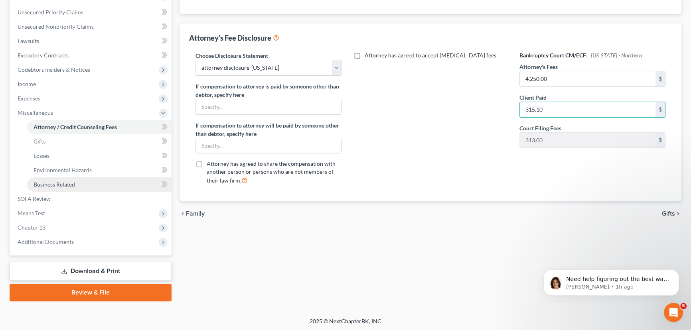
scroll to position [193, 0]
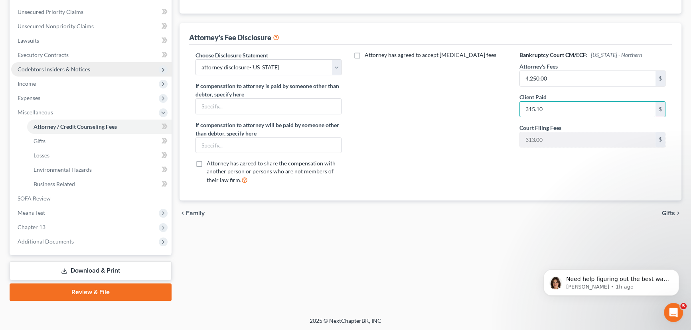
type input "315.10"
click at [82, 66] on span "Codebtors Insiders & Notices" at bounding box center [54, 69] width 73 height 7
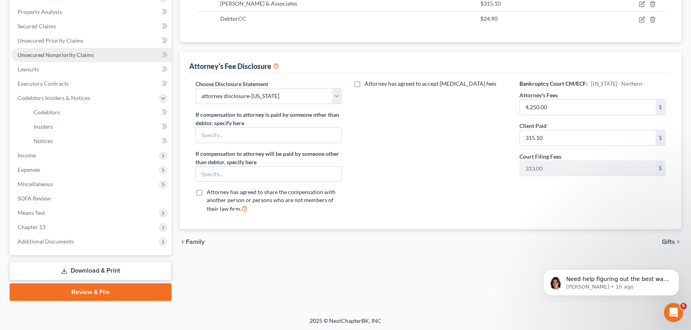
click at [95, 49] on link "Unsecured Nonpriority Claims" at bounding box center [91, 55] width 160 height 14
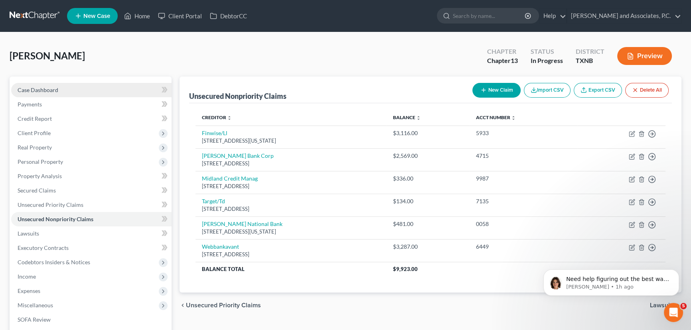
click at [55, 92] on span "Case Dashboard" at bounding box center [38, 90] width 41 height 7
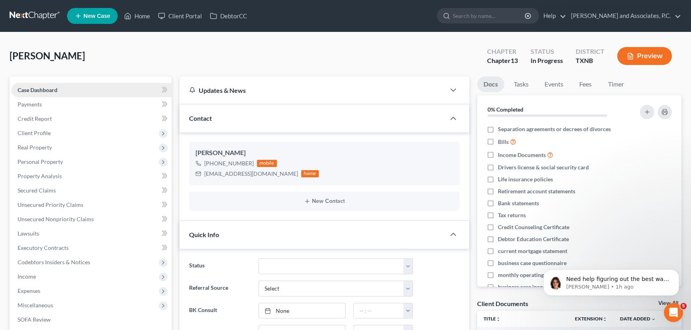
scroll to position [100, 0]
click at [146, 17] on link "Home" at bounding box center [137, 16] width 34 height 14
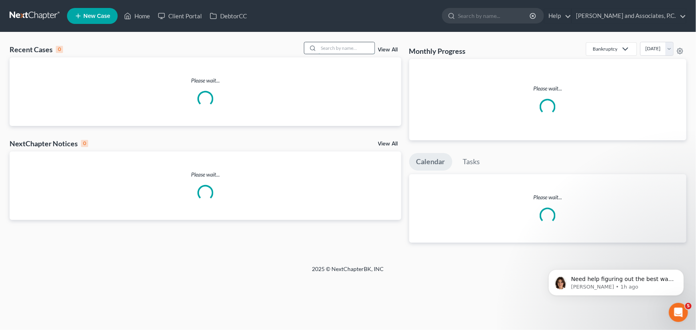
click at [350, 49] on input "search" at bounding box center [347, 48] width 56 height 12
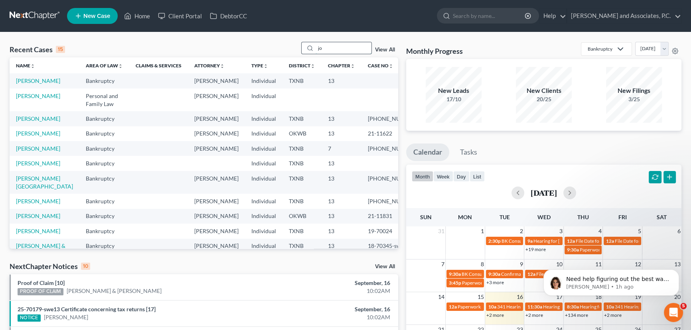
type input "j"
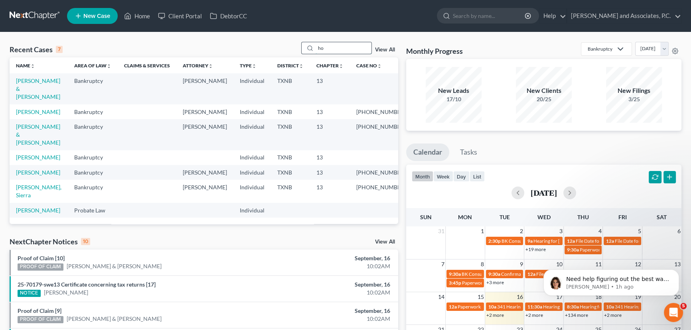
type input "h"
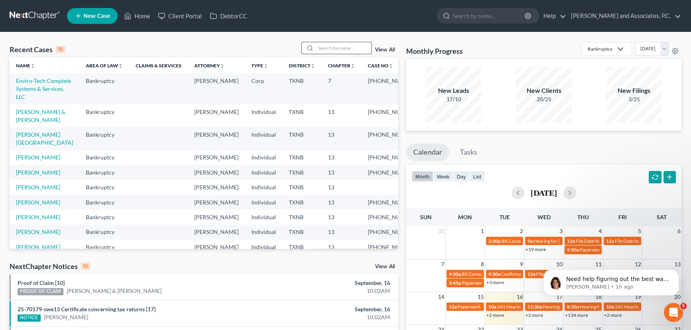
click at [322, 45] on input "search" at bounding box center [344, 48] width 56 height 12
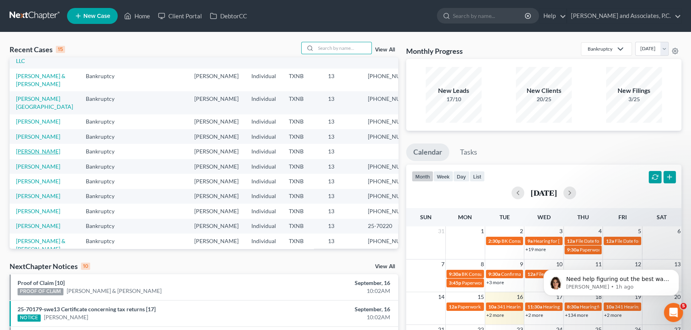
click at [36, 155] on link "[PERSON_NAME]" at bounding box center [38, 151] width 44 height 7
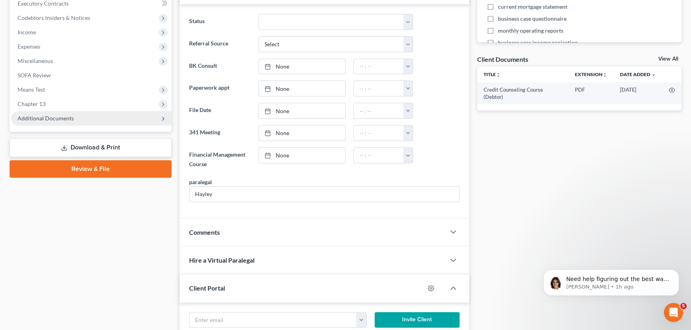
scroll to position [208, 0]
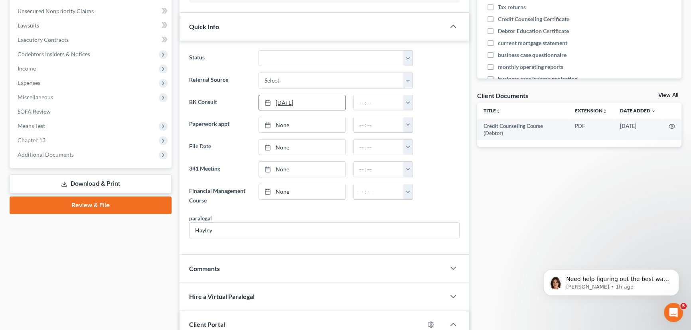
type input "9/16/2025"
click at [278, 97] on link "9/16/2025" at bounding box center [302, 102] width 86 height 15
click at [375, 104] on input "text" at bounding box center [379, 102] width 50 height 15
click at [407, 99] on button "button" at bounding box center [407, 102] width 9 height 15
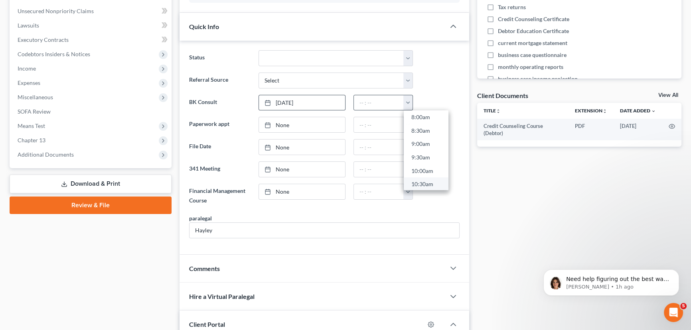
click at [423, 182] on link "10:30am" at bounding box center [426, 185] width 45 height 14
type input "10:30am"
drag, startPoint x: 540, startPoint y: 186, endPoint x: 527, endPoint y: 192, distance: 14.3
click at [540, 186] on div "Docs Tasks Events Fees Timer 0% Completed Nothing here yet! Separation agreemen…" at bounding box center [579, 266] width 213 height 797
type input "9/16/2025"
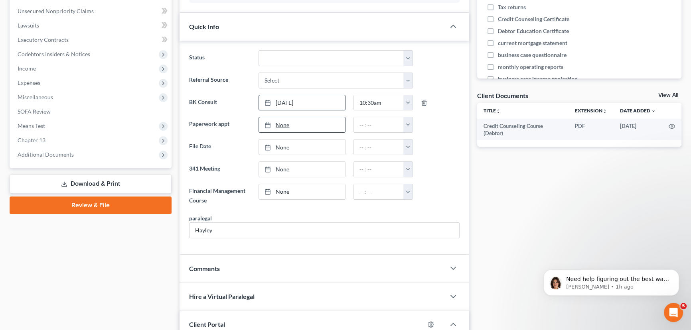
click at [287, 124] on link "None" at bounding box center [302, 124] width 86 height 15
click at [372, 127] on input "text" at bounding box center [379, 124] width 50 height 15
click at [408, 123] on button "button" at bounding box center [407, 124] width 9 height 15
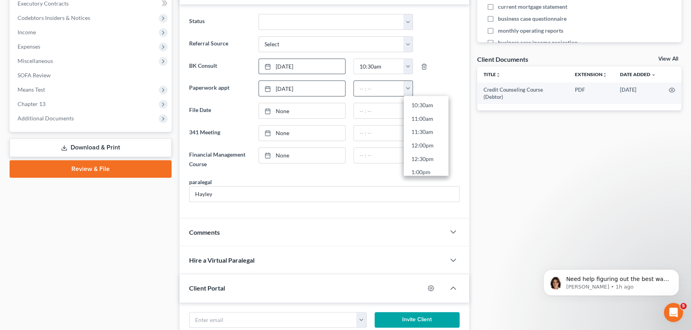
scroll to position [279, 0]
click at [426, 146] on link "12:00pm" at bounding box center [426, 149] width 45 height 14
type input "12:00pm"
click at [533, 164] on div "Docs Tasks Events Fees Timer 0% Completed Nothing here yet! Separation agreemen…" at bounding box center [579, 230] width 213 height 797
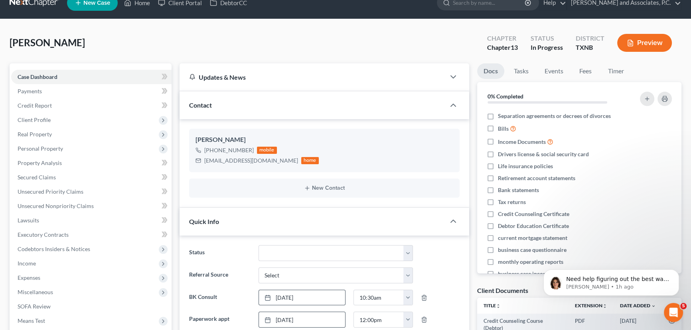
scroll to position [0, 0]
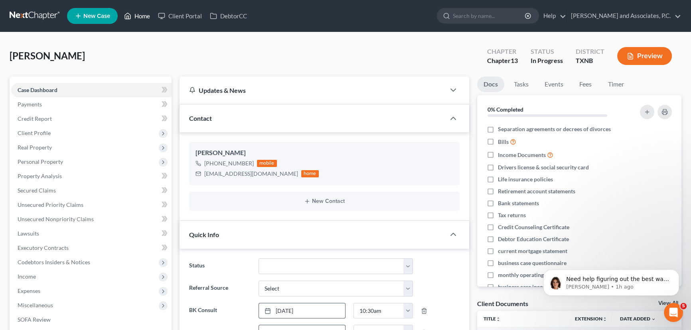
click at [149, 20] on link "Home" at bounding box center [137, 16] width 34 height 14
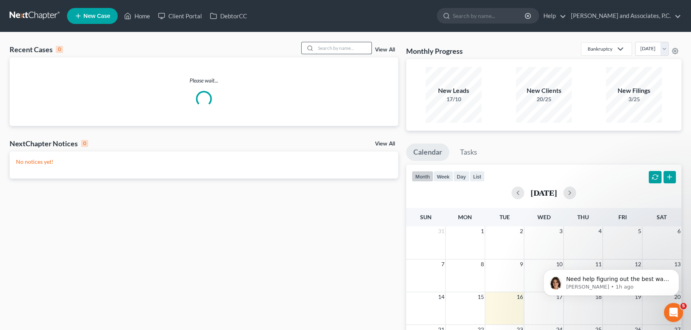
click at [350, 48] on input "search" at bounding box center [344, 48] width 56 height 12
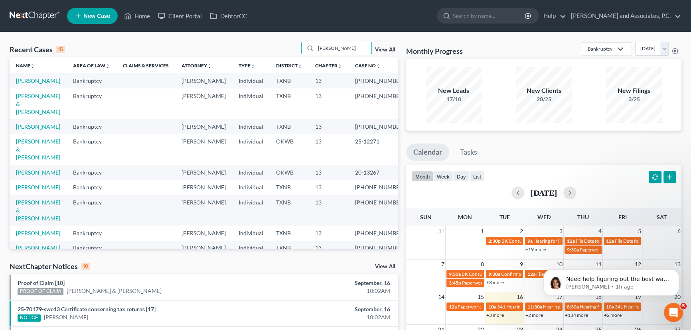
drag, startPoint x: 356, startPoint y: 51, endPoint x: 290, endPoint y: 51, distance: 65.8
click at [290, 51] on div "Recent Cases 15 roberts View All" at bounding box center [204, 50] width 389 height 16
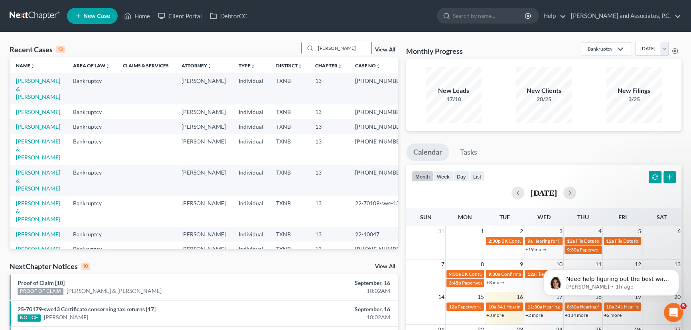
type input "susan"
click at [55, 151] on link "Robertson, Donald & Susan" at bounding box center [38, 149] width 44 height 23
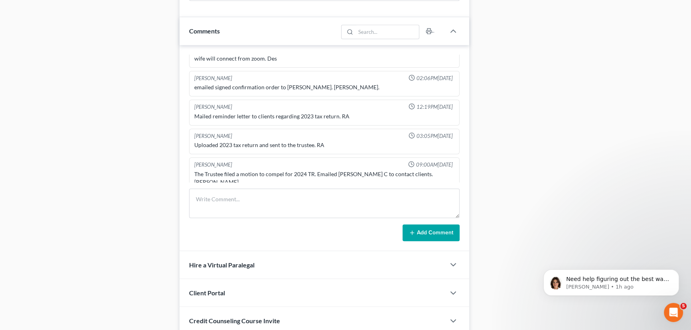
scroll to position [557, 0]
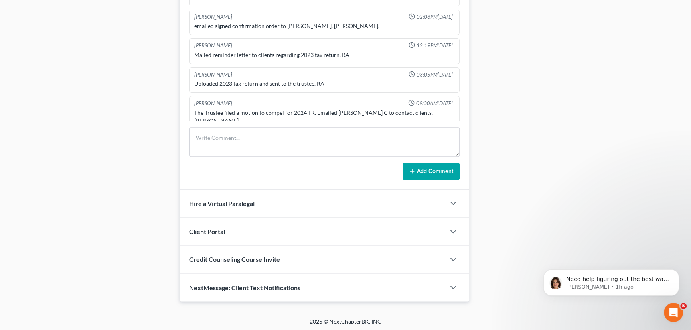
click at [223, 256] on span "Credit Counseling Course Invite" at bounding box center [234, 260] width 91 height 8
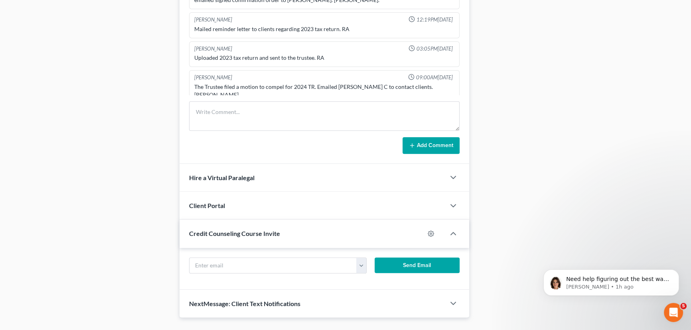
scroll to position [598, 0]
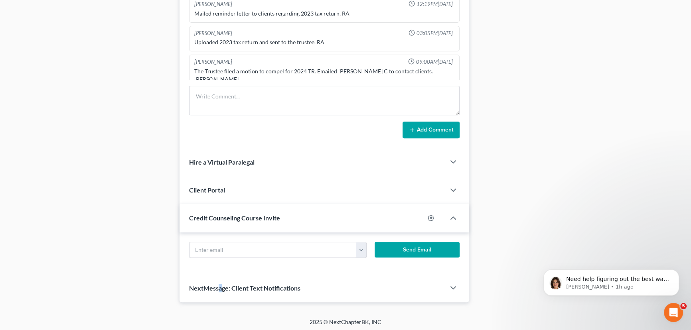
click at [219, 290] on div "NextMessage: Client Text Notifications" at bounding box center [313, 289] width 266 height 28
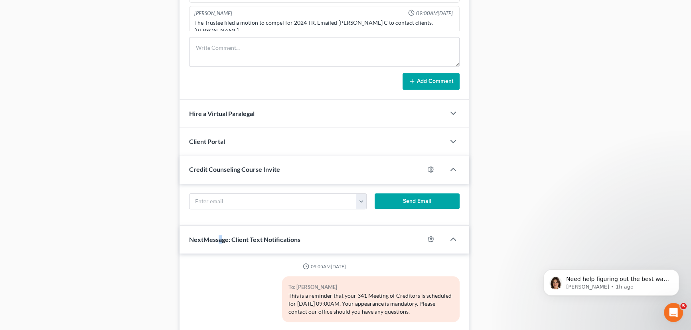
scroll to position [703, 0]
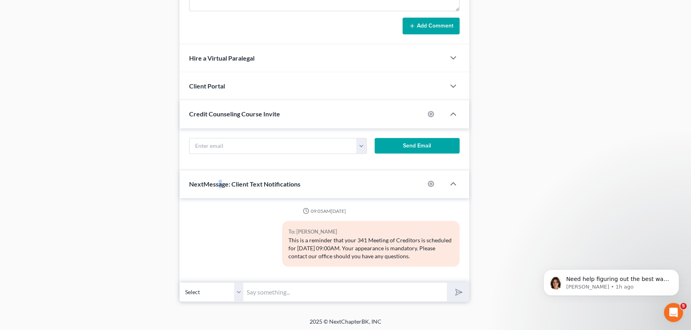
click at [235, 294] on select "Select +1 (940) 704-4035 - Donald Robertson +1 (940) 704-7860 - Susan Robertson" at bounding box center [212, 292] width 64 height 20
click at [180, 282] on select "Select +1 (940) 704-4035 - Donald Robertson +1 (940) 704-7860 - Susan Robertson" at bounding box center [212, 292] width 64 height 20
click at [268, 291] on input "text" at bounding box center [344, 292] width 203 height 20
type input "wfinfo@montejwhite.com"
click at [447, 283] on button "submit" at bounding box center [458, 292] width 22 height 19
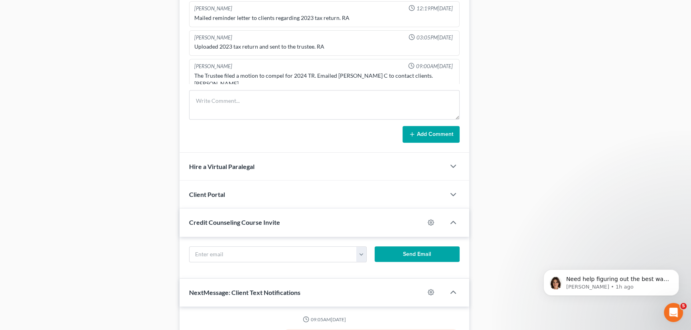
scroll to position [558, 0]
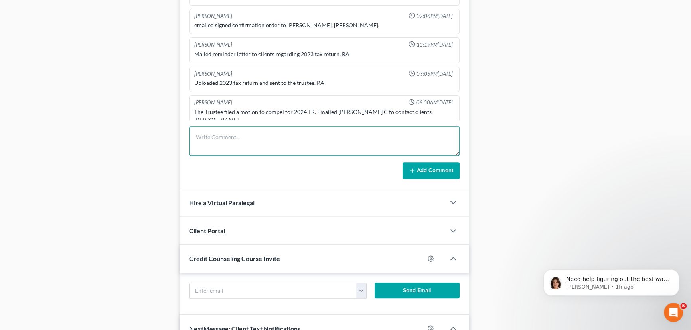
click at [227, 145] on textarea at bounding box center [324, 141] width 271 height 30
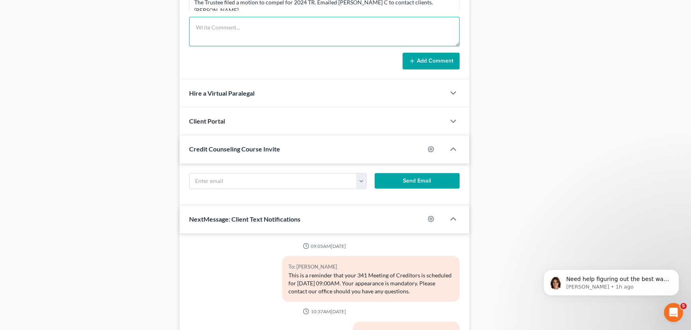
scroll to position [666, 0]
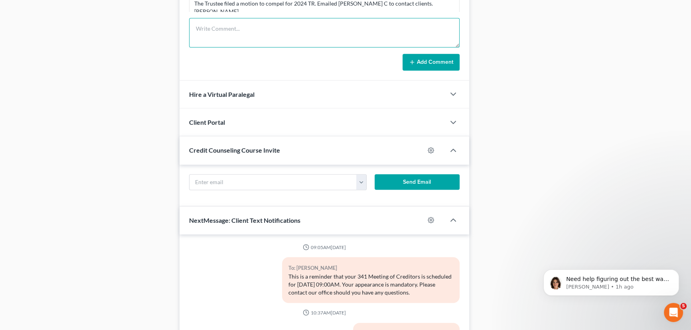
click at [207, 27] on textarea at bounding box center [324, 33] width 271 height 30
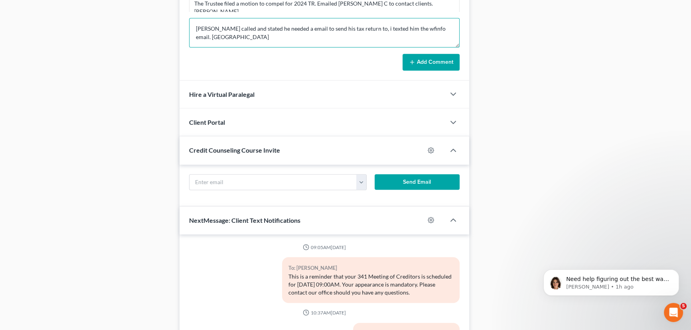
drag, startPoint x: 431, startPoint y: 27, endPoint x: 454, endPoint y: 28, distance: 23.6
click at [431, 27] on textarea "Donald called and stated he needed a email to send his tax return to, i texted …" at bounding box center [324, 33] width 271 height 30
type textarea "Donald called and stated he needed a email to send his tax return to, i texted …"
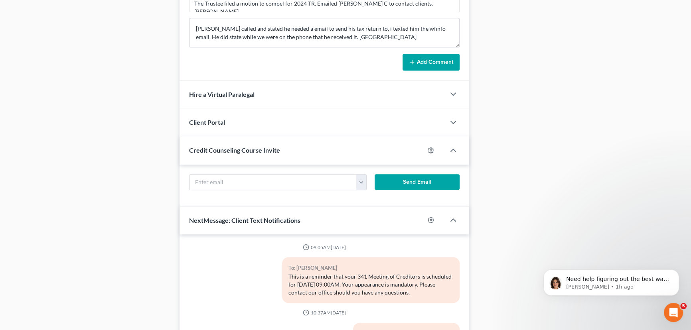
click at [442, 60] on button "Add Comment" at bounding box center [431, 62] width 57 height 17
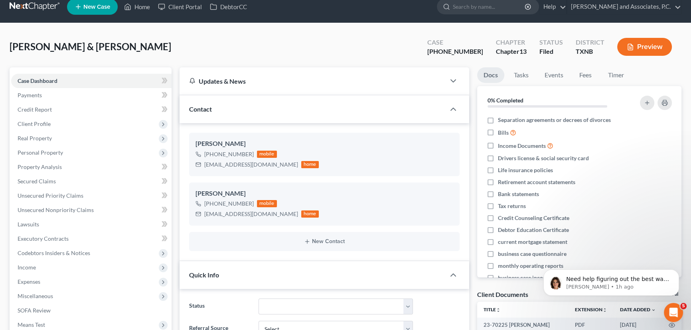
scroll to position [0, 0]
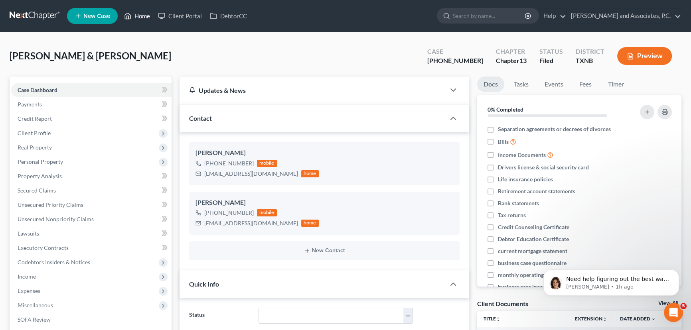
click at [134, 20] on link "Home" at bounding box center [137, 16] width 34 height 14
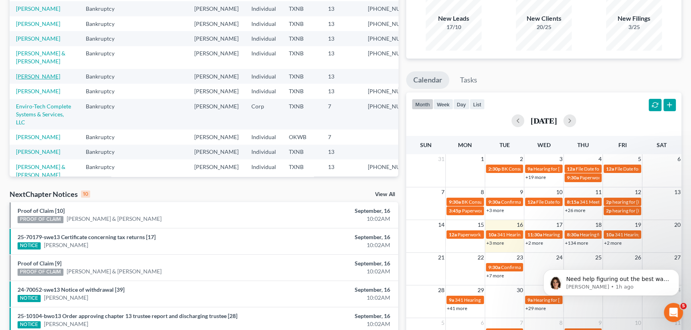
click at [45, 80] on link "[PERSON_NAME]" at bounding box center [38, 76] width 44 height 7
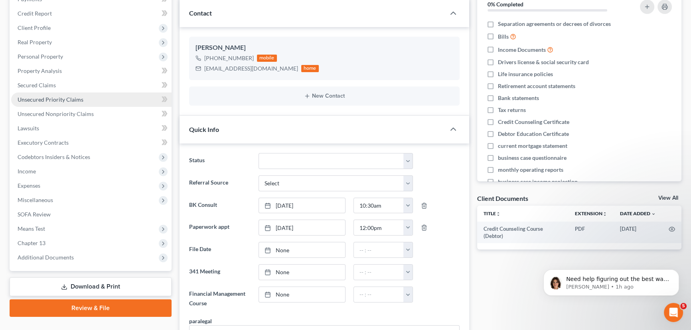
scroll to position [109, 0]
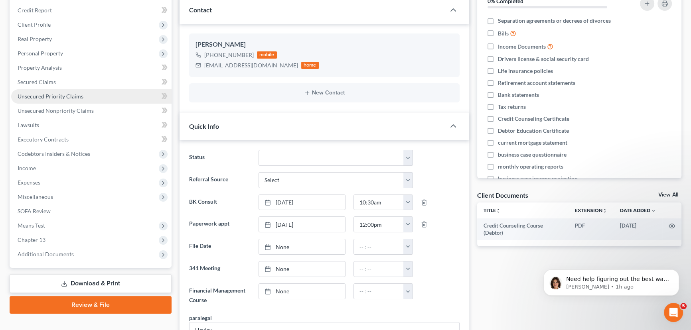
click at [46, 95] on span "Unsecured Priority Claims" at bounding box center [51, 96] width 66 height 7
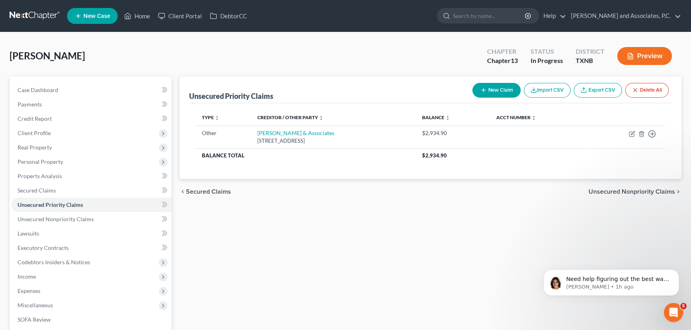
click at [261, 212] on div "Unsecured Priority Claims New Claim Import CSV Export CSV Delete All Type expan…" at bounding box center [431, 250] width 510 height 346
click at [140, 19] on link "Home" at bounding box center [137, 16] width 34 height 14
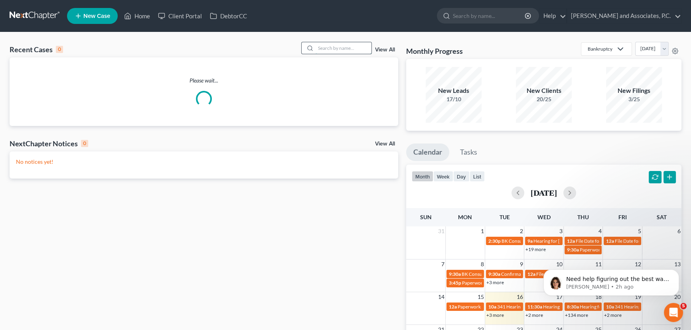
click at [348, 47] on input "search" at bounding box center [344, 48] width 56 height 12
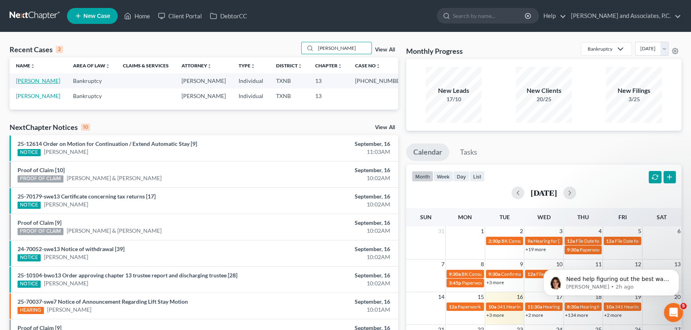
click at [30, 81] on link "[PERSON_NAME]" at bounding box center [38, 80] width 44 height 7
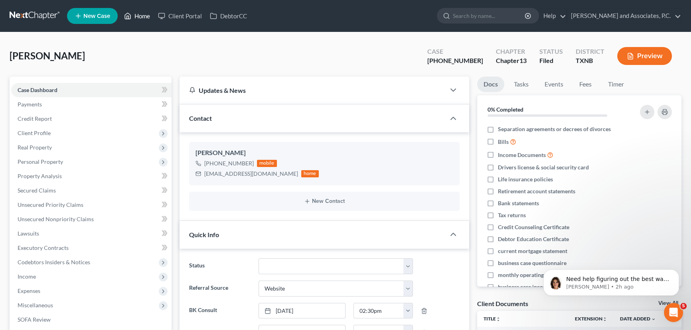
click at [149, 21] on link "Home" at bounding box center [137, 16] width 34 height 14
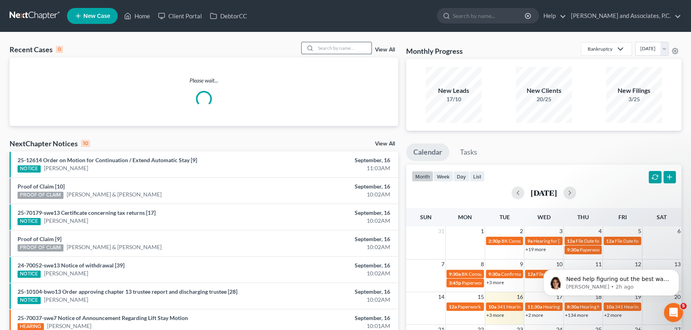
click at [332, 47] on input "search" at bounding box center [344, 48] width 56 height 12
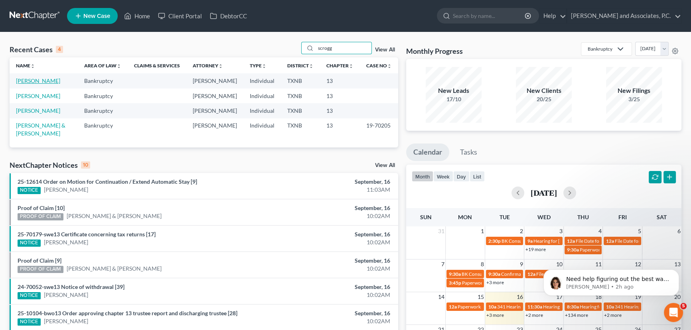
click at [26, 83] on link "[PERSON_NAME]" at bounding box center [38, 80] width 44 height 7
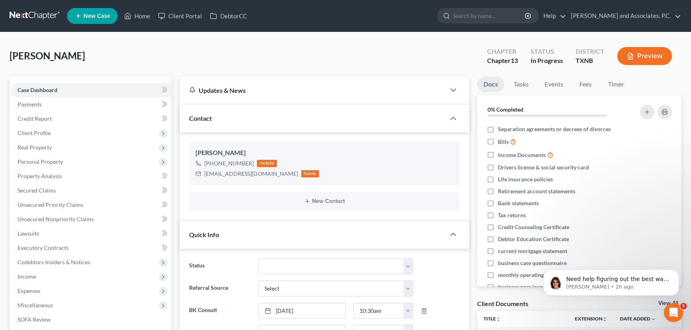
scroll to position [100, 0]
click at [34, 280] on span "Income" at bounding box center [91, 277] width 160 height 14
drag, startPoint x: 56, startPoint y: 292, endPoint x: 667, endPoint y: 167, distance: 623.6
click at [56, 292] on span "Employment Income" at bounding box center [59, 291] width 51 height 7
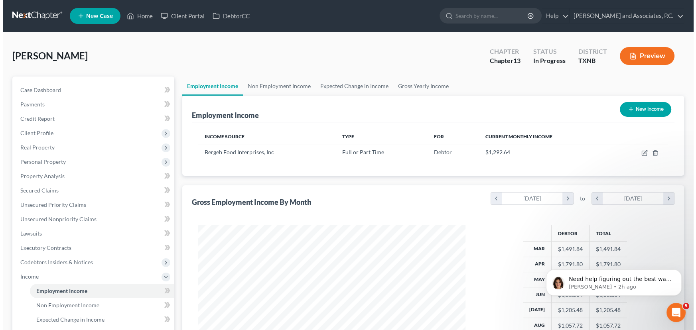
scroll to position [143, 283]
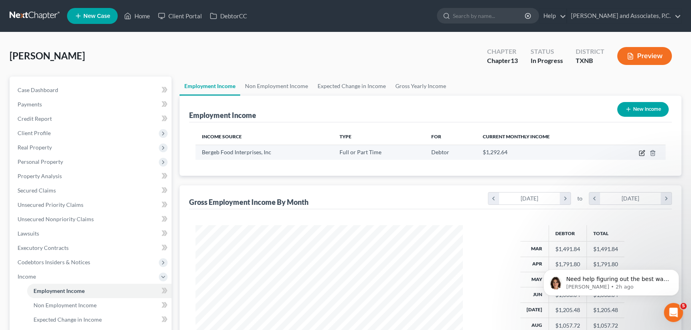
click at [640, 151] on icon "button" at bounding box center [642, 153] width 6 height 6
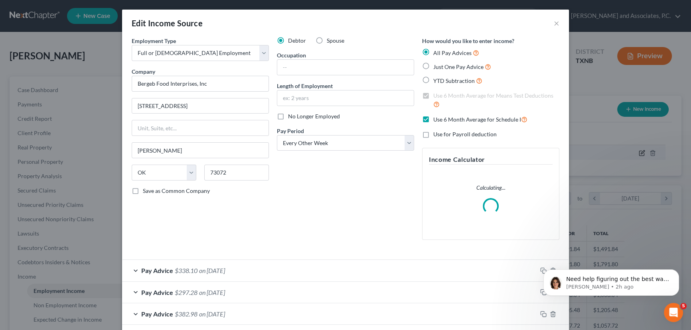
scroll to position [143, 286]
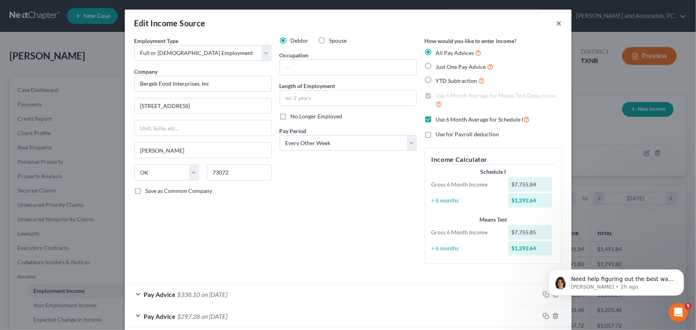
drag, startPoint x: 557, startPoint y: 21, endPoint x: 81, endPoint y: 85, distance: 479.5
click at [557, 21] on button "×" at bounding box center [560, 23] width 6 height 10
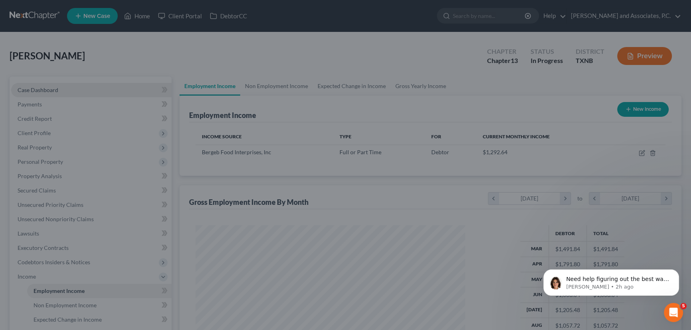
scroll to position [398844, 398703]
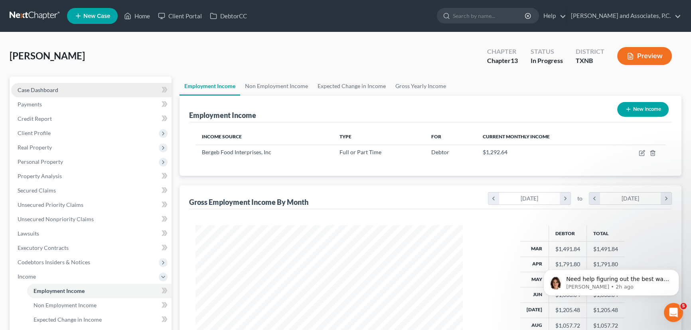
click at [45, 87] on span "Case Dashboard" at bounding box center [38, 90] width 41 height 7
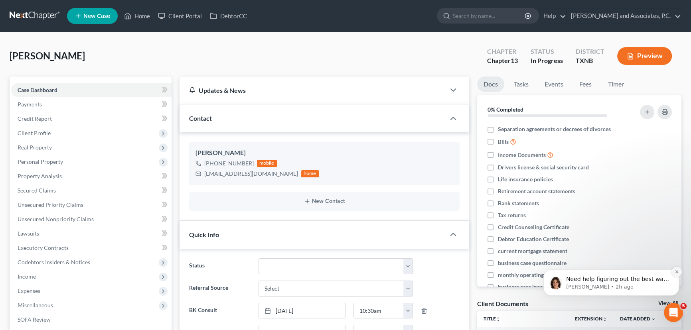
click at [676, 271] on icon "Dismiss notification" at bounding box center [676, 272] width 3 height 3
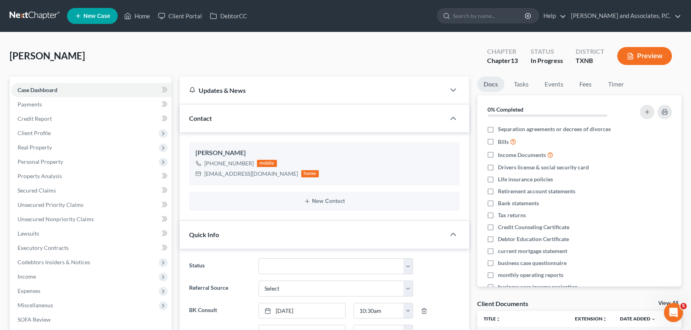
scroll to position [36, 0]
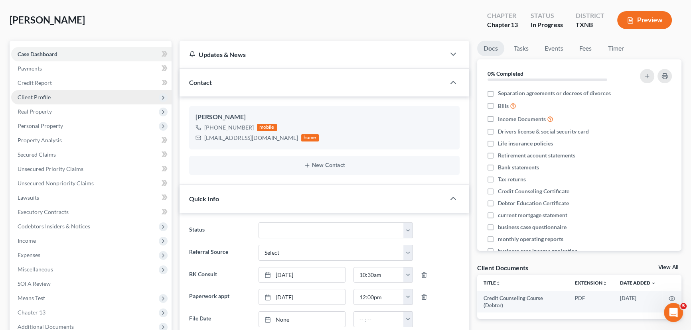
click at [41, 96] on span "Client Profile" at bounding box center [34, 97] width 33 height 7
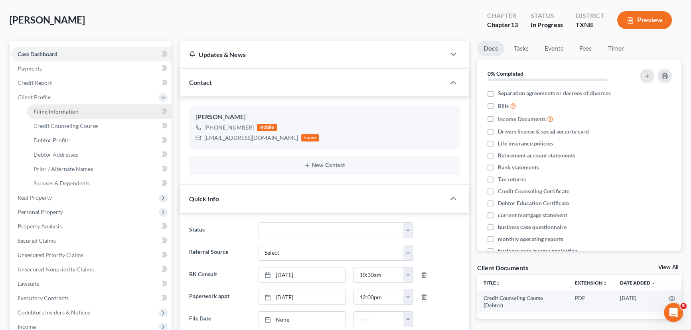
click at [69, 111] on span "Filing Information" at bounding box center [56, 111] width 45 height 7
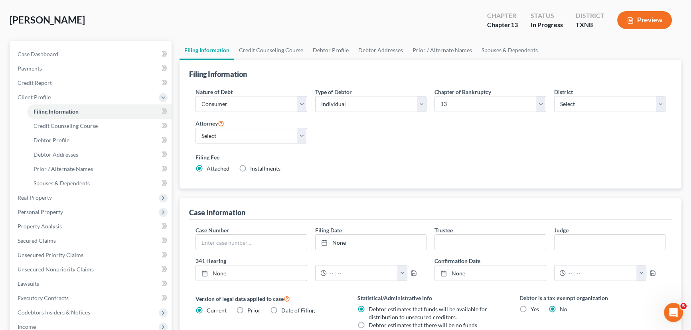
scroll to position [36, 0]
click at [487, 239] on input "text" at bounding box center [490, 242] width 111 height 15
click at [567, 242] on input "text" at bounding box center [610, 242] width 111 height 15
click at [407, 186] on div "Nature of Debt Select Business Consumer Other Nature of Business Select Clearin…" at bounding box center [430, 135] width 483 height 108
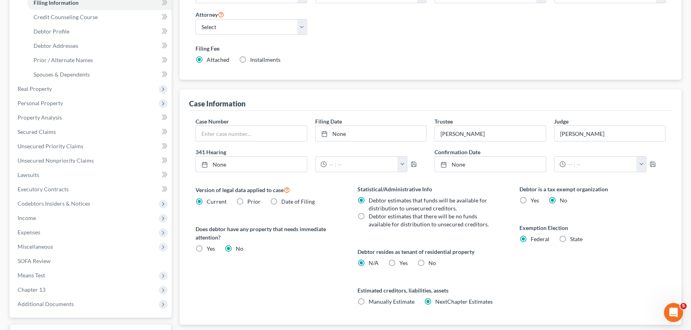
scroll to position [72, 0]
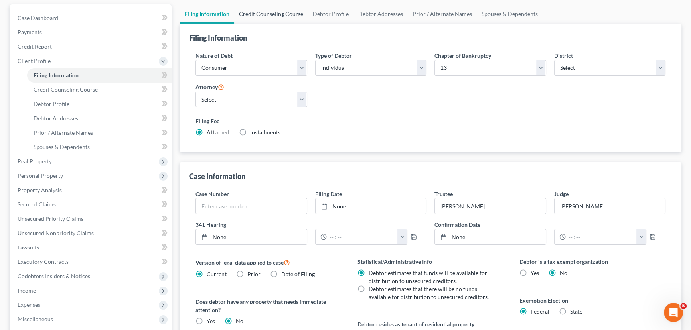
click at [259, 16] on link "Credit Counseling Course" at bounding box center [271, 13] width 74 height 19
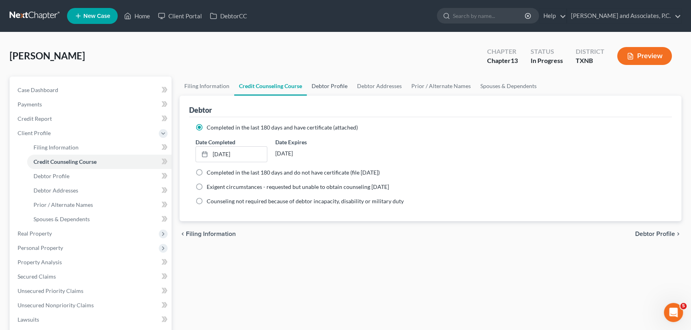
click at [335, 83] on link "Debtor Profile" at bounding box center [329, 86] width 45 height 19
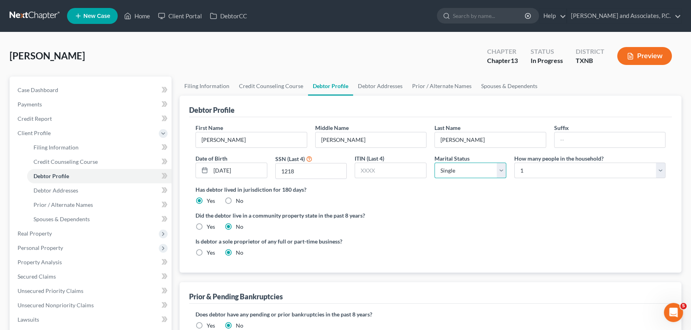
click at [483, 170] on select "Select Single Married Separated Divorced Widowed" at bounding box center [470, 171] width 72 height 16
click at [434, 163] on select "Select Single Married Separated Divorced Widowed" at bounding box center [470, 171] width 72 height 16
click at [541, 171] on select "Select 1 2 3 4 5 6 7 8 9 10 11 12 13 14 15 16 17 18 19 20" at bounding box center [589, 171] width 151 height 16
click at [514, 163] on select "Select 1 2 3 4 5 6 7 8 9 10 11 12 13 14 15 16 17 18 19 20" at bounding box center [589, 171] width 151 height 16
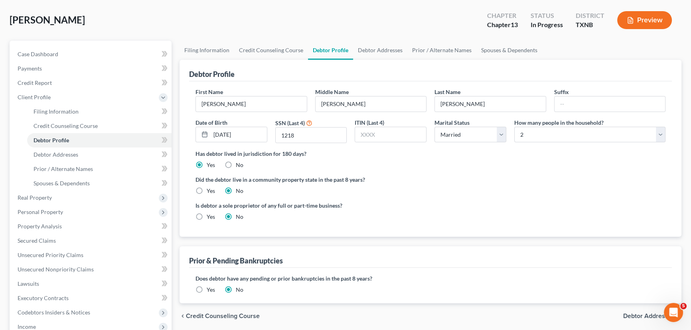
click at [470, 181] on label "Did the debtor live in a community property state in the past 8 years?" at bounding box center [431, 180] width 470 height 8
click at [207, 190] on label "Yes" at bounding box center [211, 191] width 8 height 8
click at [210, 190] on input "Yes" at bounding box center [212, 189] width 5 height 5
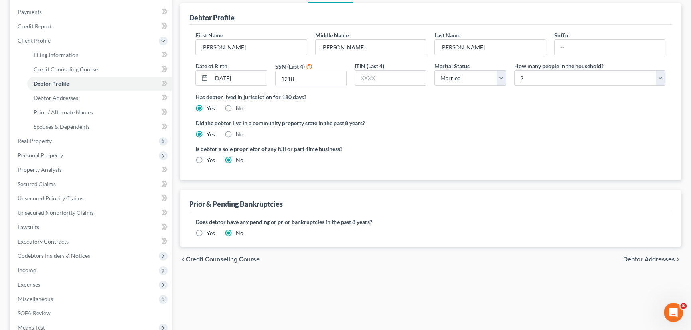
scroll to position [0, 0]
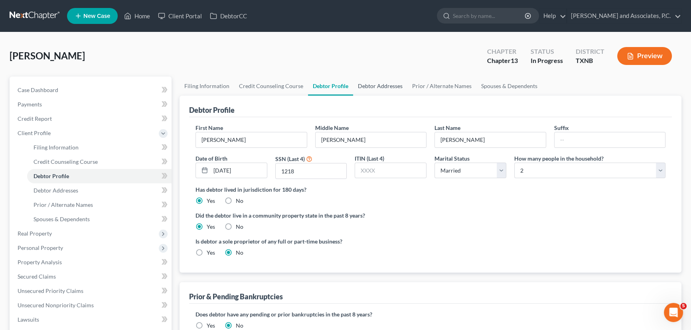
click at [379, 85] on link "Debtor Addresses" at bounding box center [380, 86] width 54 height 19
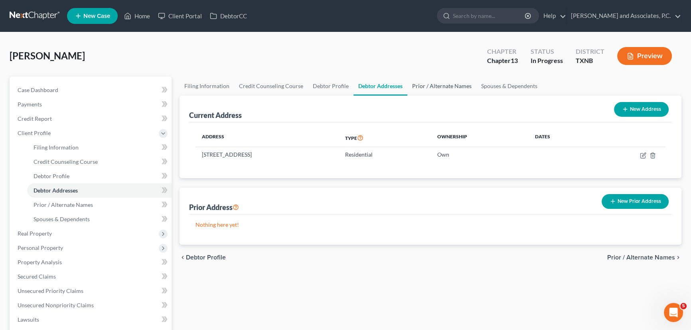
click at [427, 91] on link "Prior / Alternate Names" at bounding box center [441, 86] width 69 height 19
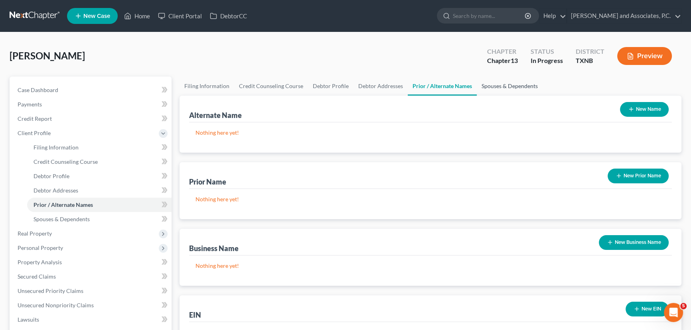
click at [514, 90] on link "Spouses & Dependents" at bounding box center [510, 86] width 66 height 19
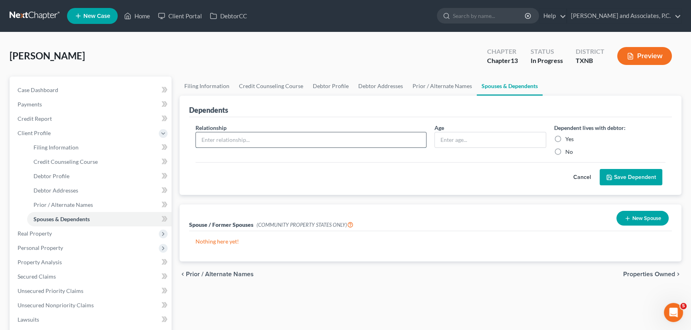
click at [233, 138] on input "text" at bounding box center [311, 139] width 230 height 15
click at [451, 186] on div "Relationship * Mary Age Dependent lives with debtor: Yes No Cancel Save Depende…" at bounding box center [430, 156] width 483 height 78
click at [565, 136] on label "Yes" at bounding box center [569, 139] width 8 height 8
click at [569, 136] on input "Yes" at bounding box center [571, 137] width 5 height 5
click at [647, 183] on button "Save Dependent" at bounding box center [631, 177] width 63 height 17
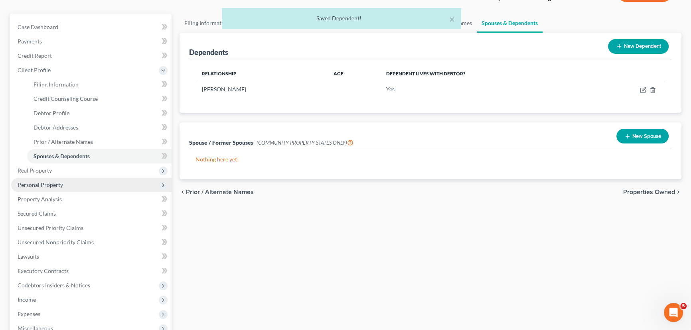
scroll to position [72, 0]
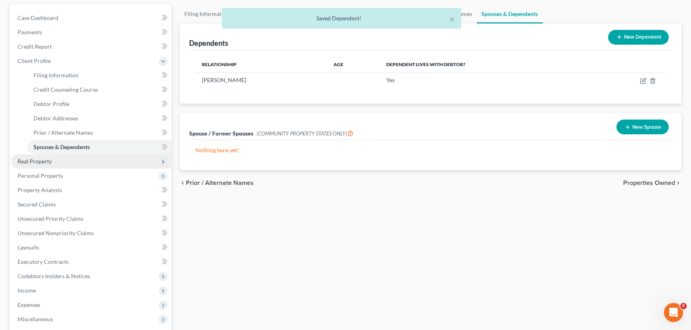
click at [54, 161] on span "Real Property" at bounding box center [91, 161] width 160 height 14
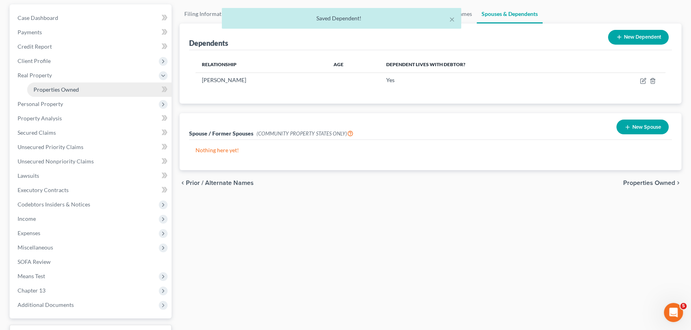
click at [60, 85] on link "Properties Owned" at bounding box center [99, 90] width 144 height 14
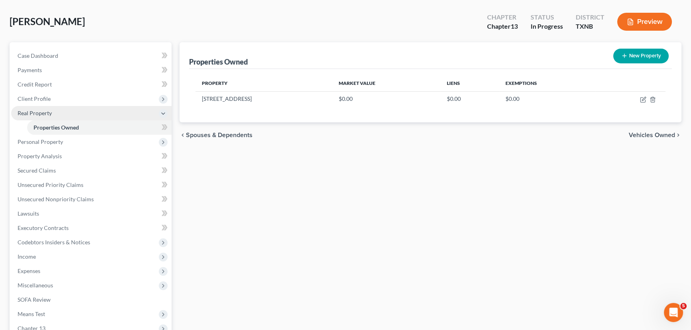
scroll to position [36, 0]
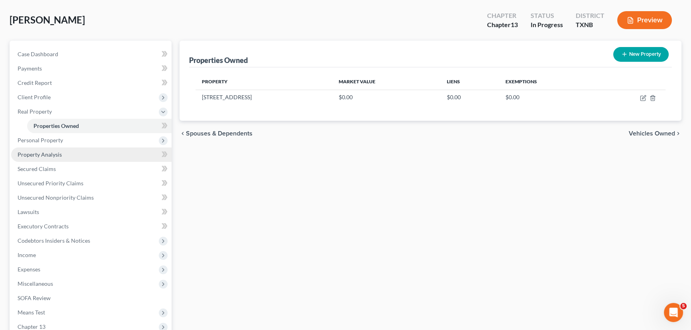
drag, startPoint x: 46, startPoint y: 139, endPoint x: 91, endPoint y: 146, distance: 45.3
click at [46, 139] on span "Personal Property" at bounding box center [40, 140] width 45 height 7
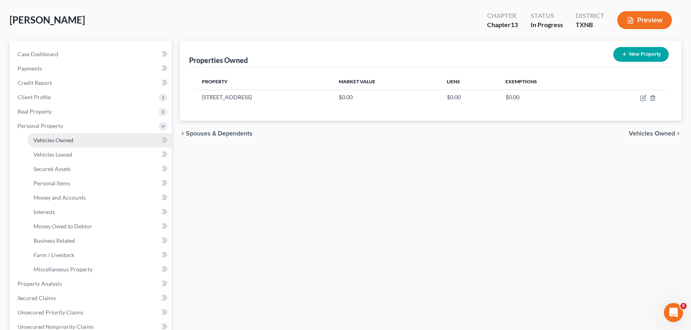
click at [61, 140] on span "Vehicles Owned" at bounding box center [54, 140] width 40 height 7
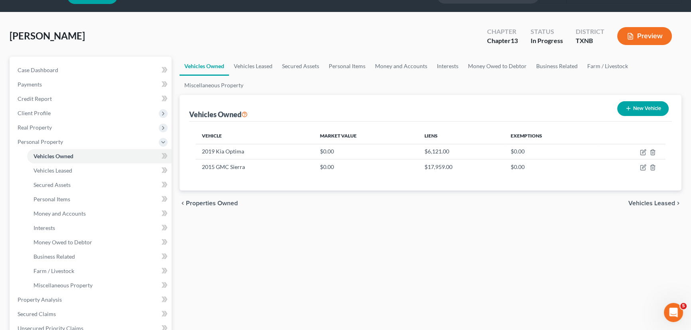
scroll to position [36, 0]
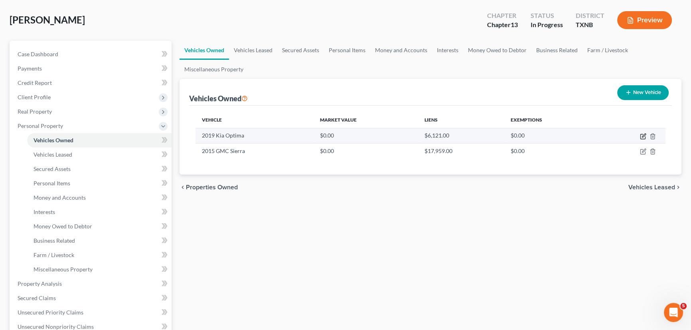
click at [642, 134] on icon "button" at bounding box center [643, 136] width 6 height 6
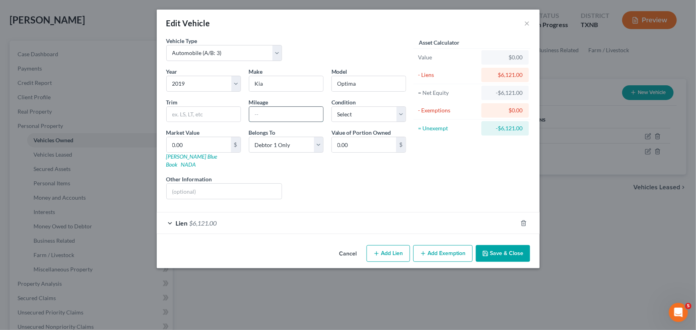
click at [274, 117] on input "text" at bounding box center [286, 114] width 74 height 15
click at [261, 115] on input "75650" at bounding box center [286, 114] width 74 height 15
click at [372, 114] on select "Select Excellent Very Good Good Fair Poor" at bounding box center [369, 115] width 75 height 16
click at [332, 107] on select "Select Excellent Very Good Good Fair Poor" at bounding box center [369, 115] width 75 height 16
click at [449, 190] on div "Asset Calculator Value $0.00 - Liens $6,121.00 = Net Equity -$6,121.00 - Exempt…" at bounding box center [472, 121] width 124 height 169
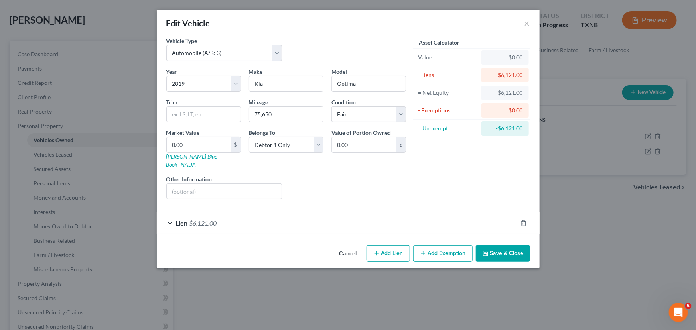
click at [499, 245] on button "Save & Close" at bounding box center [503, 253] width 54 height 17
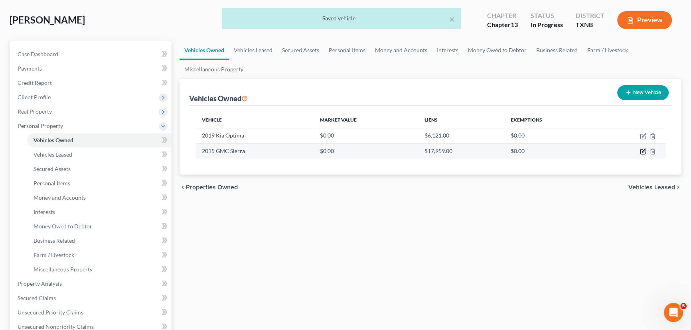
click at [642, 149] on icon "button" at bounding box center [643, 151] width 6 height 6
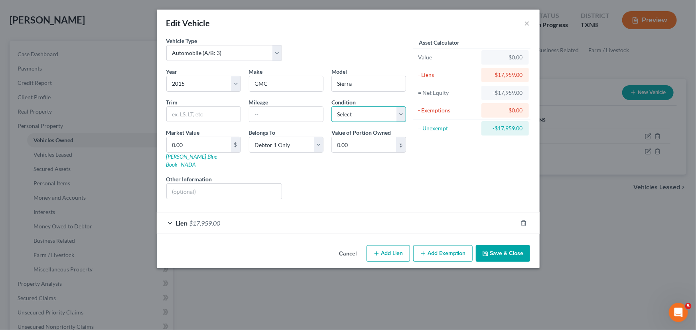
click at [360, 118] on select "Select Excellent Very Good Good Fair Poor" at bounding box center [369, 115] width 75 height 16
click at [332, 107] on select "Select Excellent Very Good Good Fair Poor" at bounding box center [369, 115] width 75 height 16
click at [259, 112] on input "text" at bounding box center [286, 114] width 74 height 15
click at [260, 112] on input "96886" at bounding box center [286, 114] width 74 height 15
click at [502, 245] on button "Save & Close" at bounding box center [503, 253] width 54 height 17
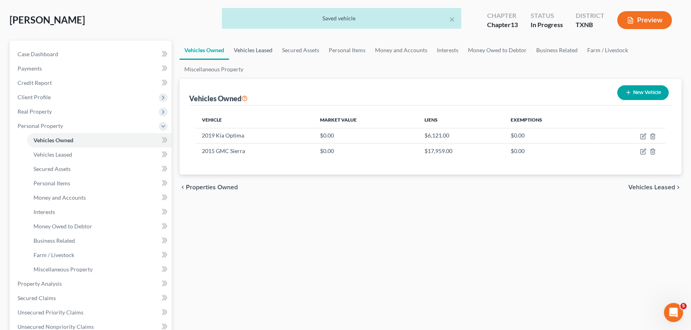
click at [245, 51] on link "Vehicles Leased" at bounding box center [253, 50] width 48 height 19
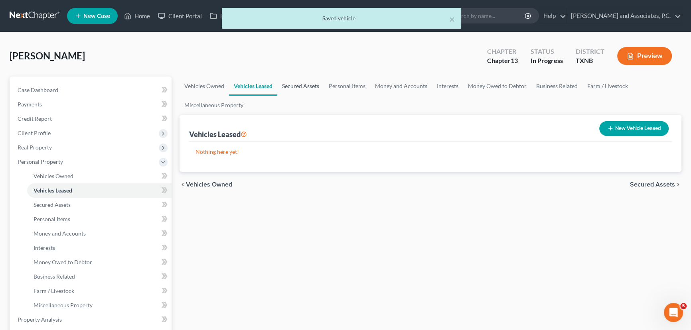
click at [320, 92] on link "Secured Assets" at bounding box center [300, 86] width 47 height 19
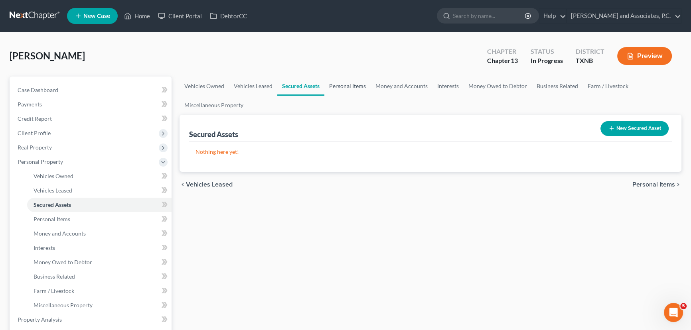
click at [351, 85] on link "Personal Items" at bounding box center [347, 86] width 46 height 19
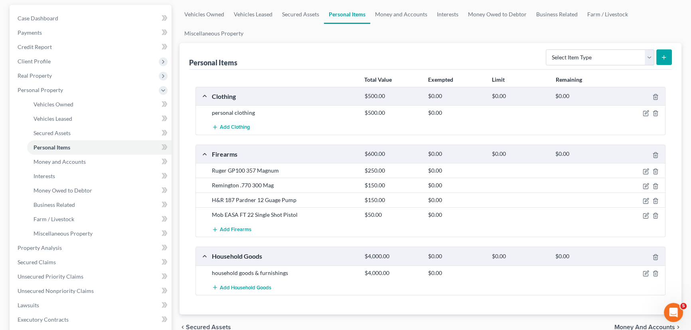
scroll to position [72, 0]
click at [416, 17] on link "Money and Accounts" at bounding box center [401, 13] width 62 height 19
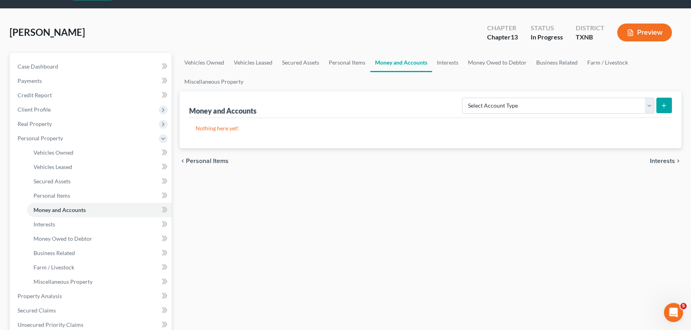
scroll to position [36, 0]
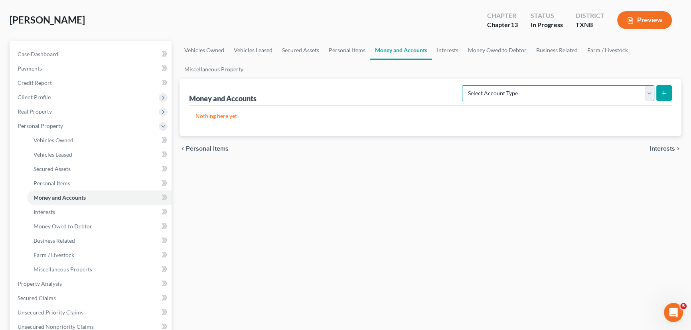
click at [544, 93] on select "Select Account Type Brokerage (A/B: 18, SOFA: 20) Cash on Hand (A/B: 16) Certif…" at bounding box center [558, 93] width 192 height 16
click at [464, 85] on select "Select Account Type Brokerage (A/B: 18, SOFA: 20) Cash on Hand (A/B: 16) Certif…" at bounding box center [558, 93] width 192 height 16
click at [666, 91] on icon "submit" at bounding box center [664, 93] width 6 height 6
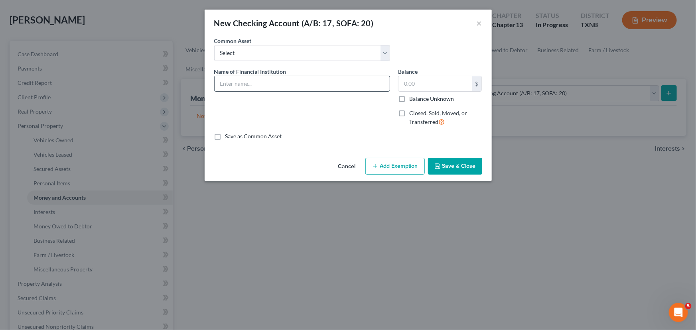
click at [232, 85] on input "text" at bounding box center [302, 83] width 175 height 15
click at [454, 168] on button "Save & Close" at bounding box center [455, 166] width 54 height 17
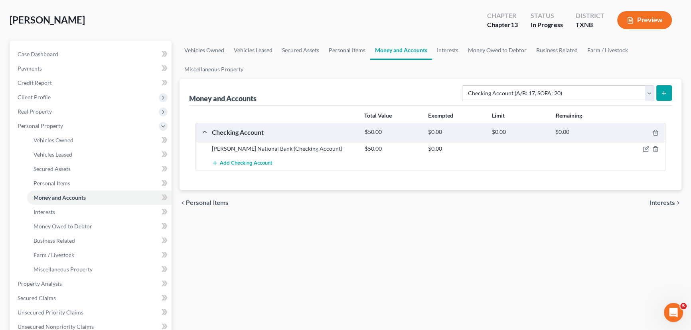
click at [330, 224] on div "Vehicles Owned Vehicles Leased Secured Assets Personal Items Money and Accounts…" at bounding box center [431, 286] width 510 height 490
click at [645, 150] on icon "button" at bounding box center [646, 149] width 6 height 6
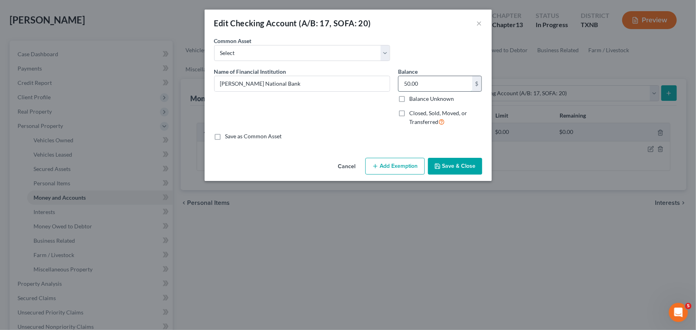
click at [427, 82] on input "50.00" at bounding box center [436, 83] width 74 height 15
click at [454, 163] on button "Save & Close" at bounding box center [455, 166] width 54 height 17
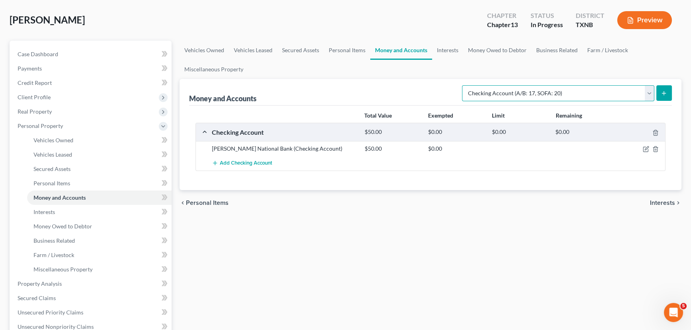
click at [637, 95] on select "Select Account Type Brokerage (A/B: 18, SOFA: 20) Cash on Hand (A/B: 16) Certif…" at bounding box center [558, 93] width 192 height 16
click at [464, 85] on select "Select Account Type Brokerage (A/B: 18, SOFA: 20) Cash on Hand (A/B: 16) Certif…" at bounding box center [558, 93] width 192 height 16
click at [364, 87] on div "Money and Accounts Select Account Type Brokerage (A/B: 18, SOFA: 20) Cash on Ha…" at bounding box center [430, 92] width 483 height 27
drag, startPoint x: 442, startPoint y: 54, endPoint x: 504, endPoint y: 49, distance: 62.1
click at [442, 54] on link "Interests" at bounding box center [447, 50] width 31 height 19
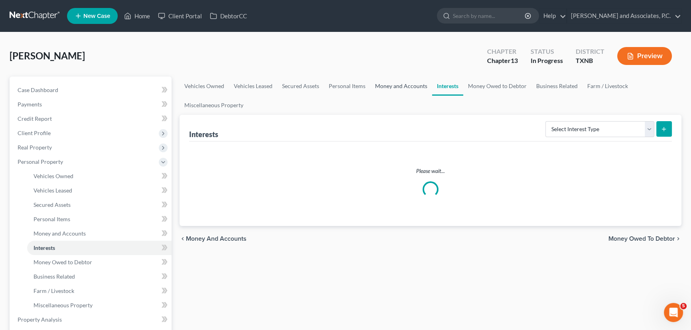
click at [389, 88] on link "Money and Accounts" at bounding box center [401, 86] width 62 height 19
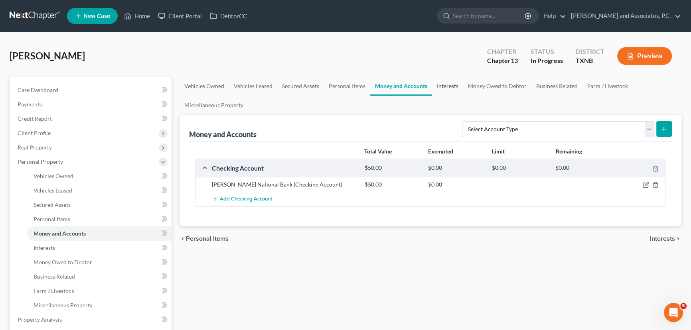
drag, startPoint x: 444, startPoint y: 87, endPoint x: 423, endPoint y: 96, distance: 22.5
click at [444, 87] on link "Interests" at bounding box center [447, 86] width 31 height 19
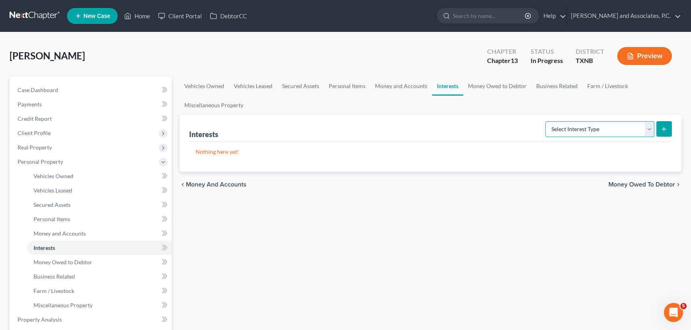
click at [582, 132] on select "Select Interest Type 401K (A/B: 21) Annuity (A/B: 23) Bond (A/B: 18) Education …" at bounding box center [599, 129] width 109 height 16
click at [337, 259] on div "Vehicles Owned Vehicles Leased Secured Assets Personal Items Money and Accounts…" at bounding box center [431, 322] width 510 height 490
click at [576, 128] on select "Select Interest Type 401K (A/B: 21) Annuity (A/B: 23) Bond (A/B: 18) Education …" at bounding box center [599, 129] width 109 height 16
click at [547, 121] on select "Select Interest Type 401K (A/B: 21) Annuity (A/B: 23) Bond (A/B: 18) Education …" at bounding box center [599, 129] width 109 height 16
drag, startPoint x: 647, startPoint y: 127, endPoint x: 648, endPoint y: 131, distance: 4.5
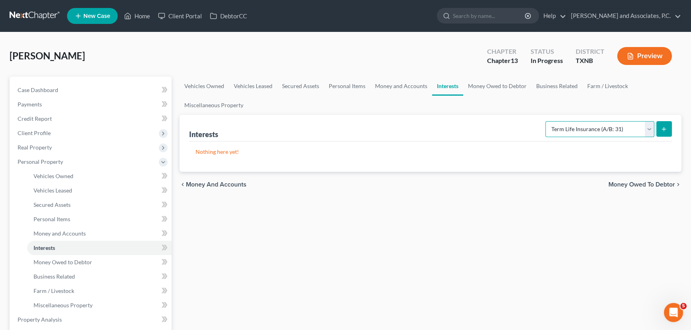
click at [647, 127] on select "Select Interest Type 401K (A/B: 21) Annuity (A/B: 23) Bond (A/B: 18) Education …" at bounding box center [599, 129] width 109 height 16
click at [547, 121] on select "Select Interest Type 401K (A/B: 21) Annuity (A/B: 23) Bond (A/B: 18) Education …" at bounding box center [599, 129] width 109 height 16
click at [666, 129] on icon "submit" at bounding box center [664, 129] width 6 height 6
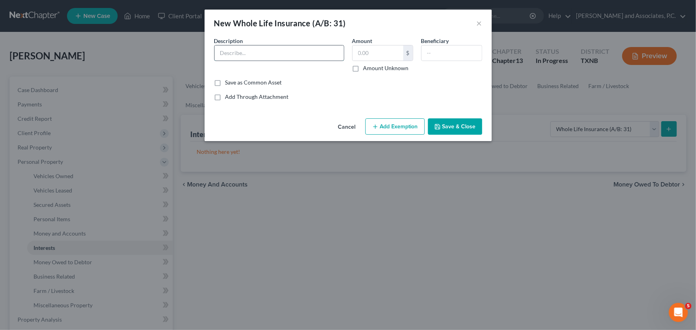
click at [242, 50] on input "text" at bounding box center [279, 52] width 129 height 15
click at [474, 125] on button "Save & Close" at bounding box center [455, 126] width 54 height 17
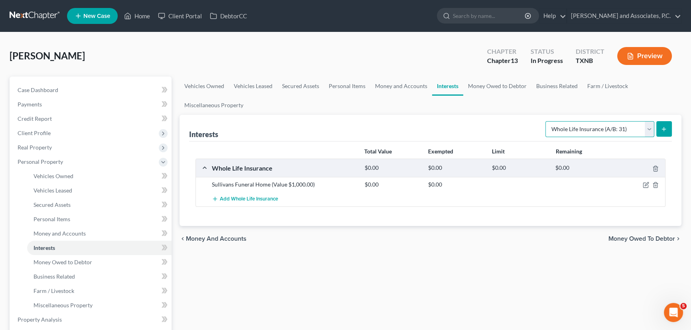
click at [646, 126] on select "Select Interest Type 401K (A/B: 21) Annuity (A/B: 23) Bond (A/B: 18) Education …" at bounding box center [599, 129] width 109 height 16
drag, startPoint x: 476, startPoint y: 232, endPoint x: 605, endPoint y: 156, distance: 149.3
click at [481, 229] on div "chevron_left Money and Accounts Money Owed to Debtor chevron_right" at bounding box center [431, 239] width 502 height 26
click at [645, 184] on icon "button" at bounding box center [646, 185] width 6 height 6
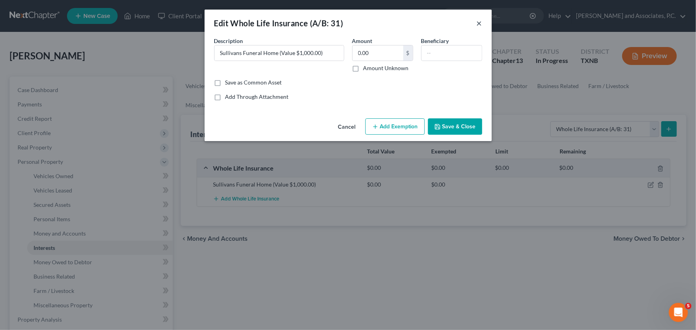
click at [481, 22] on button "×" at bounding box center [480, 23] width 6 height 10
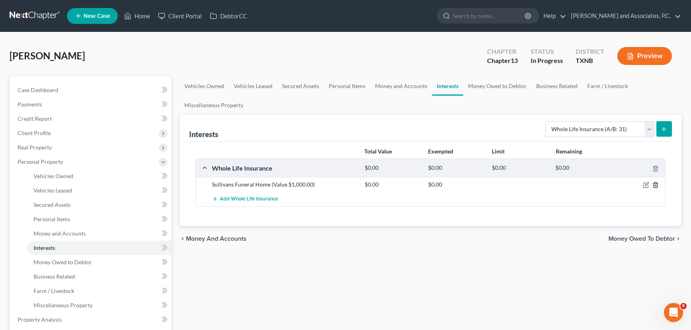
click at [654, 185] on icon "button" at bounding box center [655, 185] width 6 height 6
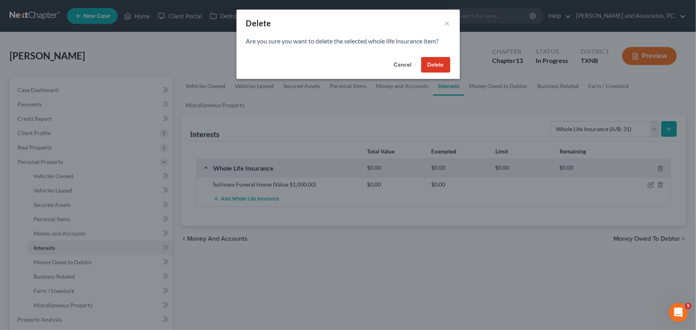
click at [434, 64] on button "Delete" at bounding box center [435, 65] width 29 height 16
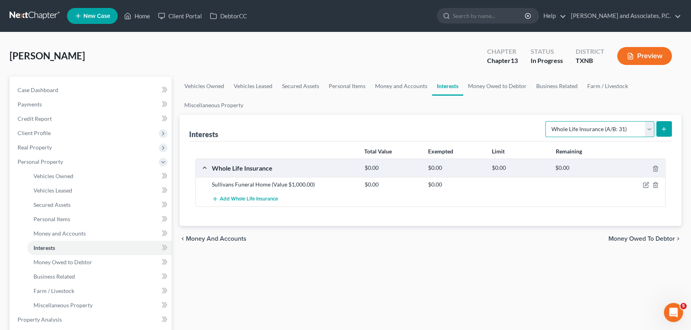
drag, startPoint x: 618, startPoint y: 128, endPoint x: 617, endPoint y: 132, distance: 4.8
click at [618, 128] on select "Select Interest Type 401K (A/B: 21) Annuity (A/B: 23) Bond (A/B: 18) Education …" at bounding box center [599, 129] width 109 height 16
click at [547, 121] on select "Select Interest Type 401K (A/B: 21) Annuity (A/B: 23) Bond (A/B: 18) Education …" at bounding box center [599, 129] width 109 height 16
click at [658, 128] on button "submit" at bounding box center [664, 129] width 16 height 16
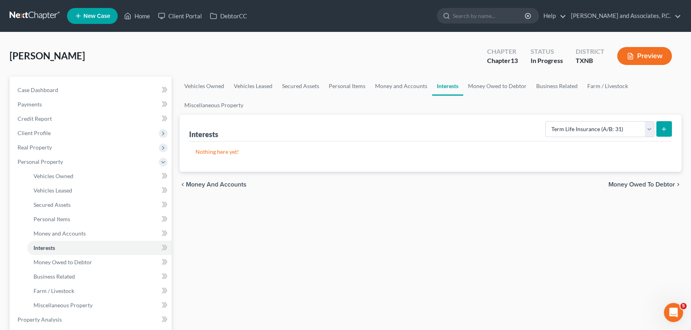
click at [662, 129] on line "submit" at bounding box center [664, 129] width 4 height 0
click at [666, 129] on icon "submit" at bounding box center [664, 129] width 6 height 6
drag, startPoint x: 644, startPoint y: 128, endPoint x: 651, endPoint y: 136, distance: 9.6
click at [644, 128] on select "Select Interest Type 401K (A/B: 21) Annuity (A/B: 23) Bond (A/B: 18) Education …" at bounding box center [599, 129] width 109 height 16
click at [547, 121] on select "Select Interest Type 401K (A/B: 21) Annuity (A/B: 23) Bond (A/B: 18) Education …" at bounding box center [599, 129] width 109 height 16
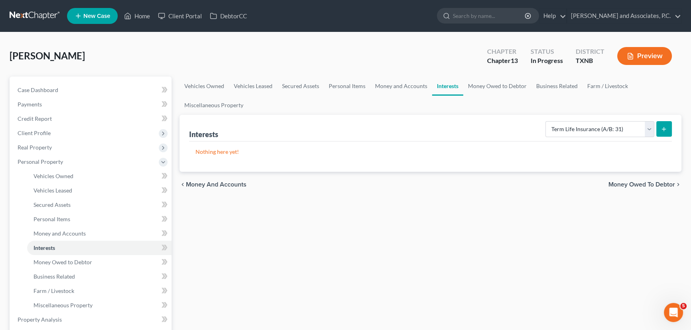
click at [668, 127] on button "submit" at bounding box center [664, 129] width 16 height 16
drag, startPoint x: 644, startPoint y: 128, endPoint x: 644, endPoint y: 135, distance: 7.2
click at [644, 128] on select "Select Interest Type 401K (A/B: 21) Annuity (A/B: 23) Bond (A/B: 18) Education …" at bounding box center [599, 129] width 109 height 16
click at [547, 121] on select "Select Interest Type 401K (A/B: 21) Annuity (A/B: 23) Bond (A/B: 18) Education …" at bounding box center [599, 129] width 109 height 16
click at [661, 126] on icon "submit" at bounding box center [664, 129] width 6 height 6
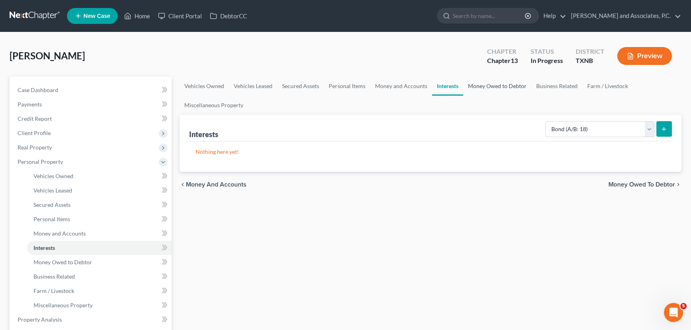
click at [489, 81] on link "Money Owed to Debtor" at bounding box center [497, 86] width 68 height 19
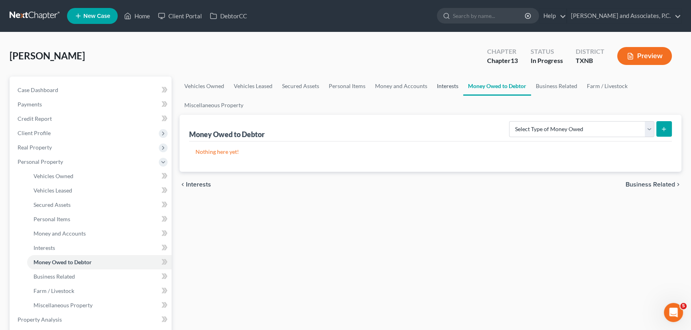
drag, startPoint x: 444, startPoint y: 87, endPoint x: 464, endPoint y: 97, distance: 21.6
click at [444, 87] on link "Interests" at bounding box center [447, 86] width 31 height 19
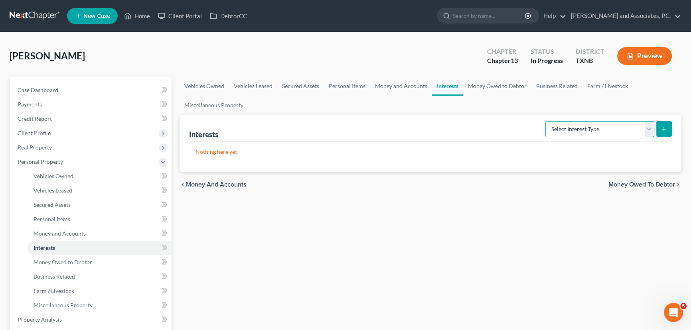
click at [650, 128] on select "Select Interest Type 401K (A/B: 21) Annuity (A/B: 23) Bond (A/B: 18) Education …" at bounding box center [599, 129] width 109 height 16
click at [547, 121] on select "Select Interest Type 401K (A/B: 21) Annuity (A/B: 23) Bond (A/B: 18) Education …" at bounding box center [599, 129] width 109 height 16
drag, startPoint x: 606, startPoint y: 124, endPoint x: 606, endPoint y: 134, distance: 10.4
click at [606, 124] on select "Select Interest Type 401K (A/B: 21) Annuity (A/B: 23) Bond (A/B: 18) Education …" at bounding box center [599, 129] width 109 height 16
click at [547, 121] on select "Select Interest Type 401K (A/B: 21) Annuity (A/B: 23) Bond (A/B: 18) Education …" at bounding box center [599, 129] width 109 height 16
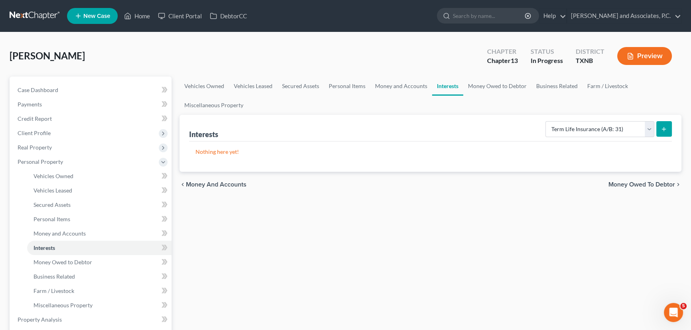
click at [661, 126] on icon "submit" at bounding box center [664, 129] width 6 height 6
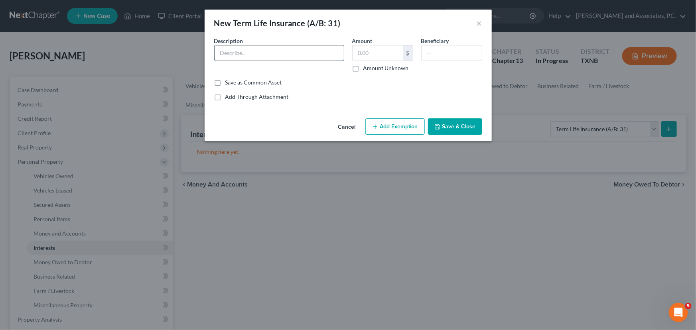
click at [260, 54] on input "text" at bounding box center [279, 52] width 129 height 15
click at [443, 130] on button "Save & Close" at bounding box center [455, 126] width 54 height 17
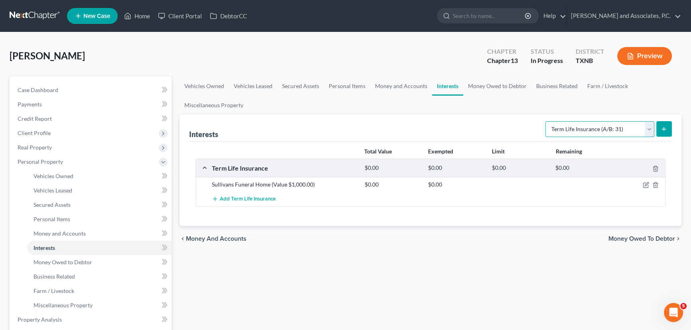
click at [648, 126] on select "Select Interest Type 401K (A/B: 21) Annuity (A/B: 23) Bond (A/B: 18) Education …" at bounding box center [599, 129] width 109 height 16
click at [547, 121] on select "Select Interest Type 401K (A/B: 21) Annuity (A/B: 23) Bond (A/B: 18) Education …" at bounding box center [599, 129] width 109 height 16
click at [661, 130] on icon "submit" at bounding box center [664, 129] width 6 height 6
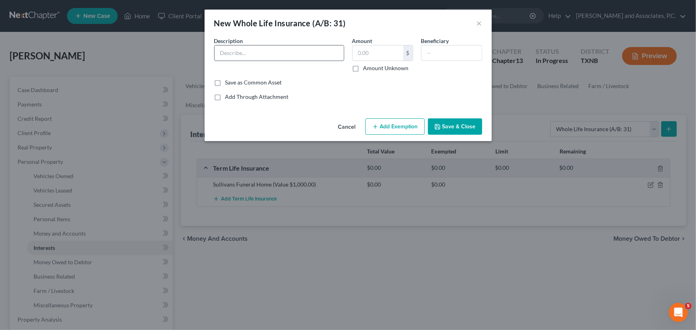
click at [263, 55] on input "text" at bounding box center [279, 52] width 129 height 15
click at [473, 126] on button "Save & Close" at bounding box center [455, 126] width 54 height 17
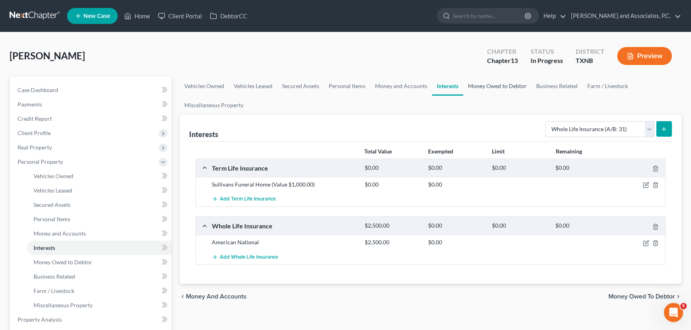
click at [490, 87] on link "Money Owed to Debtor" at bounding box center [497, 86] width 68 height 19
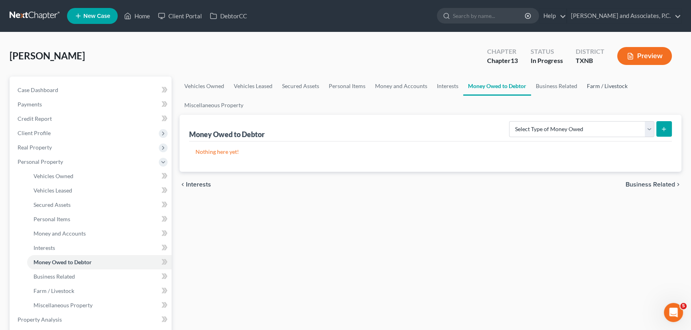
click at [610, 85] on link "Farm / Livestock" at bounding box center [607, 86] width 50 height 19
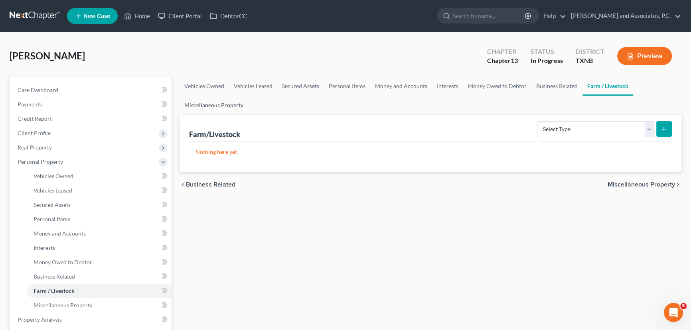
click at [209, 112] on link "Miscellaneous Property" at bounding box center [214, 105] width 69 height 19
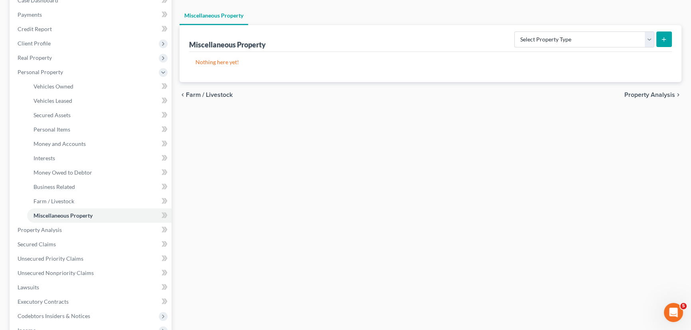
scroll to position [109, 0]
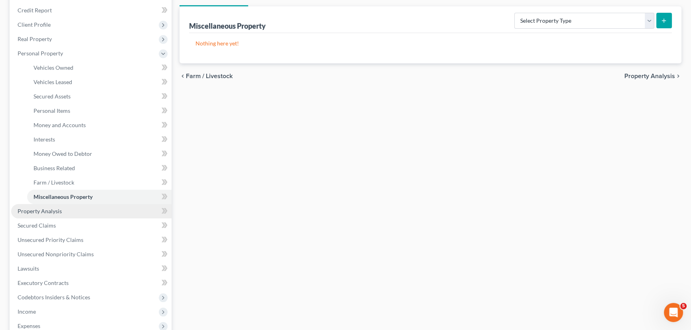
click at [57, 208] on span "Property Analysis" at bounding box center [40, 211] width 44 height 7
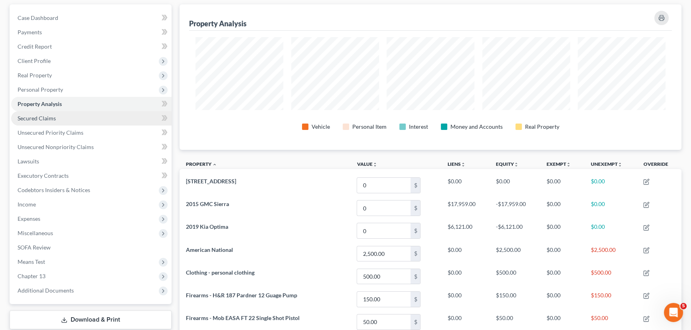
click at [35, 115] on span "Secured Claims" at bounding box center [37, 118] width 38 height 7
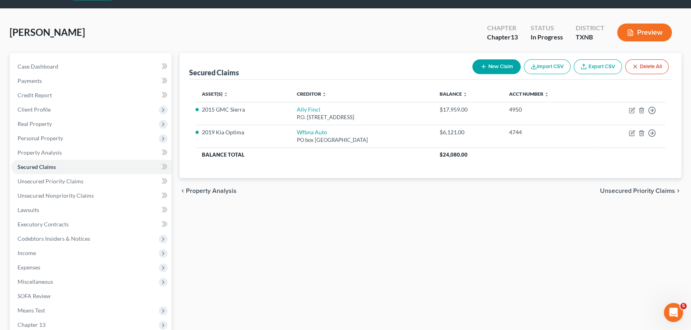
scroll to position [36, 0]
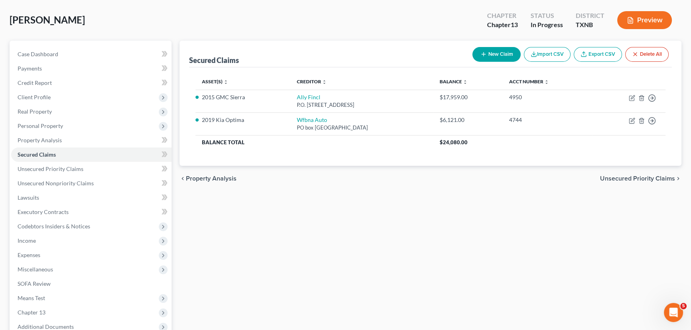
click at [288, 244] on div "Secured Claims New Claim Import CSV Export CSV Delete All Asset(s) expand_more …" at bounding box center [431, 214] width 510 height 346
click at [70, 170] on span "Unsecured Priority Claims" at bounding box center [51, 169] width 66 height 7
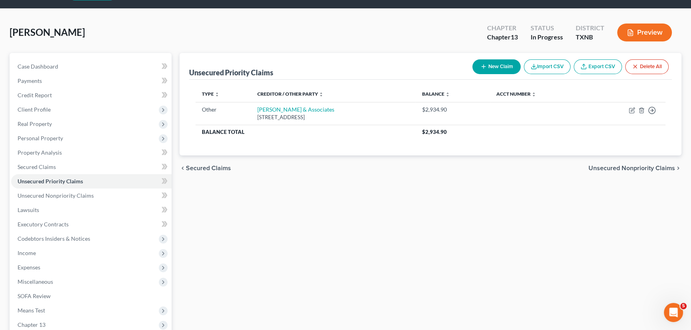
scroll to position [36, 0]
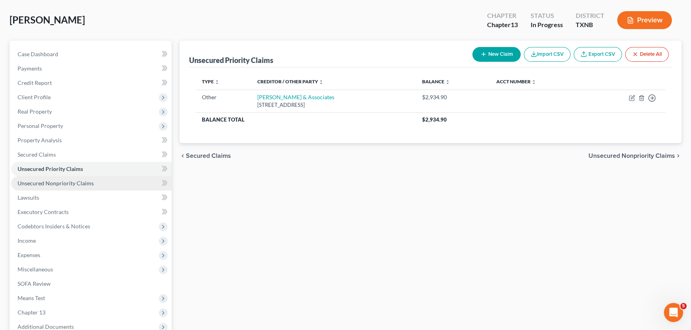
drag, startPoint x: 87, startPoint y: 179, endPoint x: 91, endPoint y: 175, distance: 5.7
click at [87, 179] on link "Unsecured Nonpriority Claims" at bounding box center [91, 183] width 160 height 14
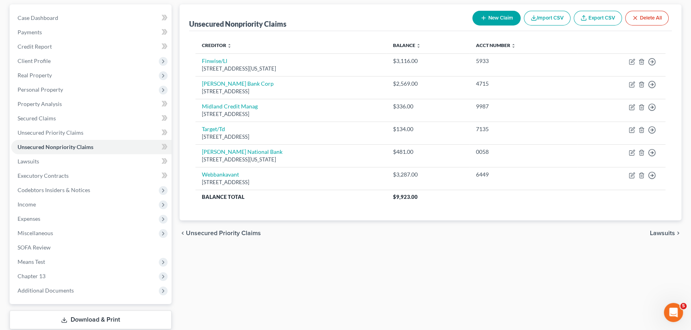
scroll to position [36, 0]
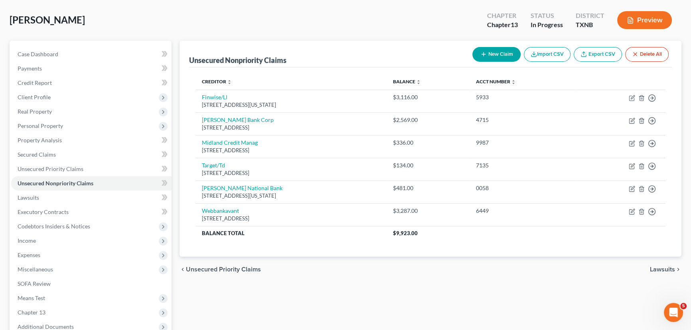
click at [510, 52] on button "New Claim" at bounding box center [496, 54] width 48 height 15
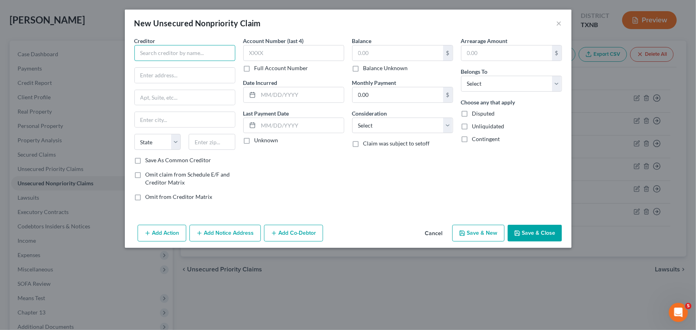
click at [184, 58] on input "text" at bounding box center [184, 53] width 101 height 16
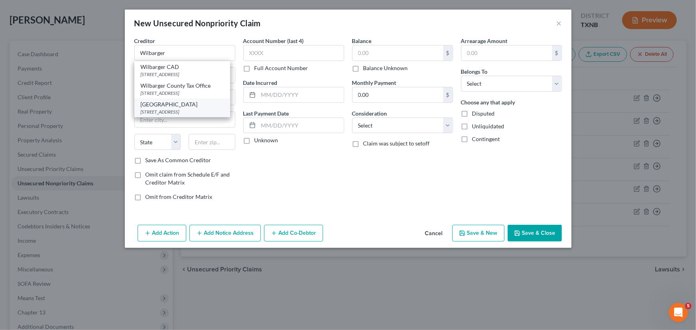
click at [209, 115] on div "920 Hillcrest Drive, Vernon, TX 76384" at bounding box center [182, 112] width 83 height 7
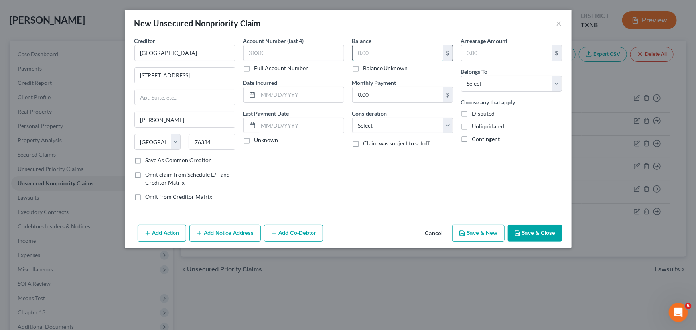
click at [360, 57] on input "text" at bounding box center [398, 52] width 91 height 15
click at [484, 87] on select "Select Debtor 1 Only Debtor 2 Only Debtor 1 And Debtor 2 Only At Least One Of T…" at bounding box center [511, 84] width 101 height 16
click at [461, 76] on select "Select Debtor 1 Only Debtor 2 Only Debtor 1 And Debtor 2 Only At Least One Of T…" at bounding box center [511, 84] width 101 height 16
click at [521, 233] on icon "button" at bounding box center [517, 233] width 6 height 6
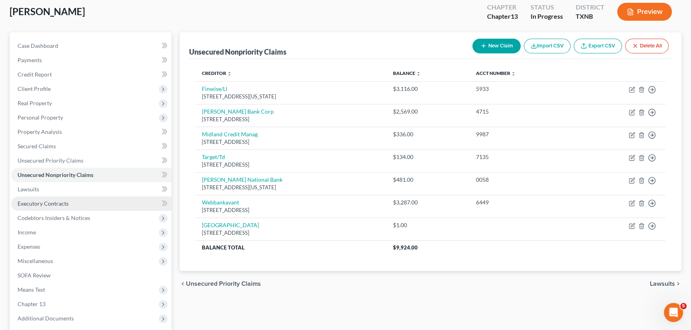
scroll to position [72, 0]
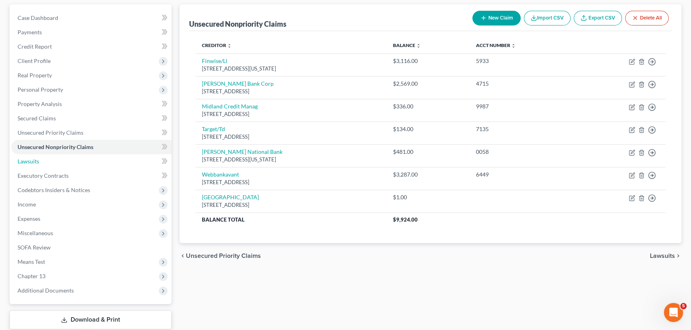
drag, startPoint x: 25, startPoint y: 158, endPoint x: 423, endPoint y: 179, distance: 398.3
click at [25, 158] on span "Lawsuits" at bounding box center [29, 161] width 22 height 7
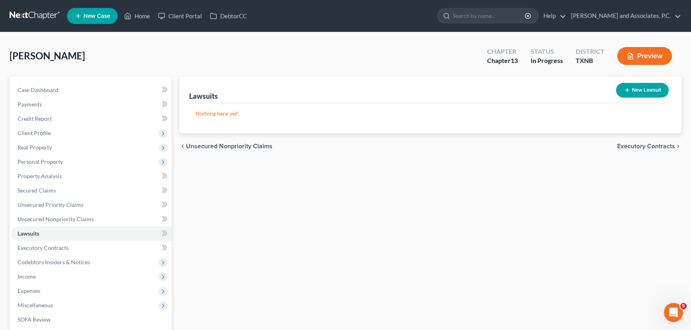
click at [401, 207] on div "Lawsuits New Lawsuit Nothing here yet! Court Name Date Filed Status Creditor Na…" at bounding box center [431, 250] width 510 height 346
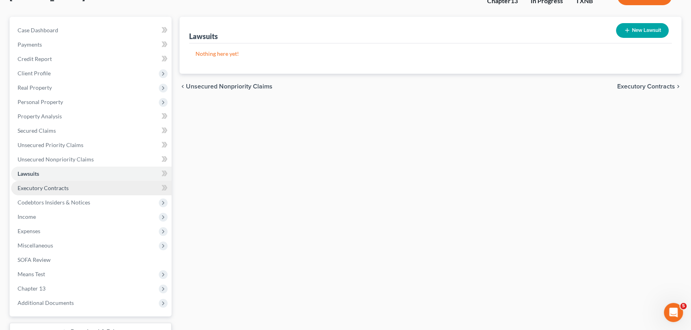
scroll to position [72, 0]
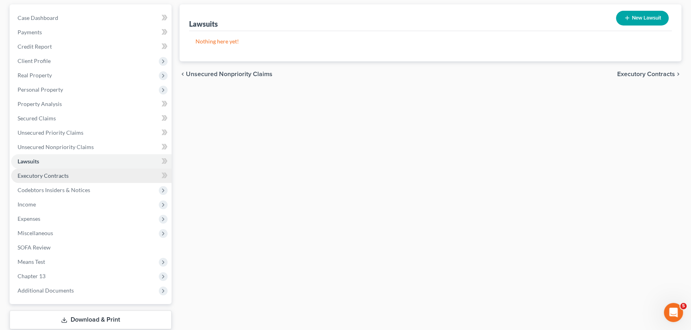
click at [85, 172] on link "Executory Contracts" at bounding box center [91, 176] width 160 height 14
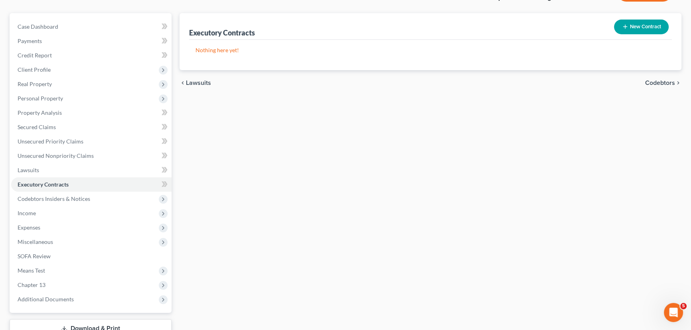
scroll to position [72, 0]
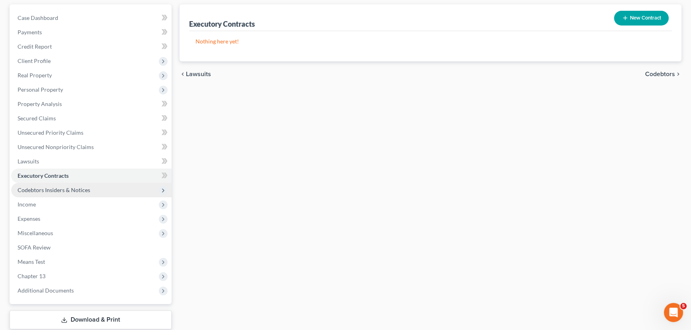
click at [64, 189] on span "Codebtors Insiders & Notices" at bounding box center [54, 190] width 73 height 7
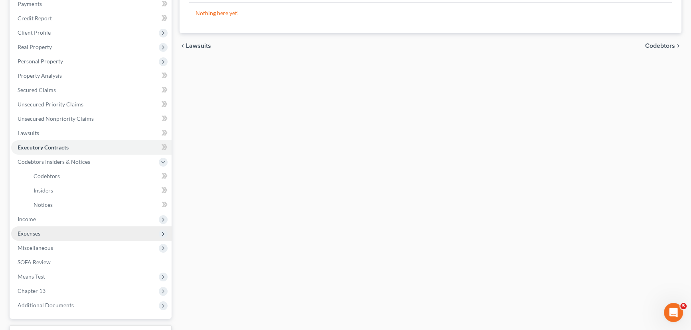
scroll to position [145, 0]
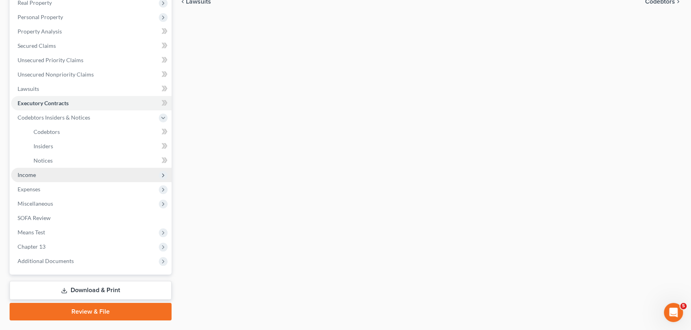
click at [32, 172] on span "Income" at bounding box center [27, 175] width 18 height 7
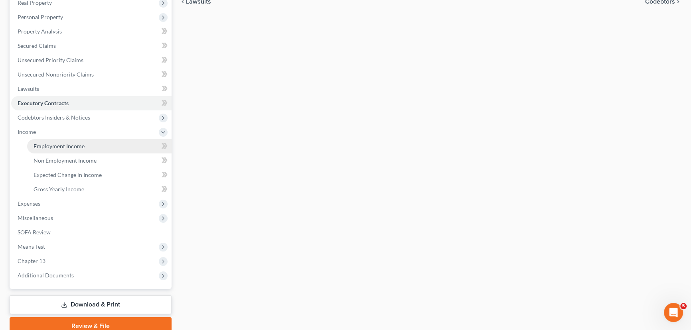
click at [73, 143] on span "Employment Income" at bounding box center [59, 146] width 51 height 7
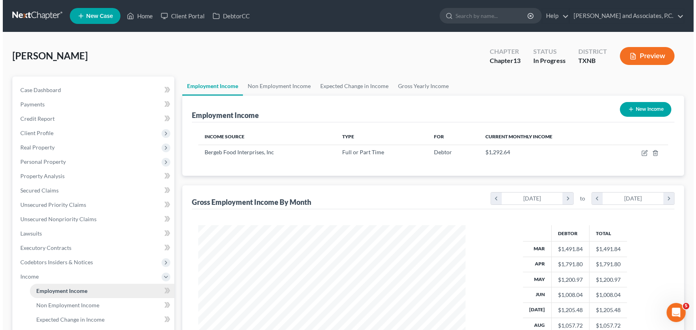
scroll to position [143, 283]
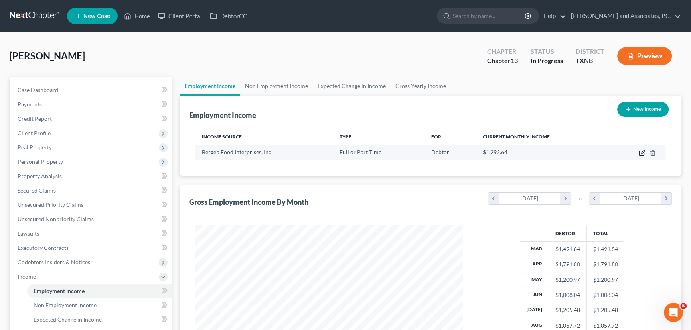
click at [642, 152] on icon "button" at bounding box center [642, 153] width 6 height 6
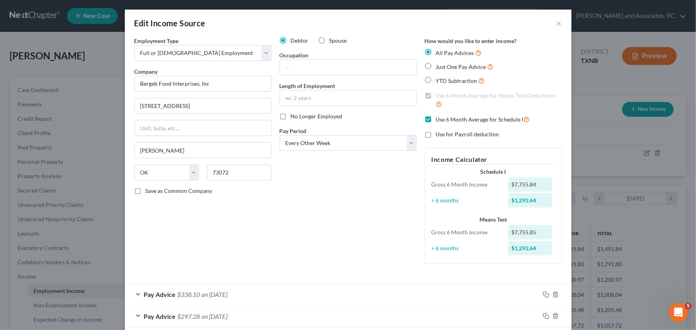
scroll to position [0, 0]
click at [305, 68] on input "text" at bounding box center [348, 67] width 136 height 15
click at [306, 221] on div "Debtor Spouse Occupation Delivery Driver Length of Employment 8 months No Longe…" at bounding box center [348, 154] width 145 height 234
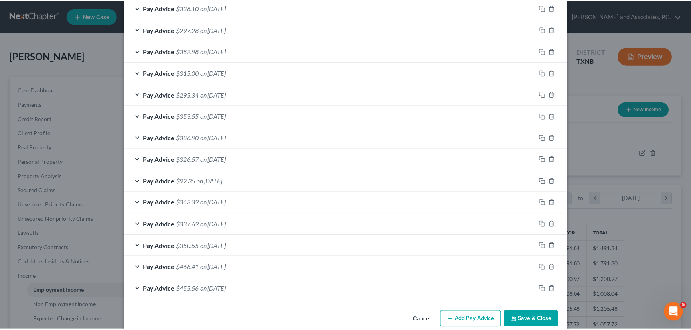
scroll to position [300, 0]
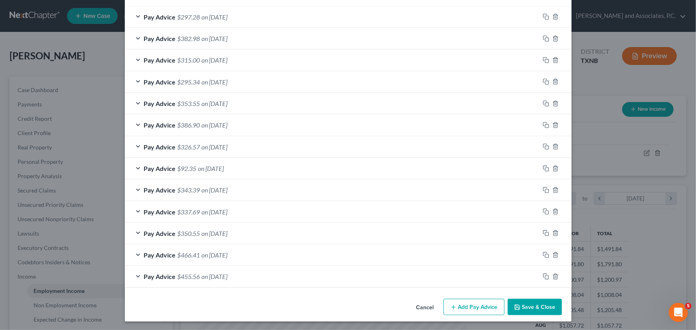
click at [532, 307] on button "Save & Close" at bounding box center [535, 307] width 54 height 17
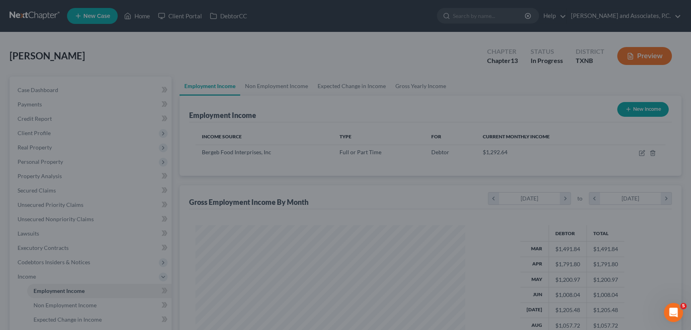
scroll to position [398844, 398703]
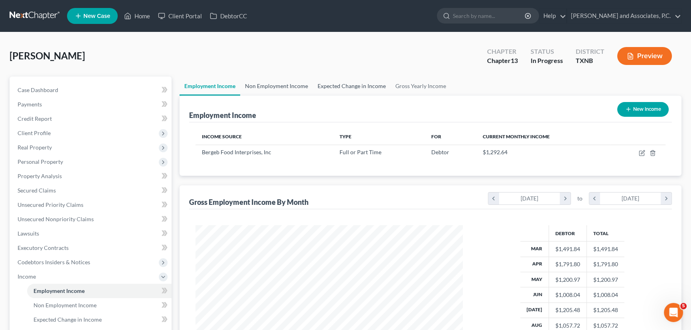
click at [325, 88] on link "Expected Change in Income" at bounding box center [352, 86] width 78 height 19
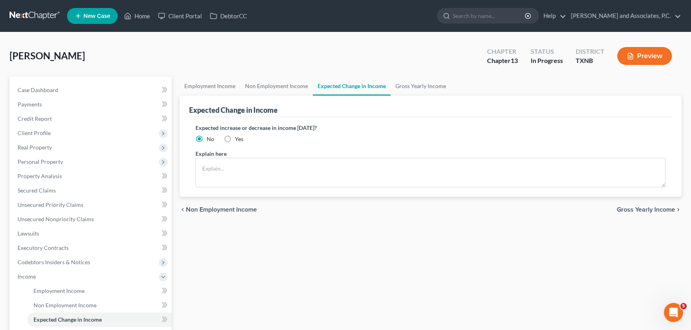
click at [317, 255] on div "Employment Income Non Employment Income Expected Change in Income Gross Yearly …" at bounding box center [431, 278] width 510 height 403
click at [415, 90] on link "Gross Yearly Income" at bounding box center [421, 86] width 60 height 19
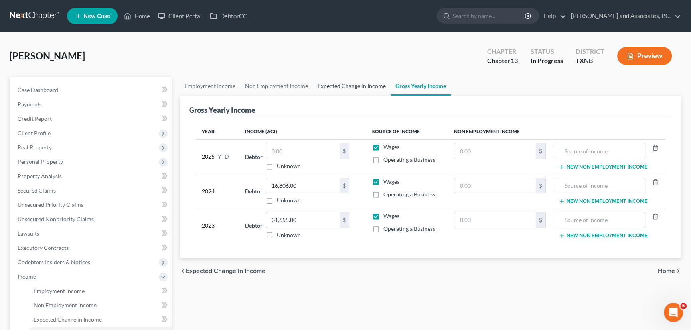
click at [334, 88] on link "Expected Change in Income" at bounding box center [352, 86] width 78 height 19
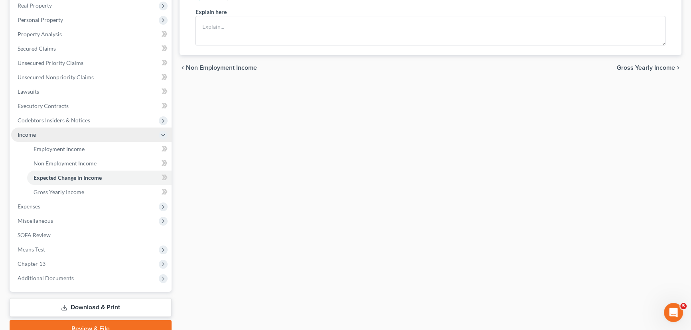
scroll to position [145, 0]
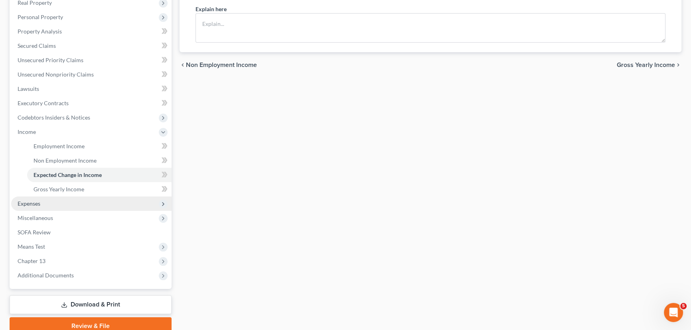
click at [49, 205] on span "Expenses" at bounding box center [91, 204] width 160 height 14
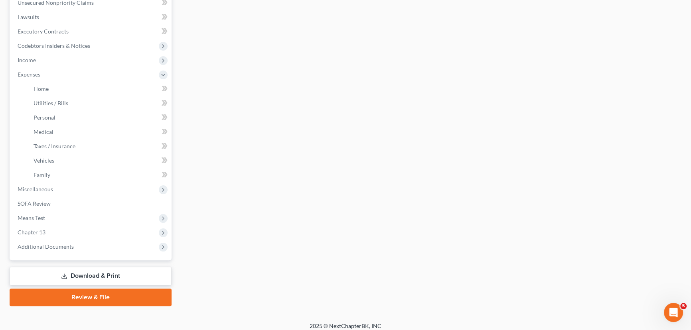
scroll to position [217, 0]
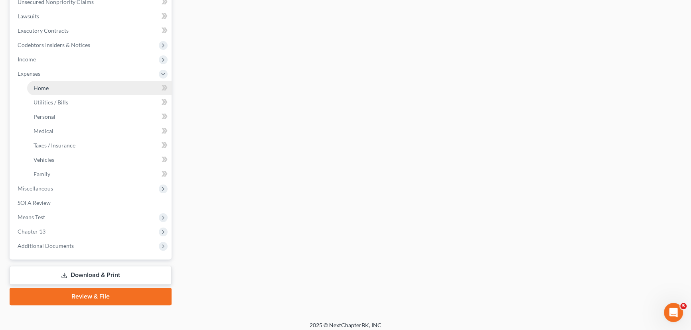
click at [86, 86] on link "Home" at bounding box center [99, 88] width 144 height 14
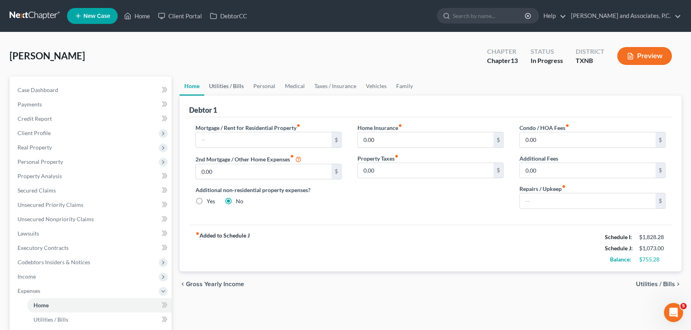
click at [225, 87] on link "Utilities / Bills" at bounding box center [226, 86] width 44 height 19
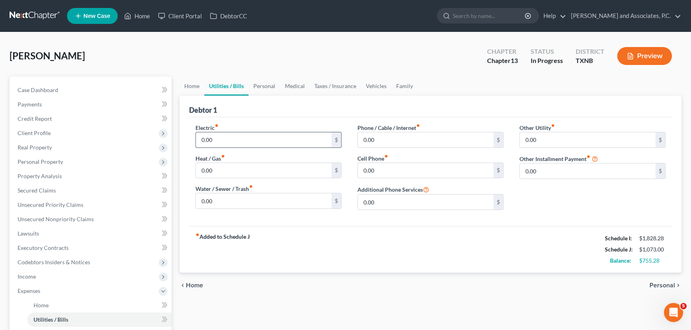
click at [237, 140] on input "0.00" at bounding box center [264, 139] width 136 height 15
click at [219, 141] on input "0.00" at bounding box center [264, 139] width 136 height 15
drag, startPoint x: 221, startPoint y: 140, endPoint x: 132, endPoint y: 123, distance: 90.9
click at [124, 124] on div "Petition Navigation Case Dashboard Payments Invoices Payments Payments Credit R…" at bounding box center [346, 300] width 680 height 446
click at [227, 140] on input "0.00" at bounding box center [264, 139] width 136 height 15
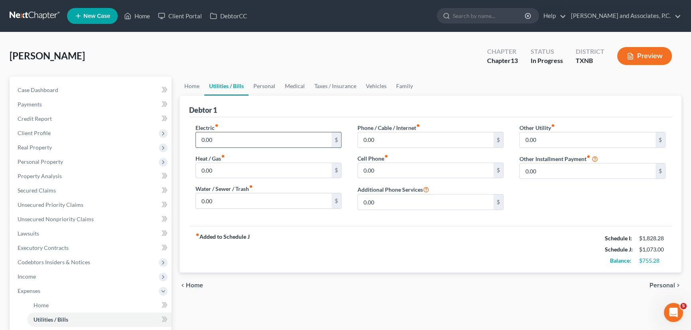
drag, startPoint x: 227, startPoint y: 140, endPoint x: 196, endPoint y: 139, distance: 30.7
click at [197, 139] on input "0.00" at bounding box center [264, 139] width 136 height 15
click at [232, 138] on input "0.00" at bounding box center [264, 139] width 136 height 15
click at [226, 210] on div "Electric fiber_manual_record $ Heat / Gas fiber_manual_record 0.00 $ Water / Se…" at bounding box center [269, 170] width 162 height 93
click at [221, 201] on input "0.00" at bounding box center [264, 201] width 136 height 15
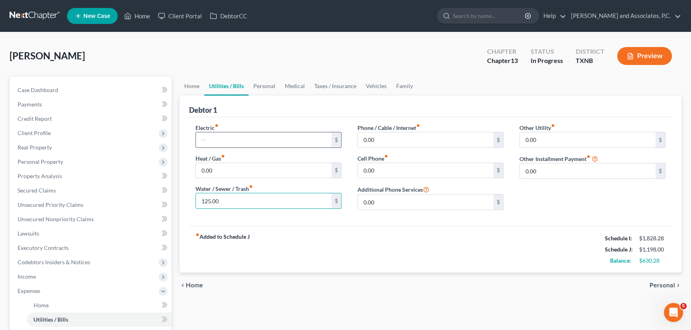
click at [239, 139] on input "text" at bounding box center [264, 139] width 136 height 15
click at [251, 166] on input "0.00" at bounding box center [264, 170] width 136 height 15
click at [429, 137] on input "0.00" at bounding box center [426, 139] width 136 height 15
click at [398, 170] on input "0.00" at bounding box center [426, 170] width 136 height 15
click at [265, 81] on link "Personal" at bounding box center [265, 86] width 32 height 19
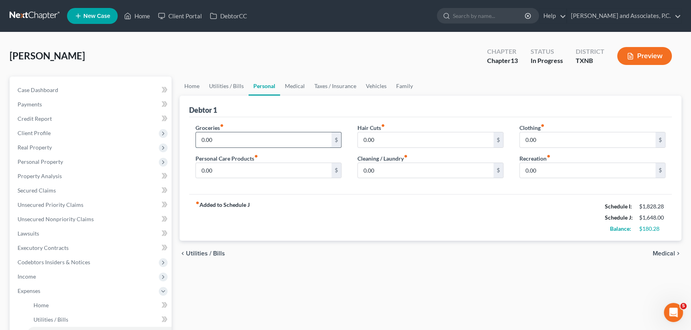
click at [235, 140] on input "0.00" at bounding box center [264, 139] width 136 height 15
click at [294, 87] on link "Medical" at bounding box center [295, 86] width 30 height 19
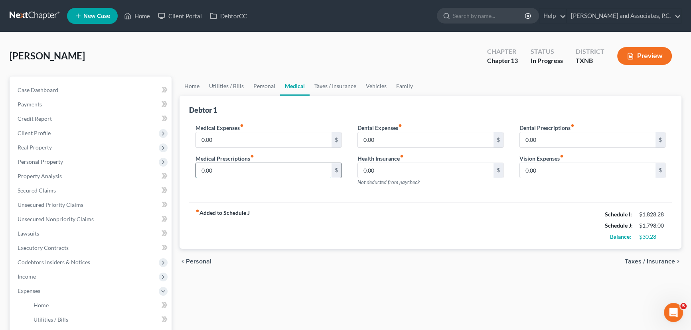
click at [233, 171] on input "0.00" at bounding box center [264, 170] width 136 height 15
click at [322, 88] on link "Taxes / Insurance" at bounding box center [335, 86] width 51 height 19
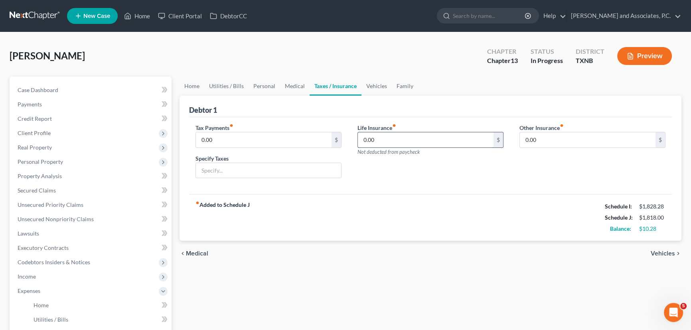
click at [413, 138] on input "0.00" at bounding box center [426, 139] width 136 height 15
click at [373, 84] on link "Vehicles" at bounding box center [376, 86] width 30 height 19
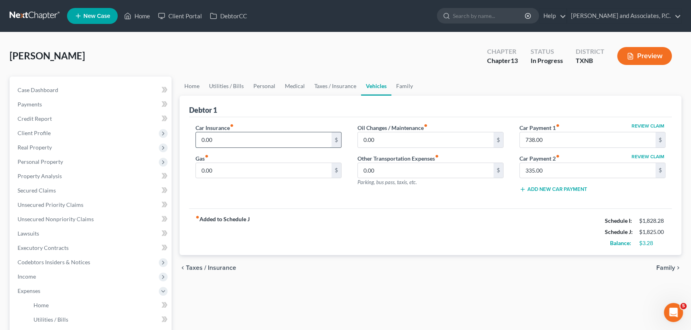
click at [241, 139] on input "0.00" at bounding box center [264, 139] width 136 height 15
click at [242, 170] on input "0.00" at bounding box center [264, 170] width 136 height 15
click at [561, 168] on input "335.00" at bounding box center [588, 170] width 136 height 15
click at [249, 164] on input "0.00" at bounding box center [264, 170] width 136 height 15
click at [395, 212] on div "fiber_manual_record Added to Schedule J Schedule I: $1,828.28 Schedule J: $1,10…" at bounding box center [430, 232] width 483 height 47
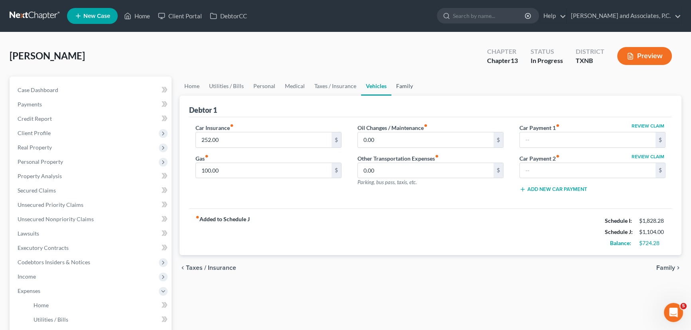
click at [404, 83] on link "Family" at bounding box center [404, 86] width 26 height 19
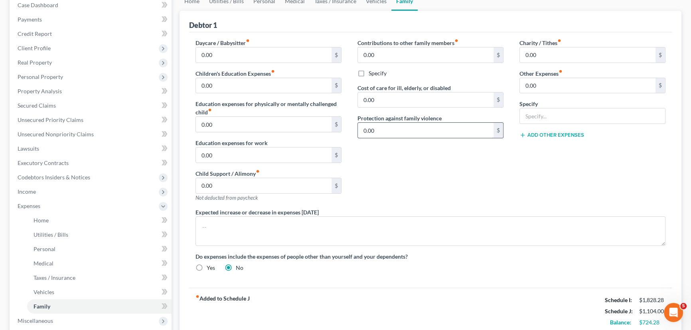
scroll to position [72, 0]
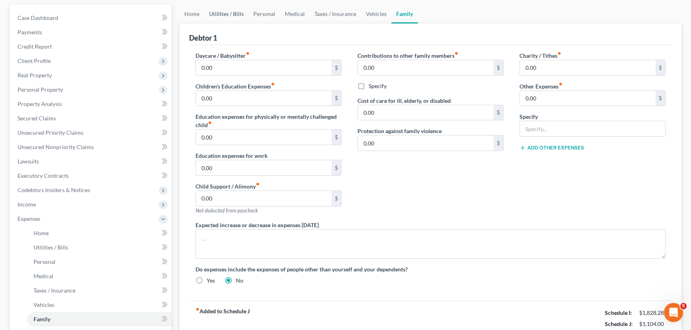
click at [212, 20] on link "Utilities / Bills" at bounding box center [226, 13] width 44 height 19
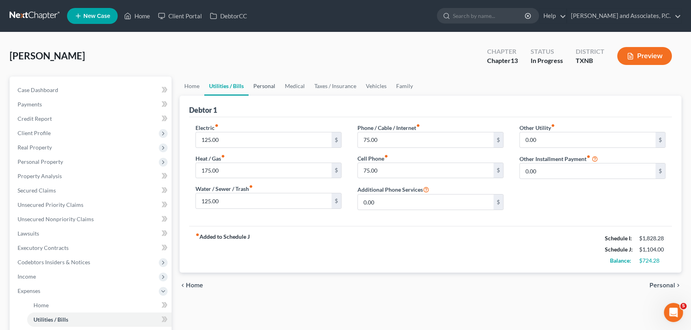
click at [263, 90] on link "Personal" at bounding box center [265, 86] width 32 height 19
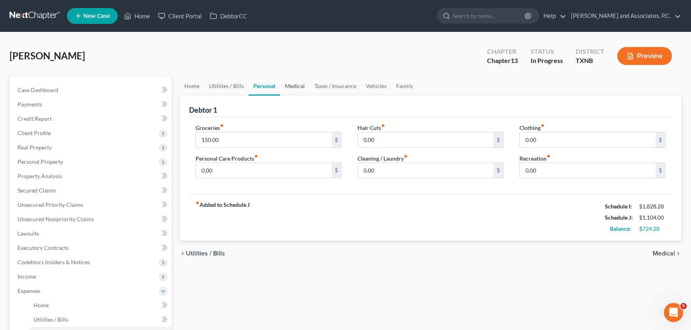
click at [299, 83] on link "Medical" at bounding box center [295, 86] width 30 height 19
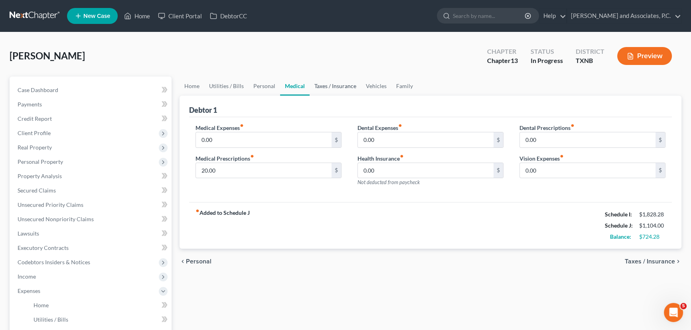
click at [330, 87] on link "Taxes / Insurance" at bounding box center [335, 86] width 51 height 19
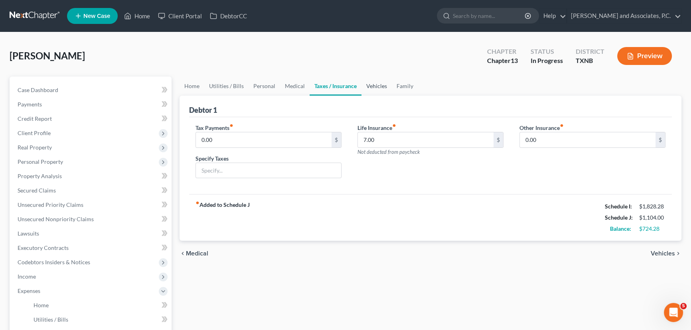
click at [379, 89] on link "Vehicles" at bounding box center [376, 86] width 30 height 19
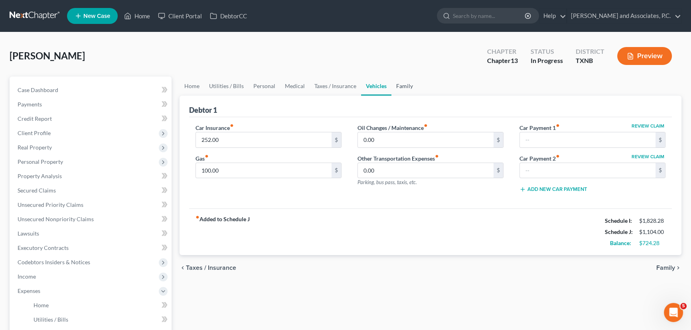
click at [403, 88] on link "Family" at bounding box center [404, 86] width 26 height 19
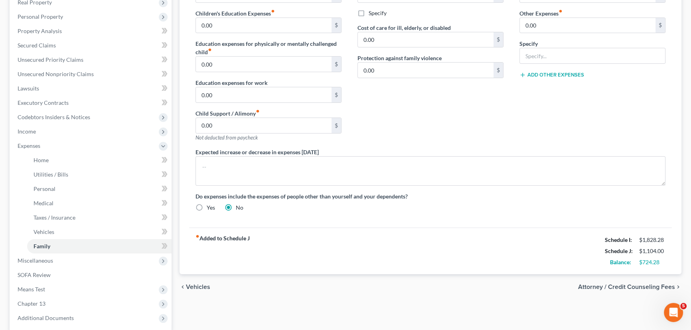
scroll to position [181, 0]
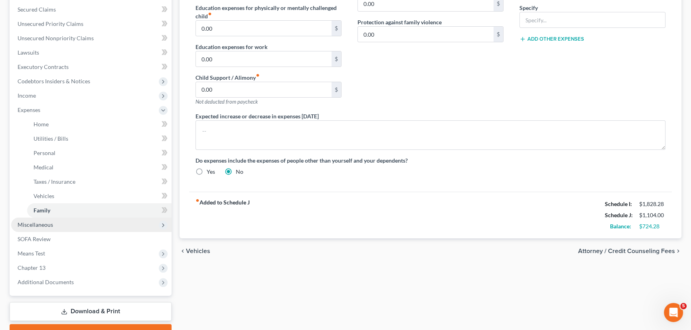
click at [46, 225] on span "Miscellaneous" at bounding box center [36, 224] width 36 height 7
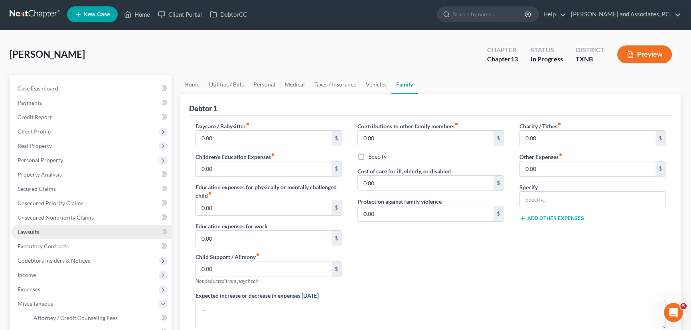
scroll to position [0, 0]
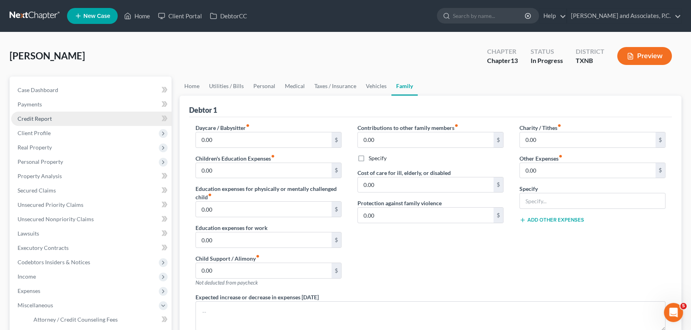
click at [54, 120] on link "Credit Report" at bounding box center [91, 119] width 160 height 14
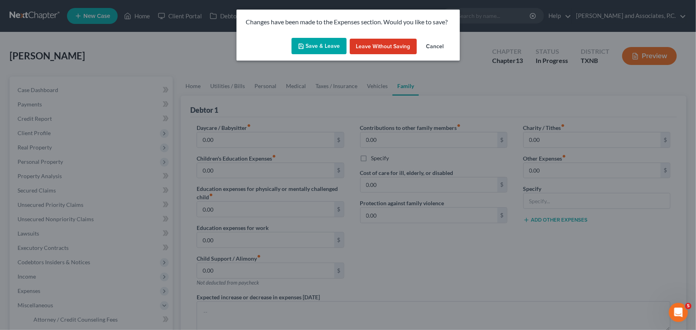
click at [332, 47] on button "Save & Leave" at bounding box center [319, 46] width 55 height 17
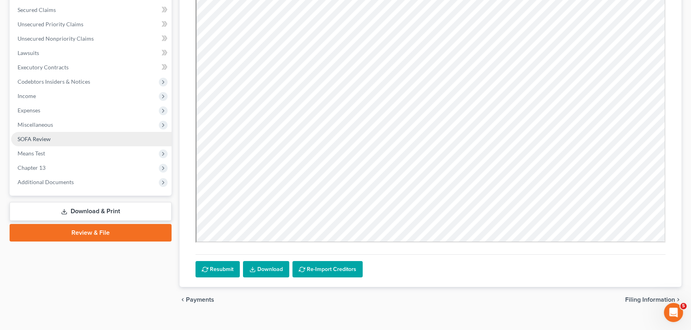
scroll to position [181, 0]
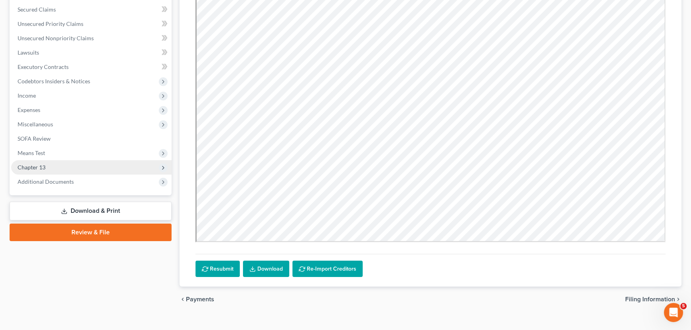
click at [43, 168] on span "Chapter 13" at bounding box center [32, 167] width 28 height 7
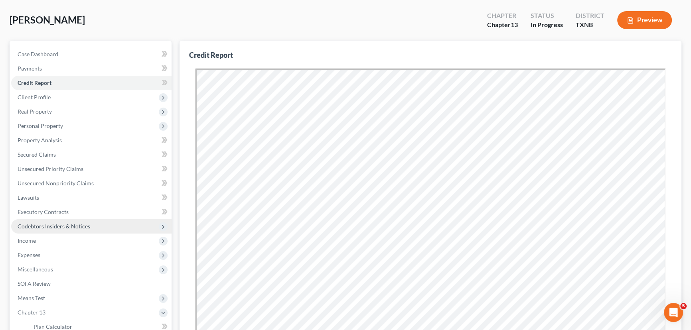
scroll to position [0, 0]
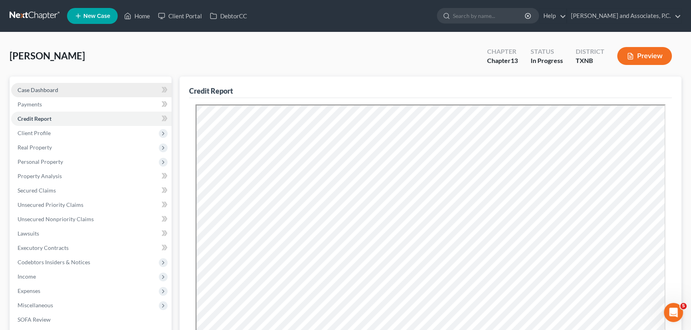
click at [63, 92] on link "Case Dashboard" at bounding box center [91, 90] width 160 height 14
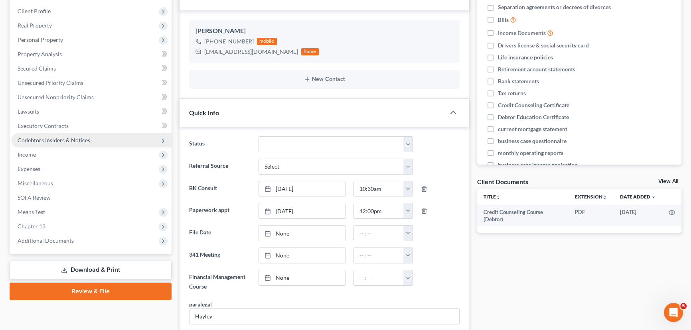
scroll to position [145, 0]
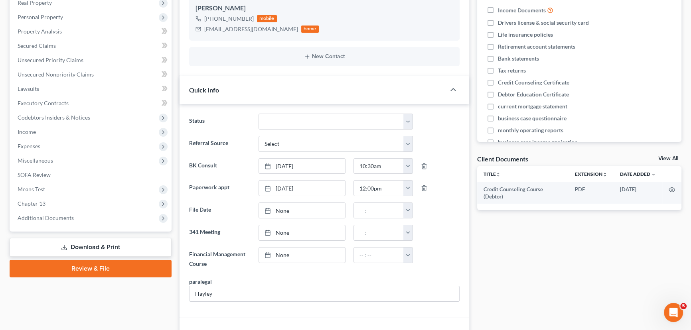
click at [36, 217] on span "Additional Documents" at bounding box center [46, 218] width 56 height 7
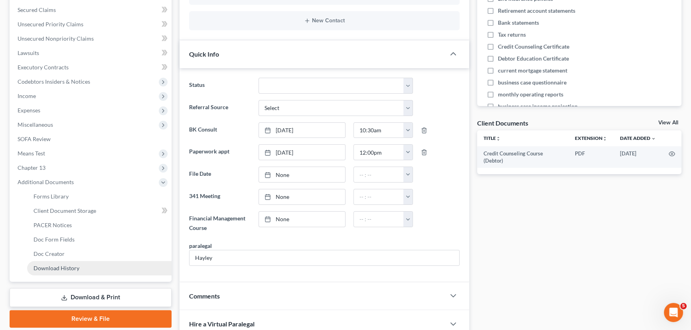
scroll to position [181, 0]
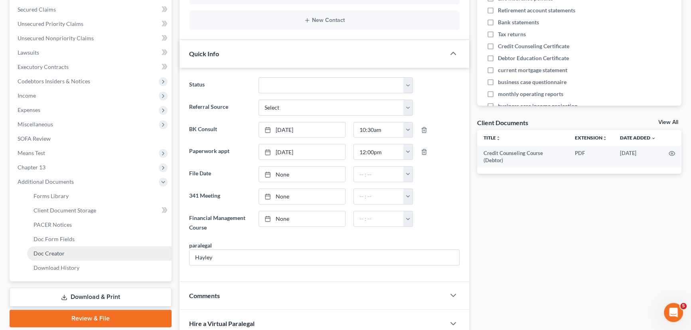
click at [61, 256] on link "Doc Creator" at bounding box center [99, 254] width 144 height 14
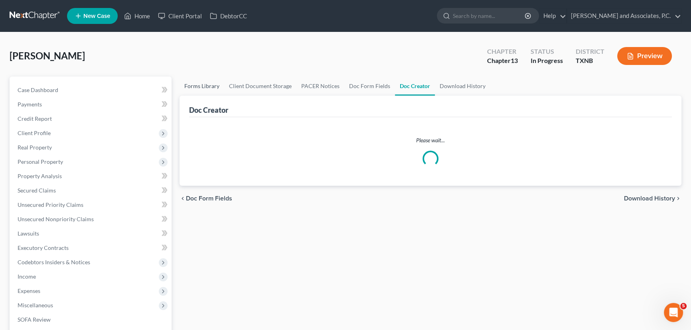
click at [208, 83] on link "Forms Library" at bounding box center [202, 86] width 45 height 19
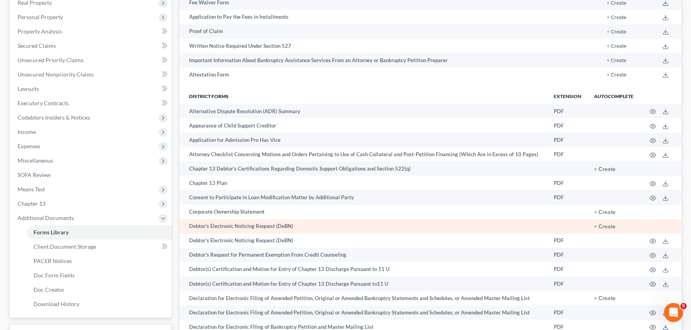
scroll to position [181, 0]
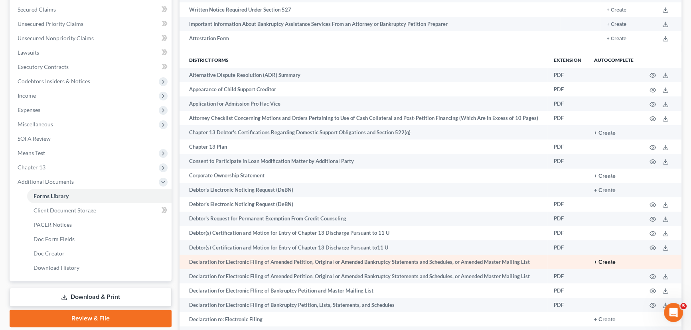
click at [604, 261] on button "+ Create" at bounding box center [605, 263] width 22 height 6
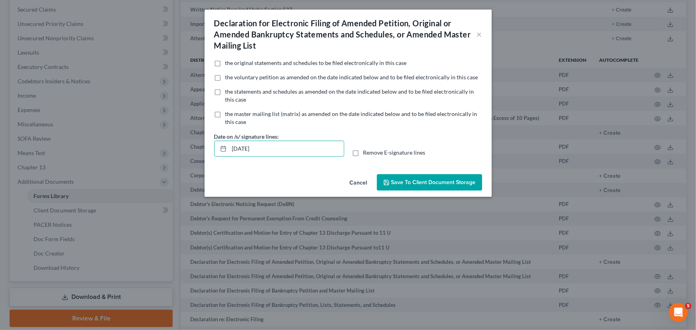
drag, startPoint x: 282, startPoint y: 152, endPoint x: 209, endPoint y: 155, distance: 72.7
click at [209, 155] on div "No additional information is needed to generate this form. the original stateme…" at bounding box center [348, 115] width 287 height 112
click at [363, 153] on label "Remove E-signature lines" at bounding box center [394, 153] width 62 height 8
click at [367, 153] on input "Remove E-signature lines" at bounding box center [369, 151] width 5 height 5
click at [407, 182] on span "Save to Client Document Storage" at bounding box center [433, 182] width 85 height 7
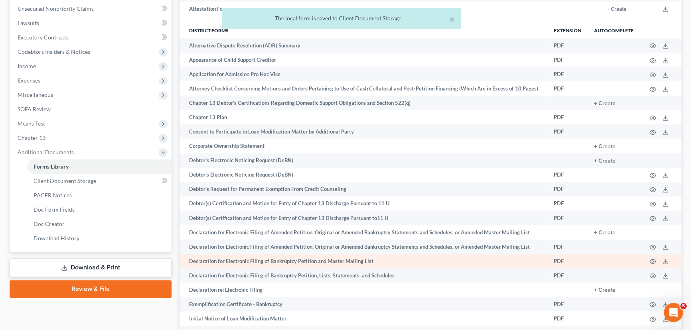
scroll to position [254, 0]
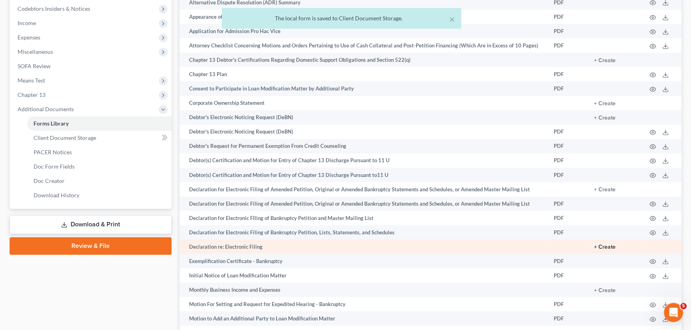
click at [603, 245] on button "+ Create" at bounding box center [605, 248] width 22 height 6
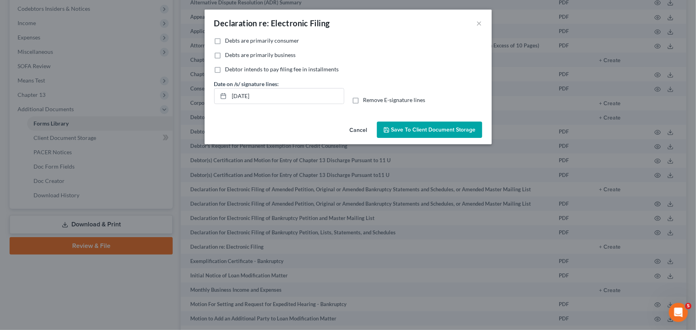
click at [225, 42] on label "Debts are primarily consumer" at bounding box center [262, 41] width 74 height 8
click at [229, 42] on input "Debts are primarily consumer" at bounding box center [231, 39] width 5 height 5
click at [363, 101] on label "Remove E-signature lines" at bounding box center [394, 100] width 62 height 8
click at [367, 101] on input "Remove E-signature lines" at bounding box center [369, 98] width 5 height 5
click at [404, 130] on span "Save to Client Document Storage" at bounding box center [433, 129] width 85 height 7
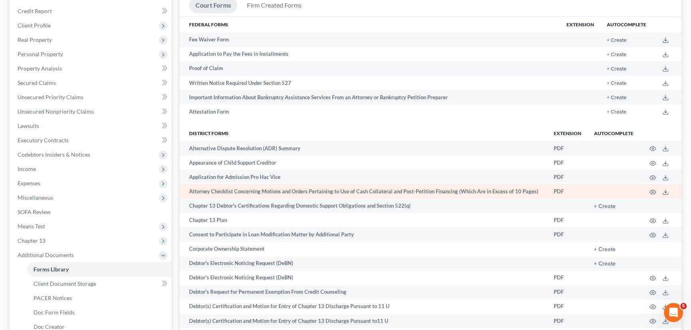
scroll to position [145, 0]
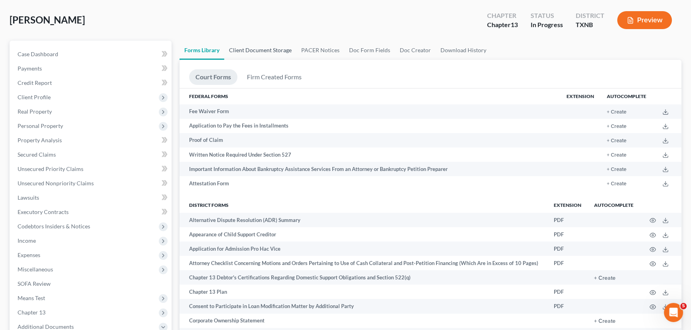
click at [257, 49] on link "Client Document Storage" at bounding box center [260, 50] width 72 height 19
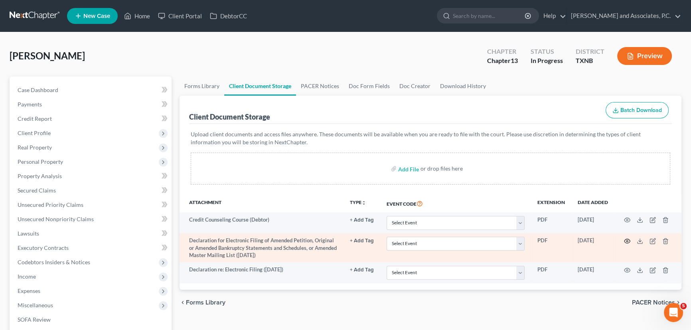
click at [624, 240] on icon "button" at bounding box center [627, 241] width 6 height 6
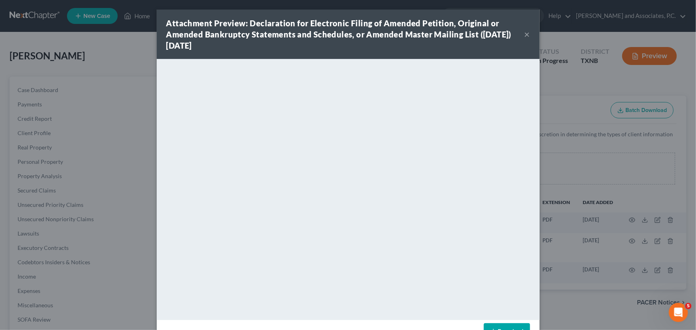
click at [525, 32] on button "×" at bounding box center [528, 35] width 6 height 10
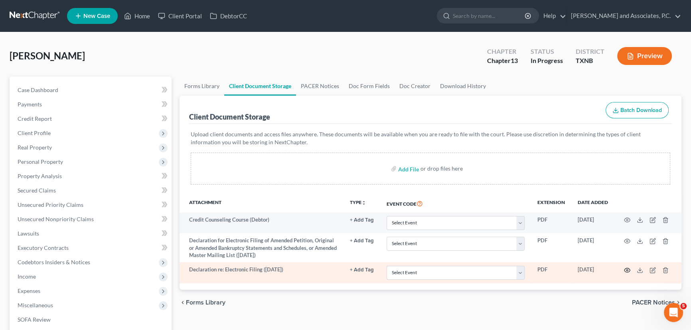
click at [627, 269] on icon "button" at bounding box center [627, 270] width 6 height 6
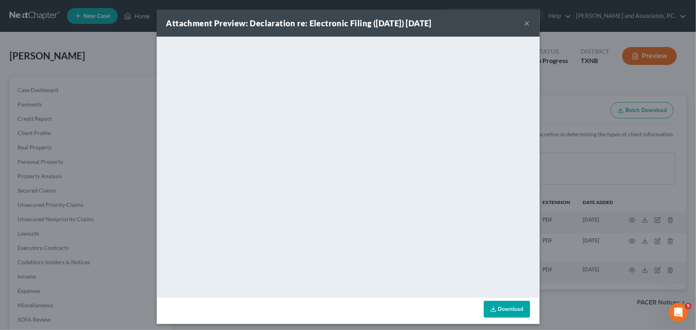
click at [525, 24] on button "×" at bounding box center [528, 23] width 6 height 10
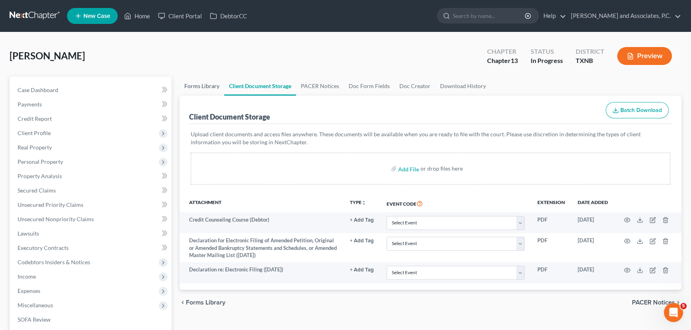
click at [198, 84] on link "Forms Library" at bounding box center [202, 86] width 45 height 19
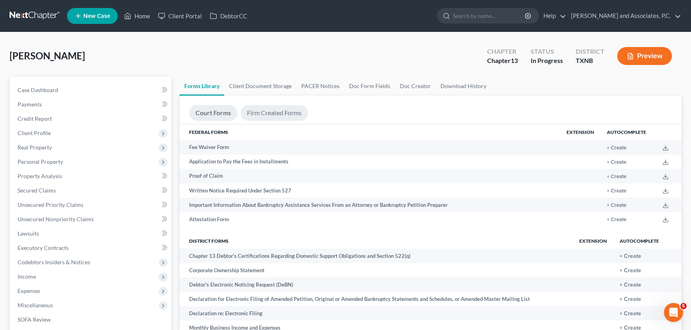
click at [279, 109] on link "Firm Created Forms" at bounding box center [274, 113] width 67 height 16
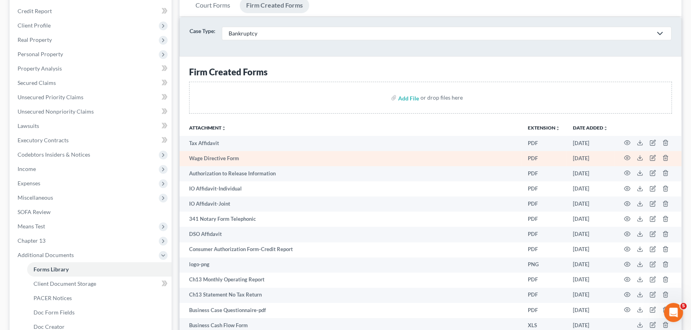
scroll to position [109, 0]
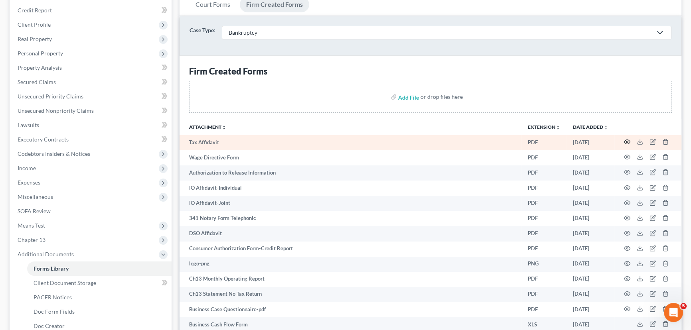
click at [628, 143] on icon "button" at bounding box center [627, 142] width 6 height 4
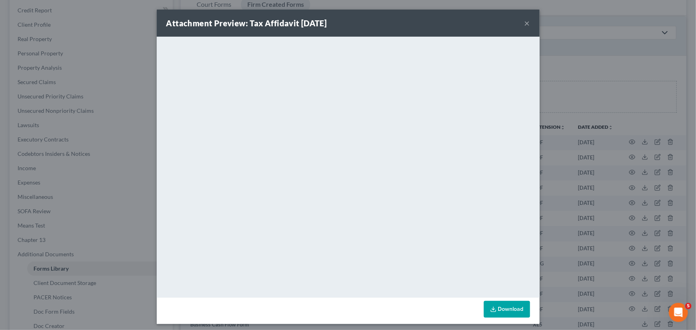
click at [525, 25] on button "×" at bounding box center [528, 23] width 6 height 10
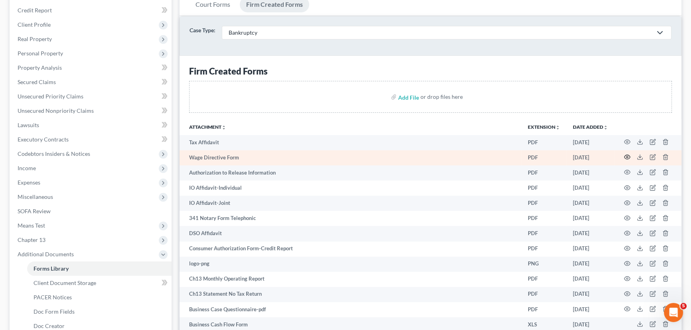
click at [627, 156] on circle "button" at bounding box center [627, 157] width 2 height 2
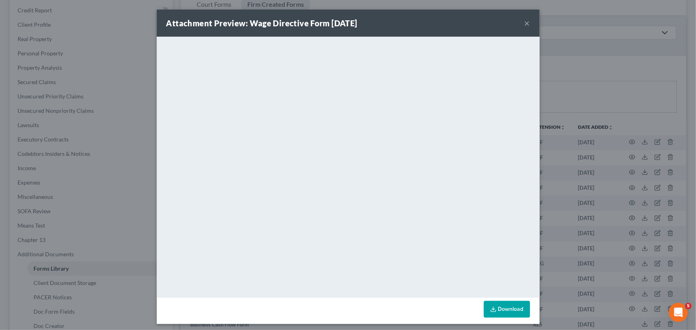
click at [525, 22] on button "×" at bounding box center [528, 23] width 6 height 10
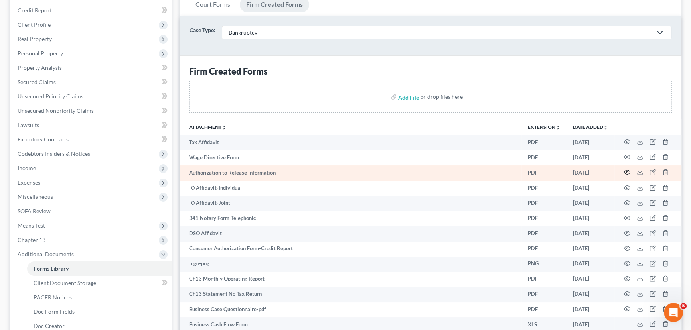
click at [624, 171] on icon "button" at bounding box center [627, 172] width 6 height 4
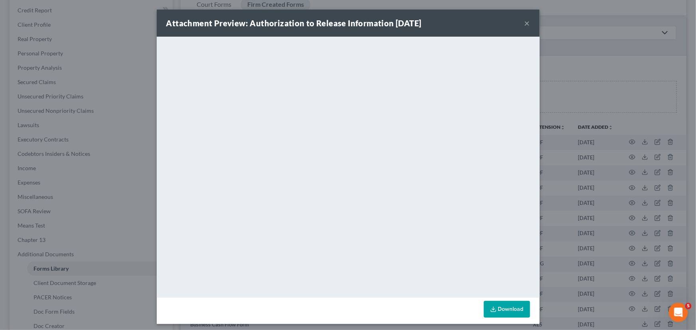
click at [525, 25] on button "×" at bounding box center [528, 23] width 6 height 10
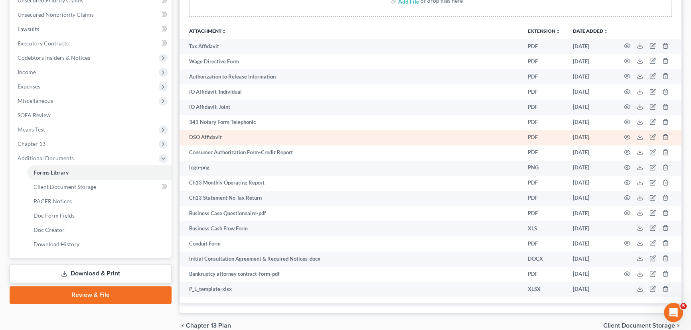
scroll to position [217, 0]
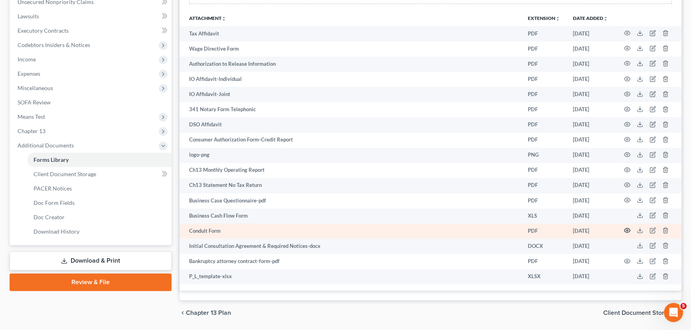
click at [626, 230] on circle "button" at bounding box center [627, 231] width 2 height 2
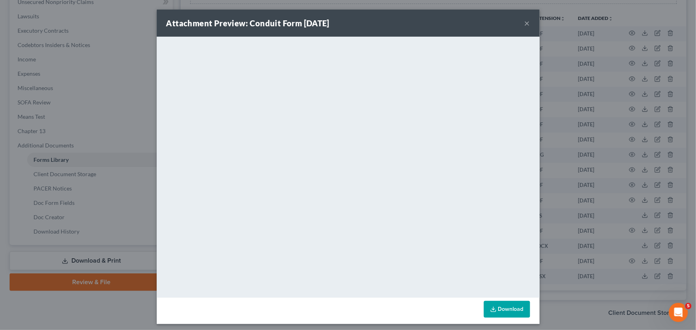
click at [525, 24] on button "×" at bounding box center [528, 23] width 6 height 10
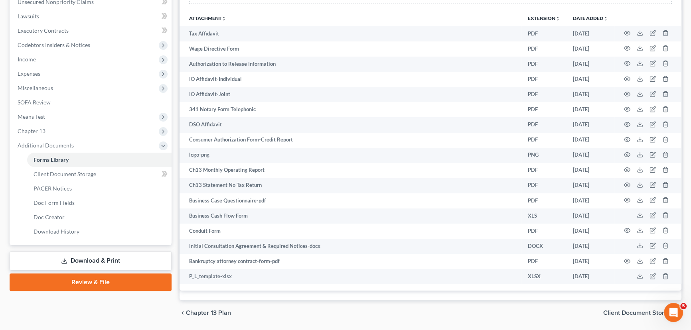
drag, startPoint x: 120, startPoint y: 257, endPoint x: 168, endPoint y: 257, distance: 48.3
click at [120, 257] on link "Download & Print" at bounding box center [91, 261] width 162 height 19
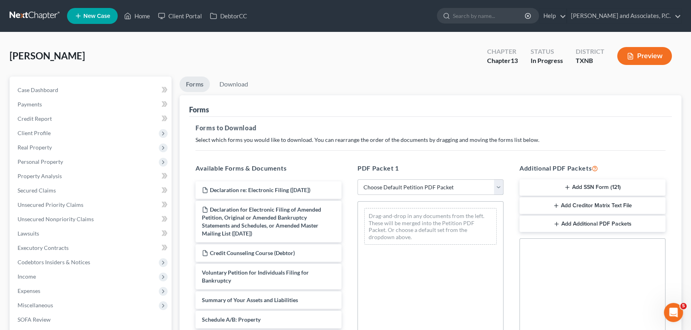
drag, startPoint x: 407, startPoint y: 193, endPoint x: 419, endPoint y: 178, distance: 19.6
click at [407, 193] on select "Choose Default Petition PDF Packet Complete Bankruptcy Petition (all forms and …" at bounding box center [430, 188] width 146 height 16
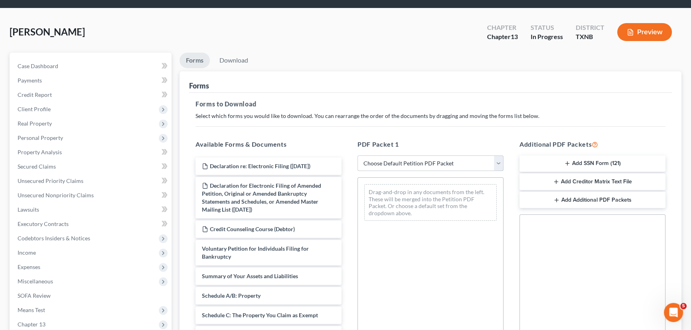
scroll to position [36, 0]
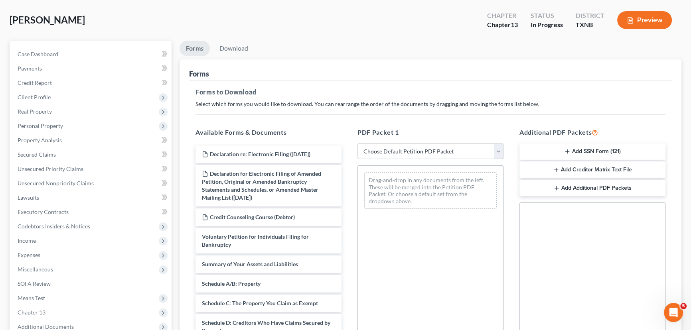
click at [411, 154] on select "Choose Default Petition PDF Packet Complete Bankruptcy Petition (all forms and …" at bounding box center [430, 152] width 146 height 16
click at [357, 144] on select "Choose Default Petition PDF Packet Complete Bankruptcy Petition (all forms and …" at bounding box center [430, 152] width 146 height 16
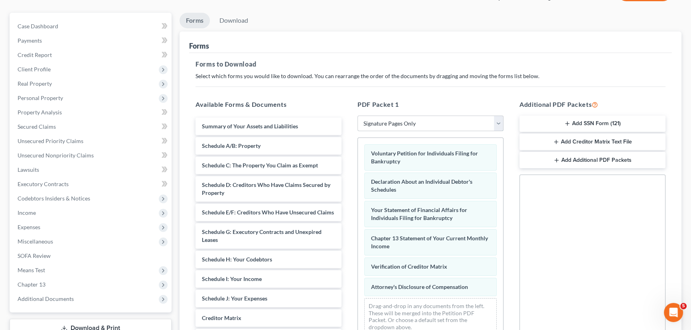
scroll to position [72, 0]
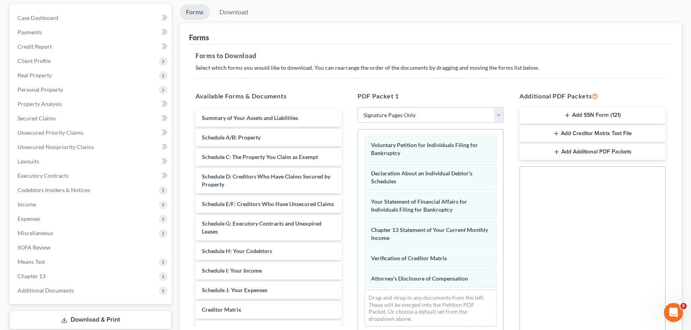
click at [601, 111] on button "Add SSN Form (121)" at bounding box center [592, 115] width 146 height 17
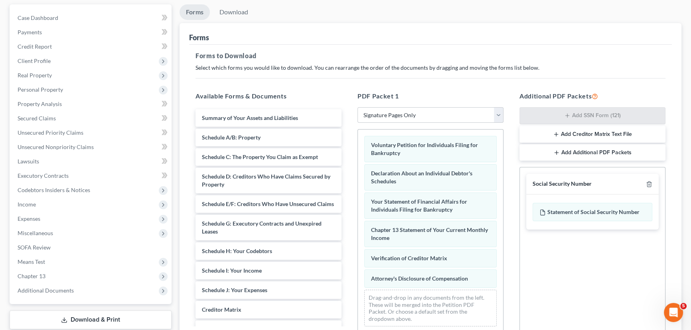
click at [602, 133] on button "Add Creditor Matrix Text File" at bounding box center [592, 134] width 146 height 17
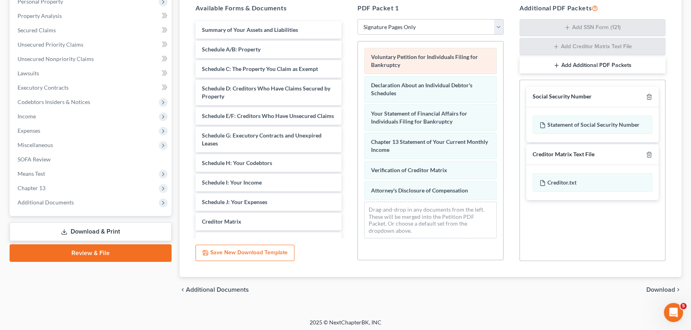
scroll to position [162, 0]
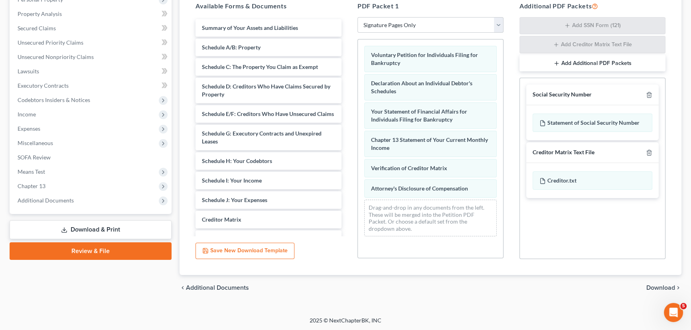
click at [654, 288] on span "Download" at bounding box center [660, 288] width 29 height 6
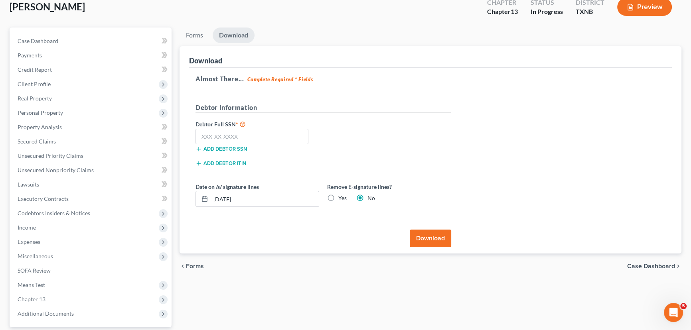
scroll to position [49, 0]
click at [201, 141] on input "text" at bounding box center [252, 137] width 113 height 16
click at [338, 199] on label "Yes" at bounding box center [342, 199] width 8 height 8
click at [342, 199] on input "Yes" at bounding box center [344, 197] width 5 height 5
click at [429, 237] on button "Download" at bounding box center [430, 239] width 41 height 18
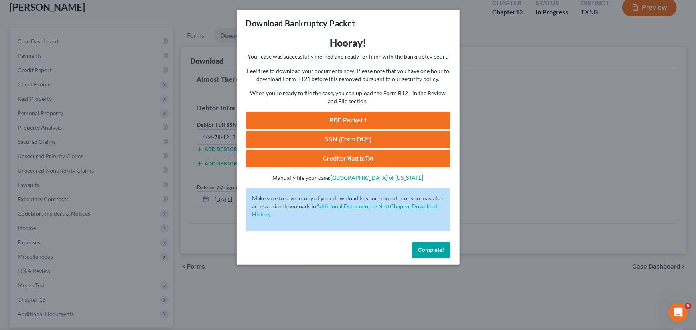
click at [408, 120] on link "PDF Packet 1" at bounding box center [348, 121] width 204 height 18
click at [327, 136] on link "SSN (Form B121)" at bounding box center [348, 140] width 204 height 18
click at [367, 158] on link "CreditorMatrix.txt" at bounding box center [348, 159] width 204 height 18
click at [429, 251] on span "Complete!" at bounding box center [432, 250] width 26 height 7
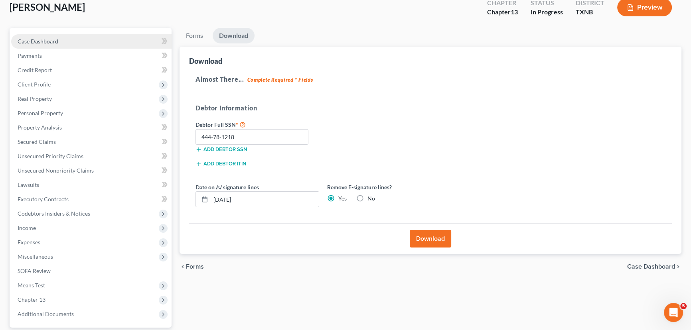
click at [59, 38] on link "Case Dashboard" at bounding box center [91, 41] width 160 height 14
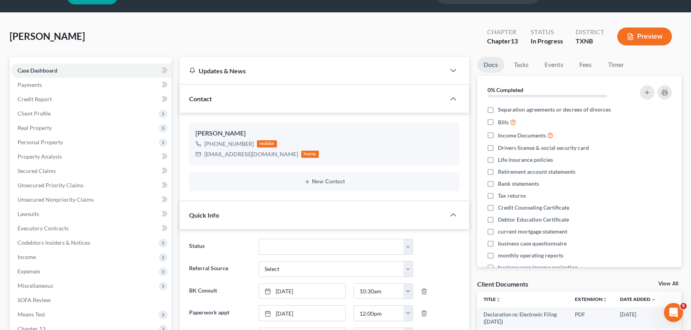
scroll to position [36, 0]
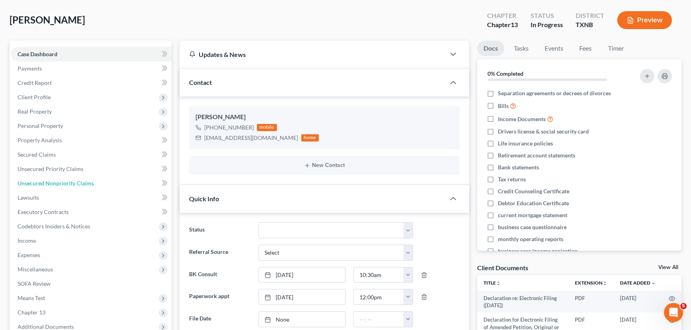
click at [45, 181] on span "Unsecured Nonpriority Claims" at bounding box center [56, 183] width 76 height 7
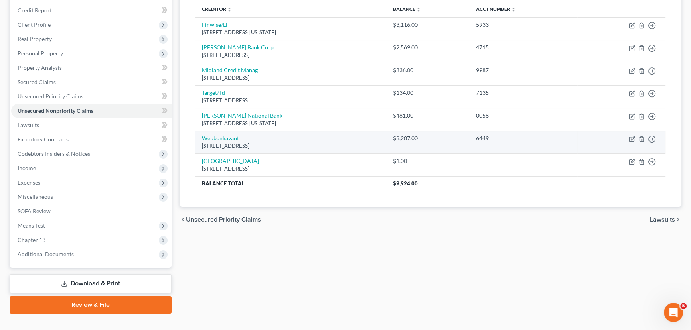
scroll to position [72, 0]
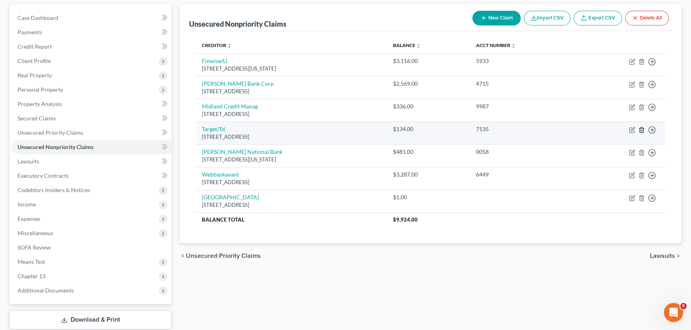
click at [642, 130] on line "button" at bounding box center [642, 131] width 0 height 2
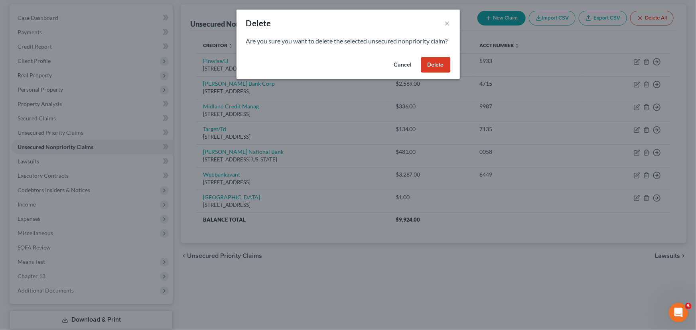
click at [431, 69] on button "Delete" at bounding box center [435, 65] width 29 height 16
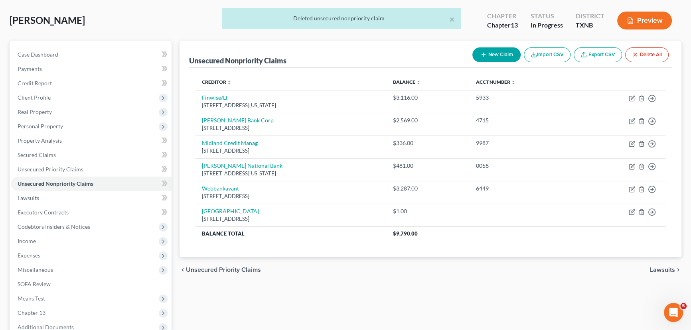
scroll to position [0, 0]
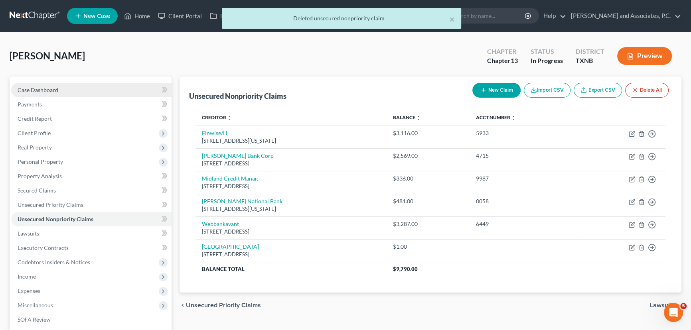
click at [47, 90] on span "Case Dashboard" at bounding box center [38, 90] width 41 height 7
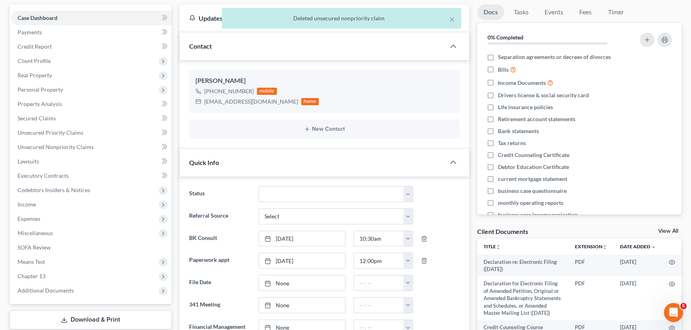
scroll to position [100, 0]
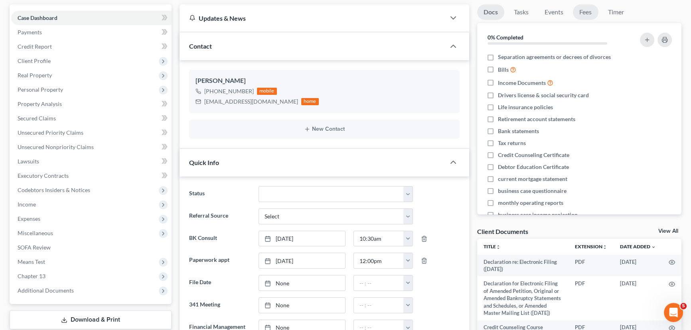
click at [589, 9] on link "Fees" at bounding box center [586, 12] width 26 height 16
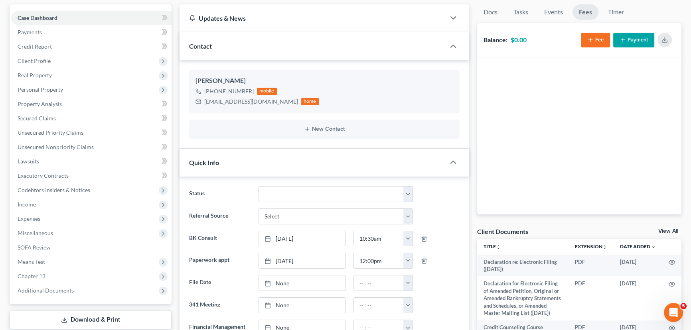
click at [592, 37] on icon "button" at bounding box center [590, 40] width 6 height 6
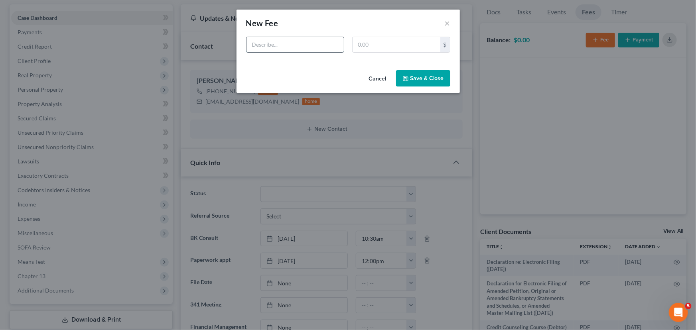
click at [261, 45] on input "text" at bounding box center [295, 44] width 97 height 15
click at [379, 52] on div "$" at bounding box center [401, 45] width 98 height 16
click at [379, 47] on input "text" at bounding box center [397, 44] width 88 height 15
click at [380, 46] on input "text" at bounding box center [397, 44] width 88 height 15
click at [431, 77] on button "Save & Close" at bounding box center [423, 78] width 54 height 17
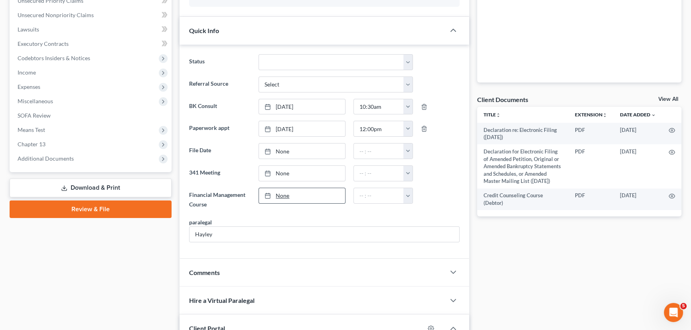
scroll to position [217, 0]
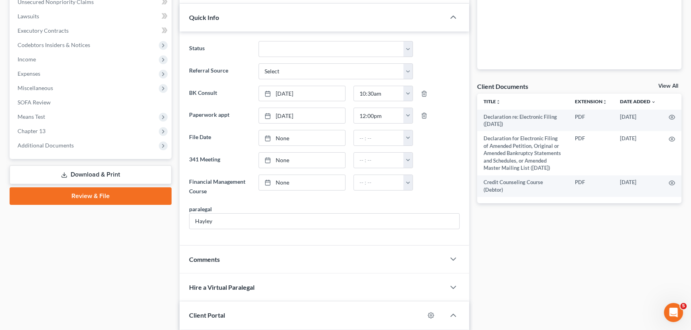
drag, startPoint x: 660, startPoint y: 83, endPoint x: 598, endPoint y: 97, distance: 63.5
click at [660, 83] on link "View All" at bounding box center [668, 86] width 20 height 6
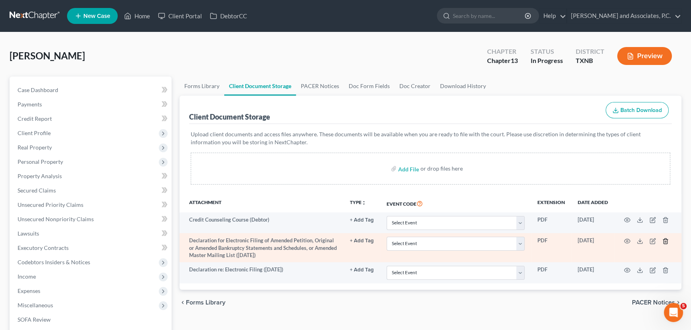
click at [666, 243] on icon "button" at bounding box center [665, 241] width 6 height 6
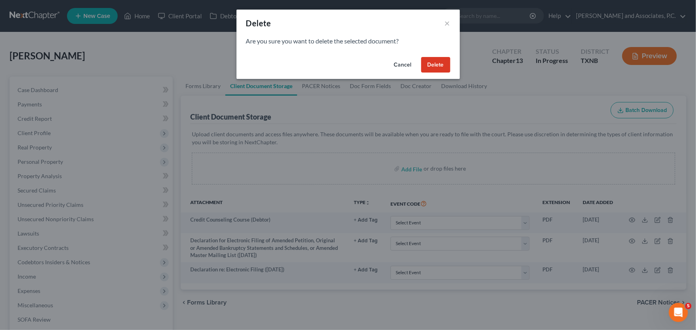
click at [431, 65] on button "Delete" at bounding box center [435, 65] width 29 height 16
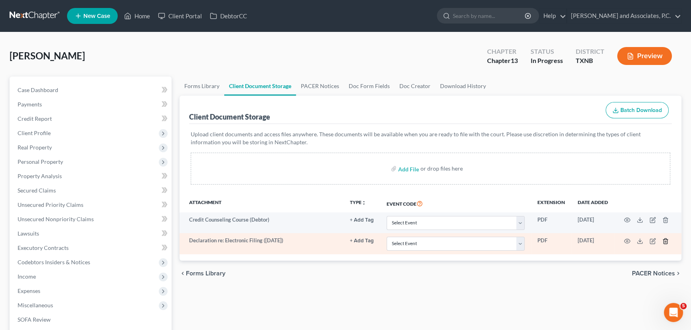
click at [667, 241] on icon "button" at bounding box center [665, 241] width 6 height 6
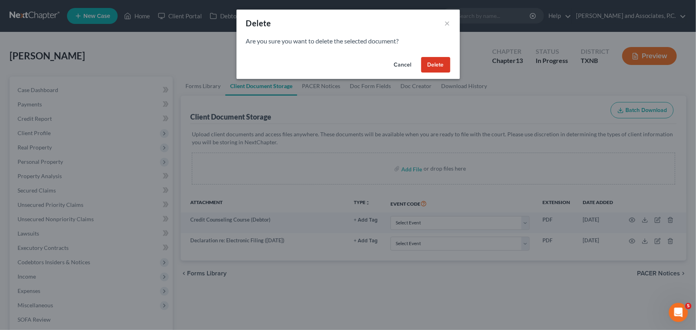
click at [434, 66] on button "Delete" at bounding box center [435, 65] width 29 height 16
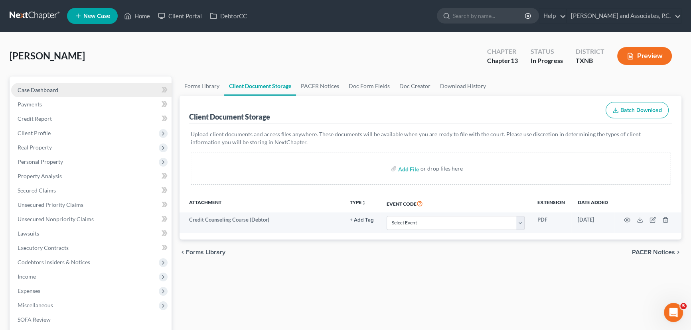
click at [59, 86] on link "Case Dashboard" at bounding box center [91, 90] width 160 height 14
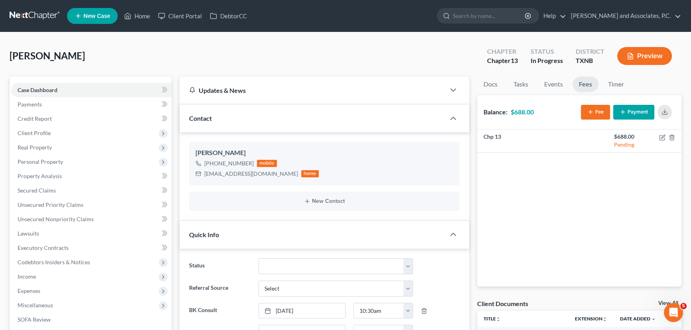
scroll to position [100, 0]
click at [602, 194] on div "Chp 13 $688.00 Pending" at bounding box center [579, 208] width 205 height 157
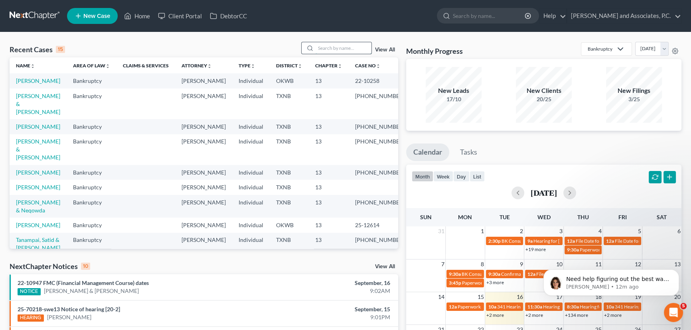
click at [332, 47] on input "search" at bounding box center [344, 48] width 56 height 12
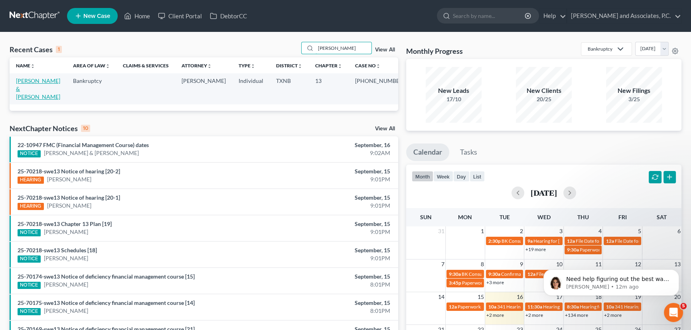
type input "[PERSON_NAME]"
click at [47, 80] on link "[PERSON_NAME] & [PERSON_NAME]" at bounding box center [38, 88] width 44 height 23
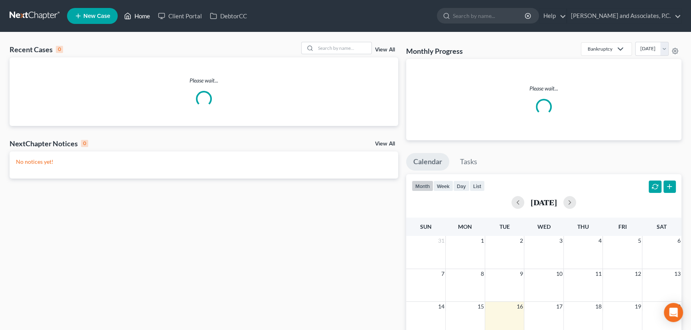
click at [137, 16] on link "Home" at bounding box center [137, 16] width 34 height 14
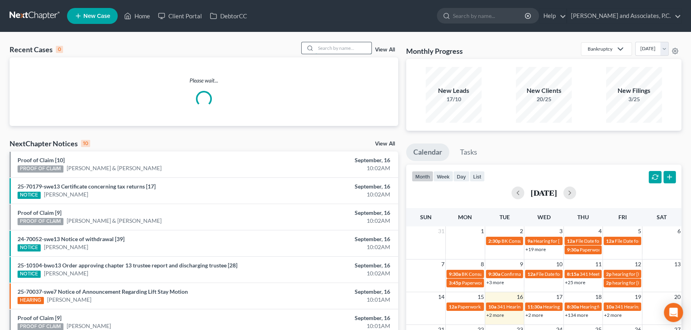
click at [320, 49] on input "search" at bounding box center [344, 48] width 56 height 12
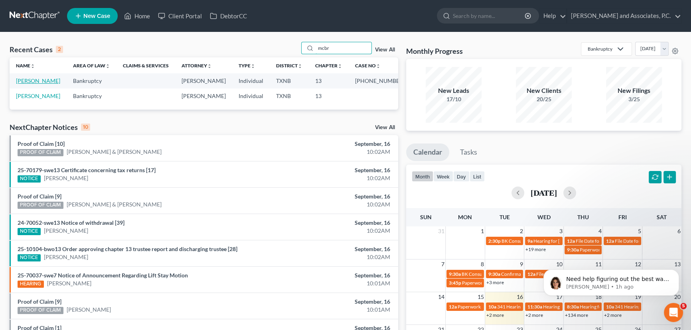
type input "mcbr"
click at [39, 80] on link "[PERSON_NAME]" at bounding box center [38, 80] width 44 height 7
select select "3"
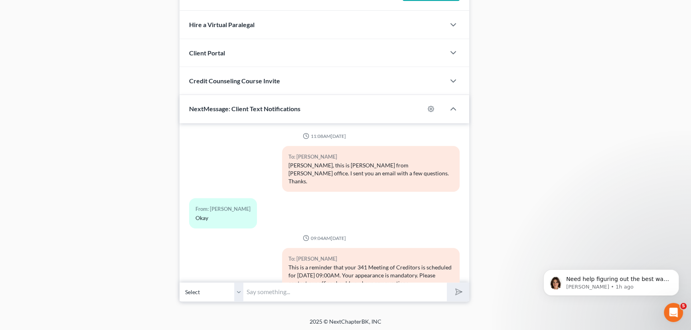
scroll to position [1533, 0]
